Goal: Task Accomplishment & Management: Complete application form

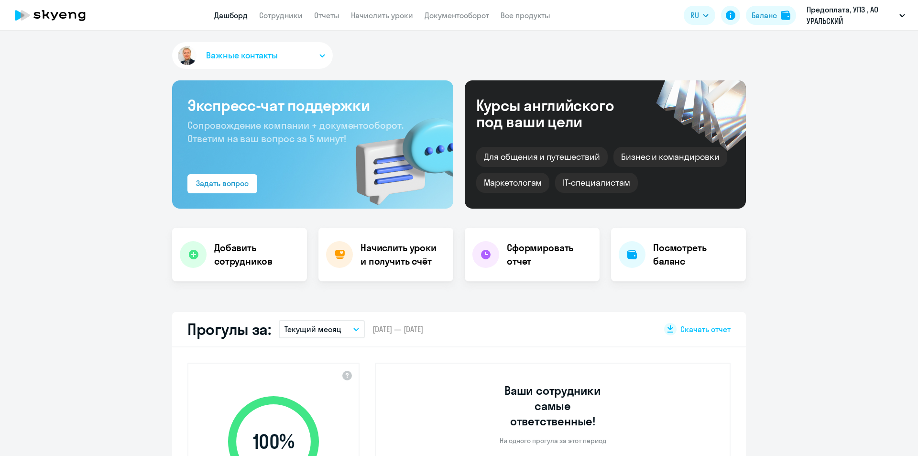
select select "30"
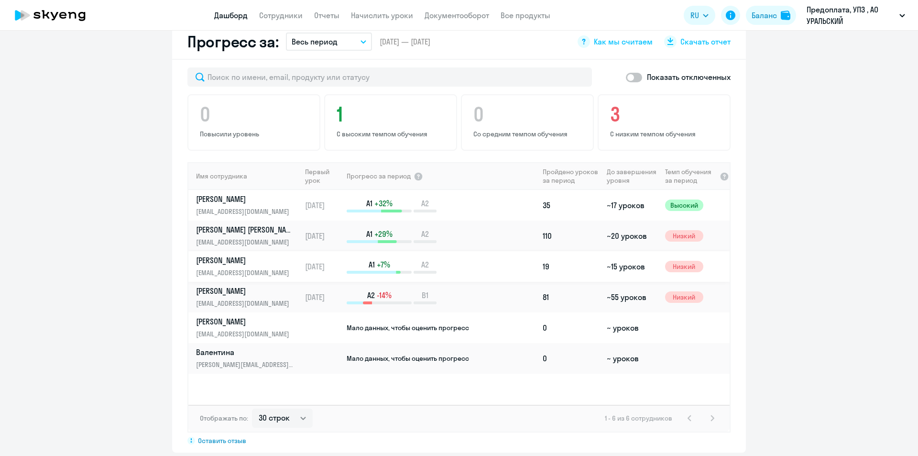
scroll to position [574, 0]
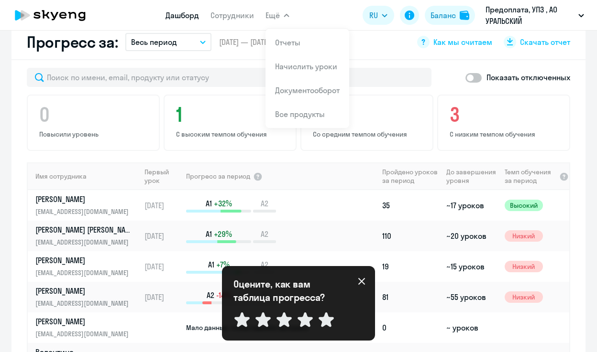
click at [362, 282] on icon at bounding box center [361, 281] width 7 height 7
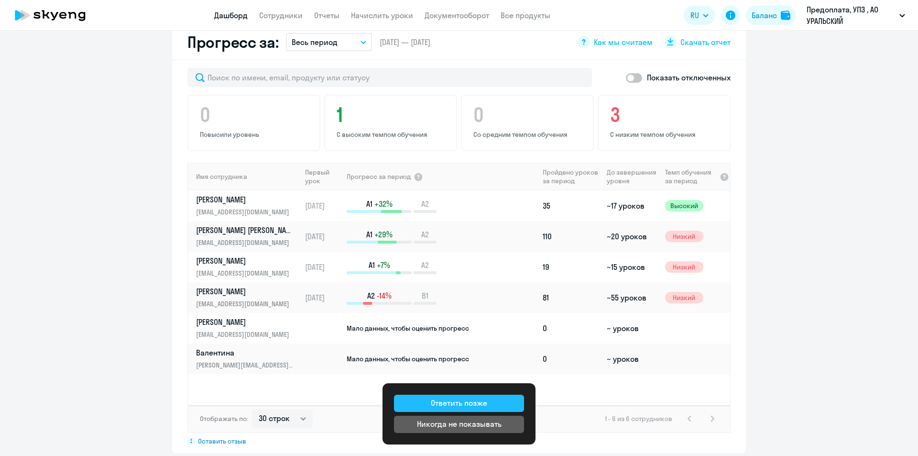
click at [473, 401] on div "Ответить позже" at bounding box center [459, 402] width 56 height 11
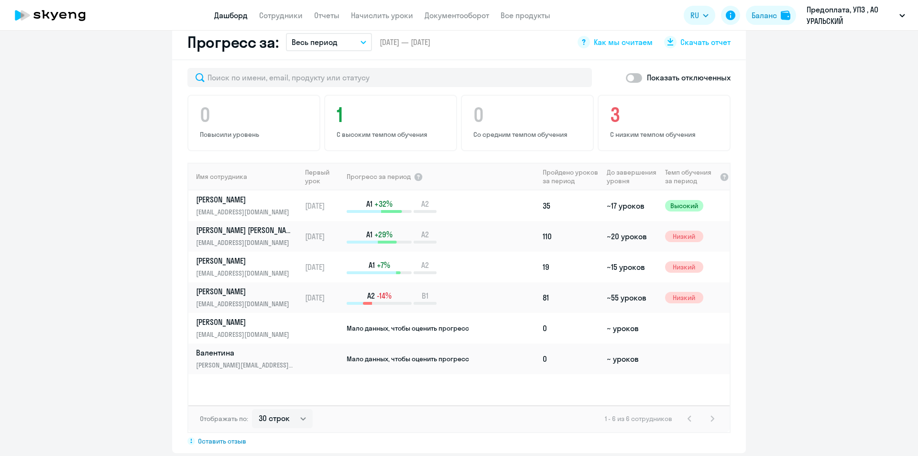
click at [635, 73] on span at bounding box center [634, 78] width 16 height 10
click at [626, 77] on input "checkbox" at bounding box center [625, 77] width 0 height 0
checkbox input "true"
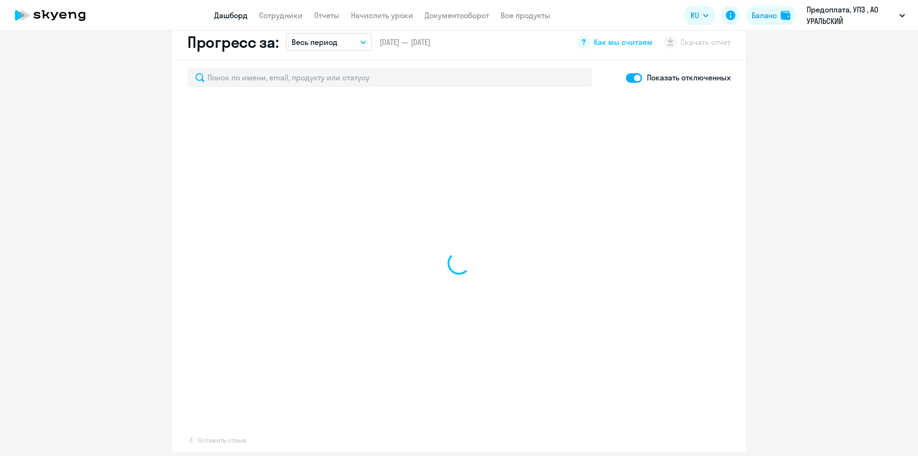
select select "30"
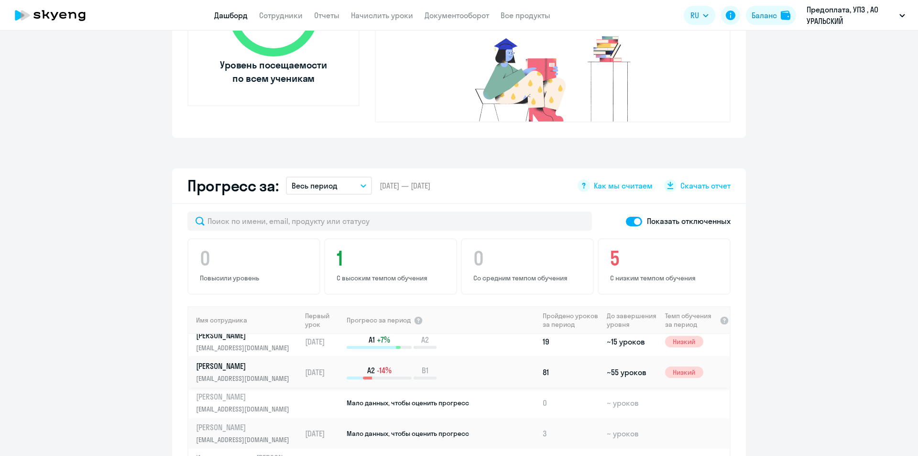
scroll to position [183, 0]
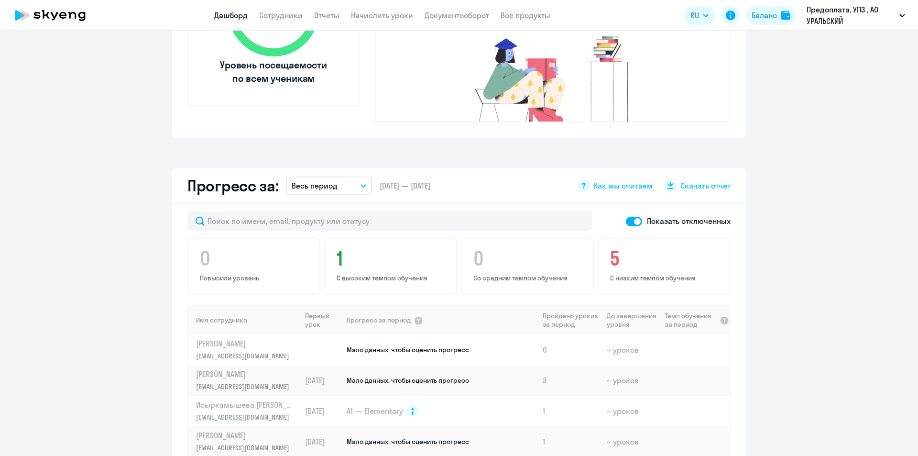
click at [628, 217] on span at bounding box center [634, 222] width 16 height 10
click at [626, 221] on input "checkbox" at bounding box center [625, 221] width 0 height 0
checkbox input "false"
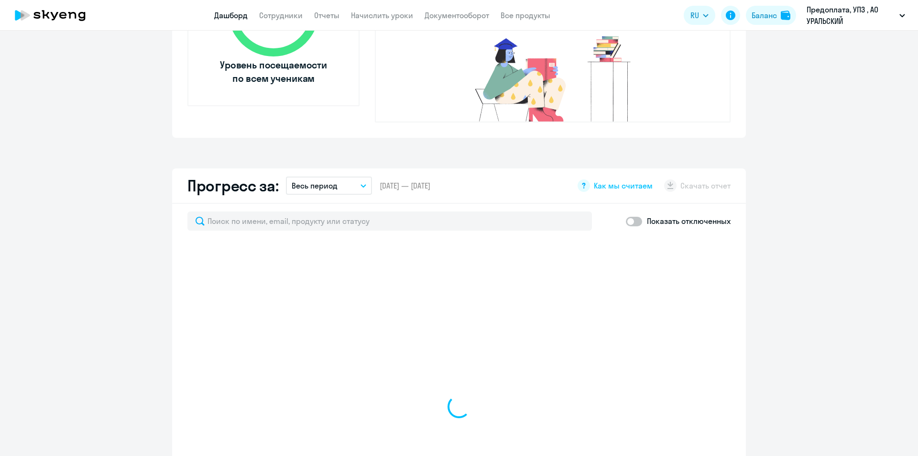
select select "30"
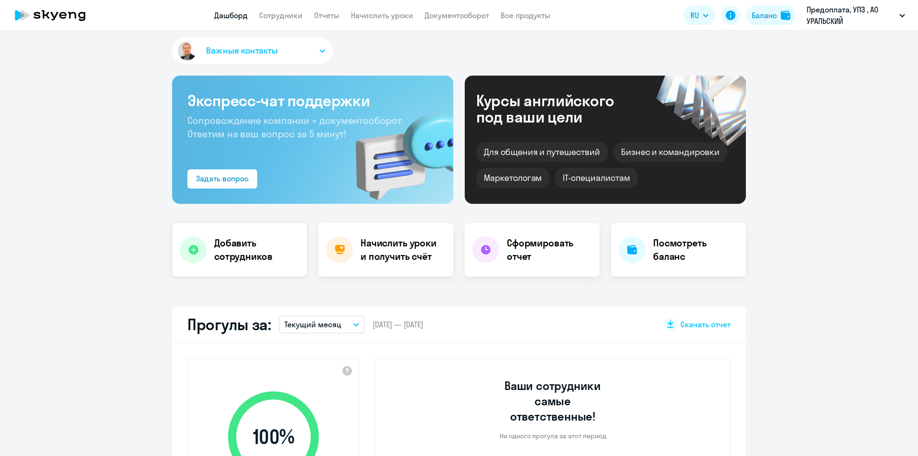
scroll to position [0, 0]
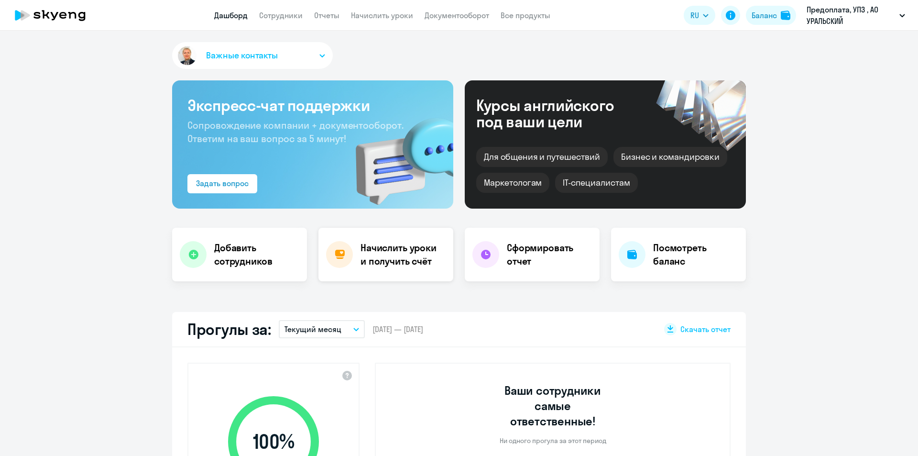
click at [400, 266] on h4 "Начислить уроки и получить счёт" at bounding box center [402, 254] width 83 height 27
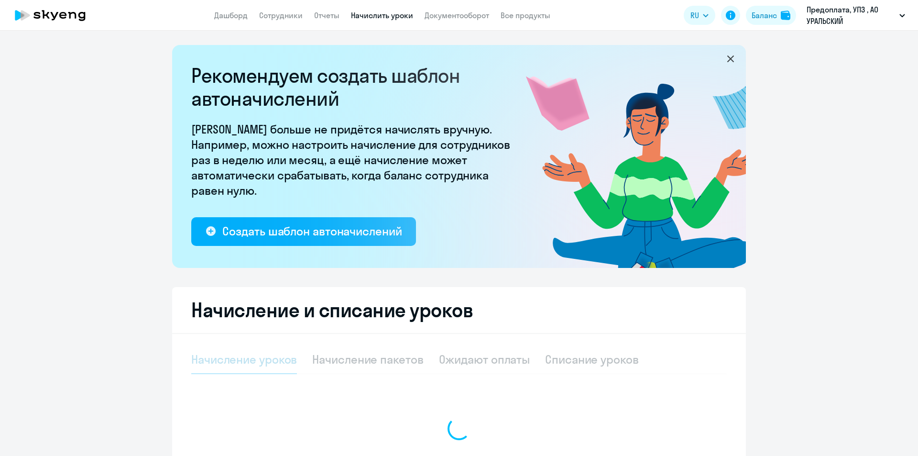
select select "10"
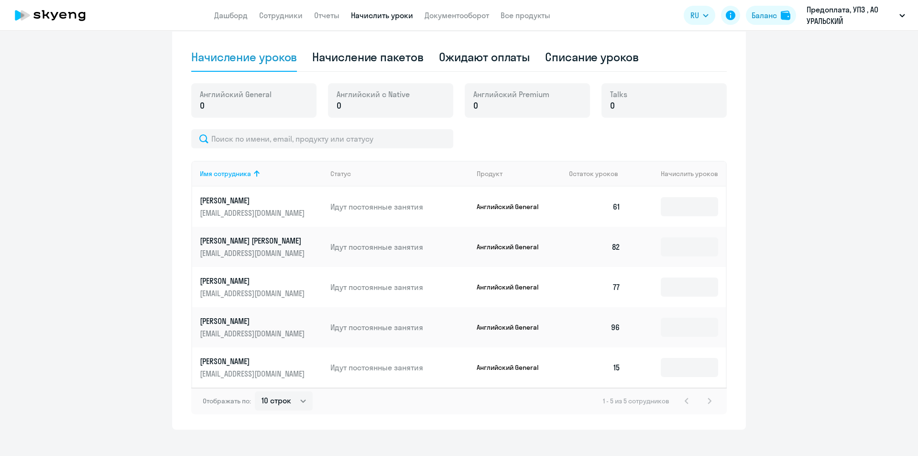
scroll to position [314, 0]
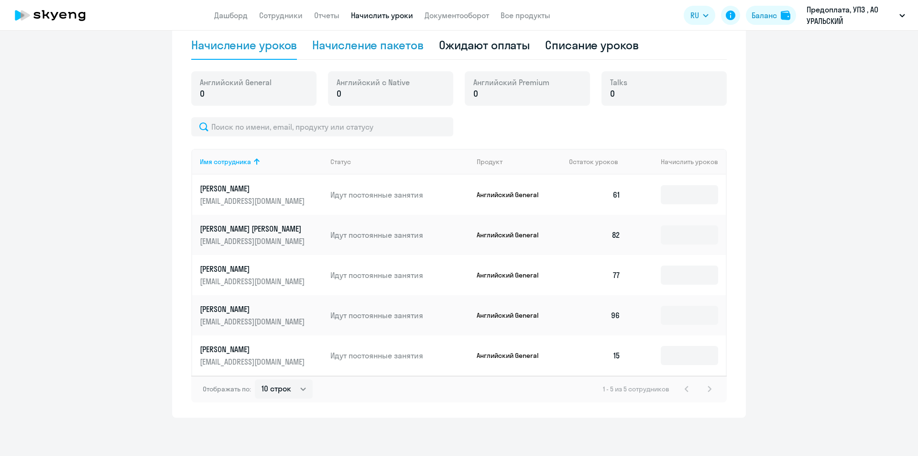
click at [361, 49] on div "Начисление пакетов" at bounding box center [367, 44] width 111 height 15
select select "10"
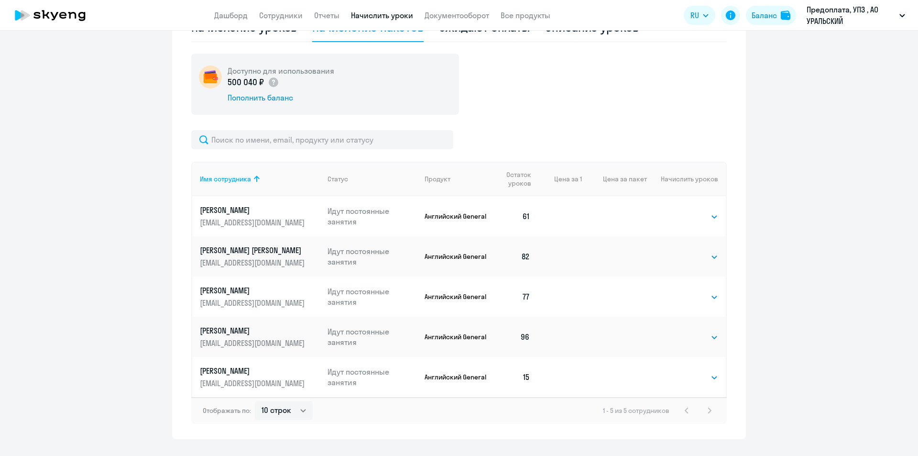
scroll to position [353, 0]
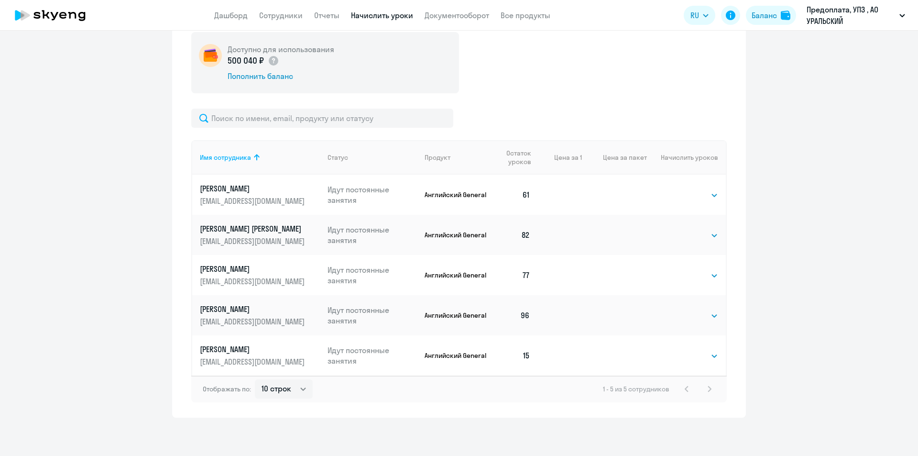
click at [267, 349] on p "[PERSON_NAME]" at bounding box center [253, 349] width 107 height 11
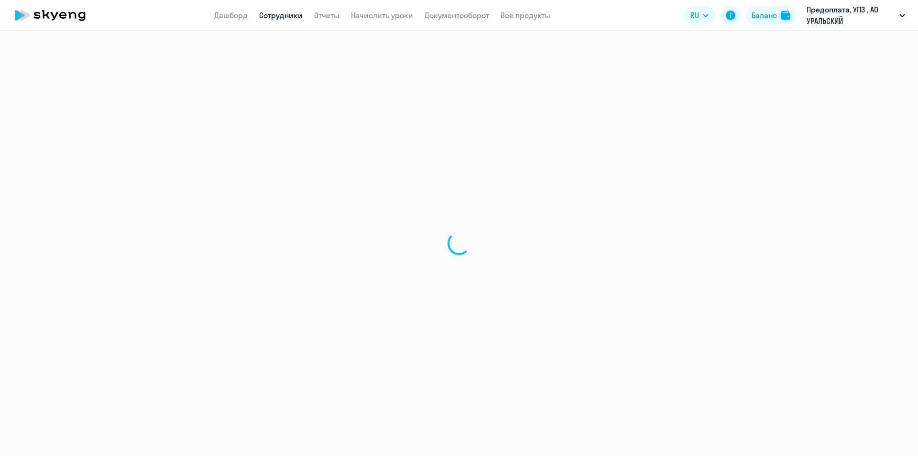
select select "english"
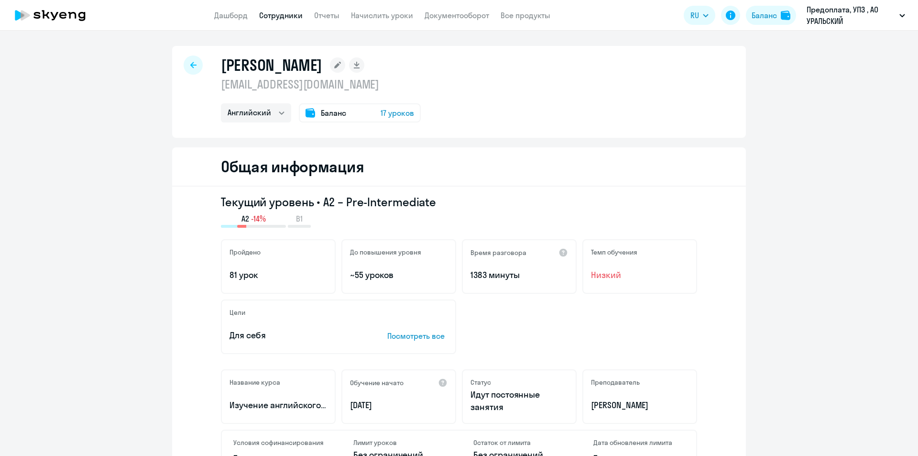
click at [323, 117] on span "Баланс" at bounding box center [333, 112] width 25 height 11
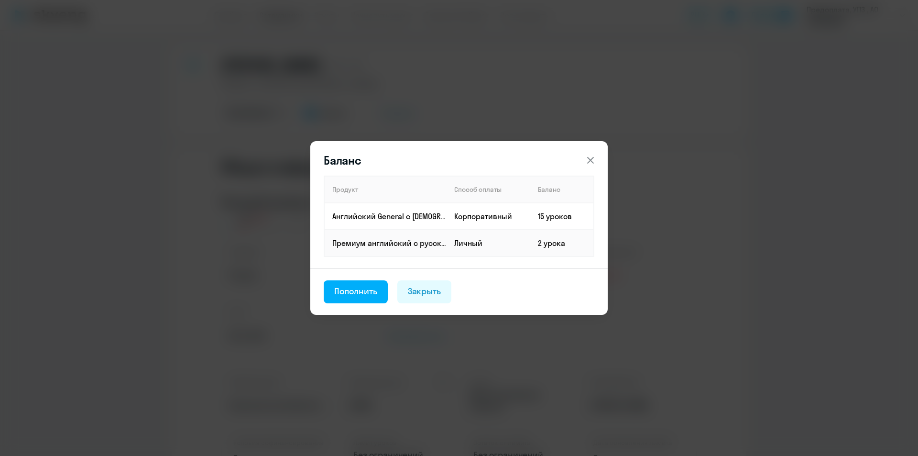
click at [591, 160] on icon at bounding box center [590, 160] width 7 height 7
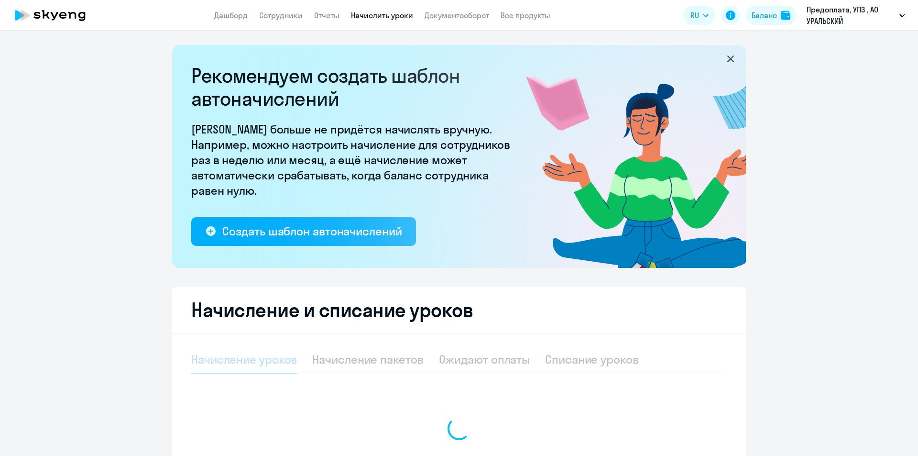
select select "10"
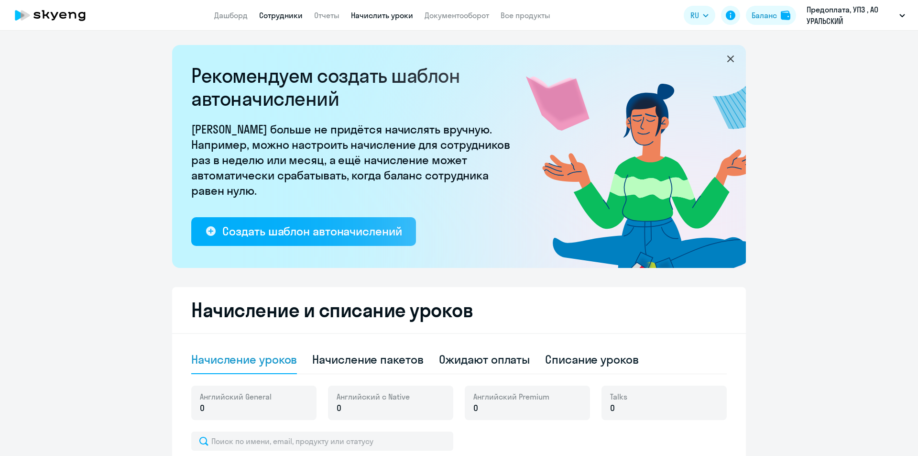
click at [289, 18] on link "Сотрудники" at bounding box center [281, 16] width 44 height 10
select select "30"
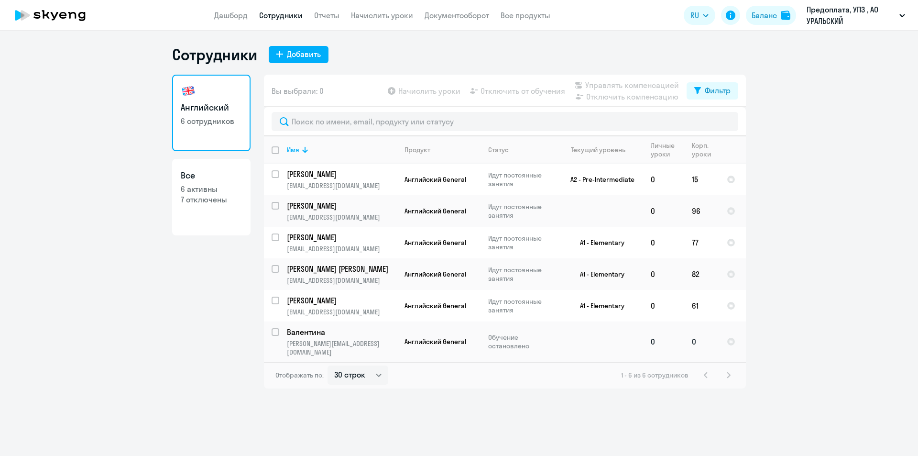
click at [324, 333] on p "Валентина" at bounding box center [341, 332] width 108 height 11
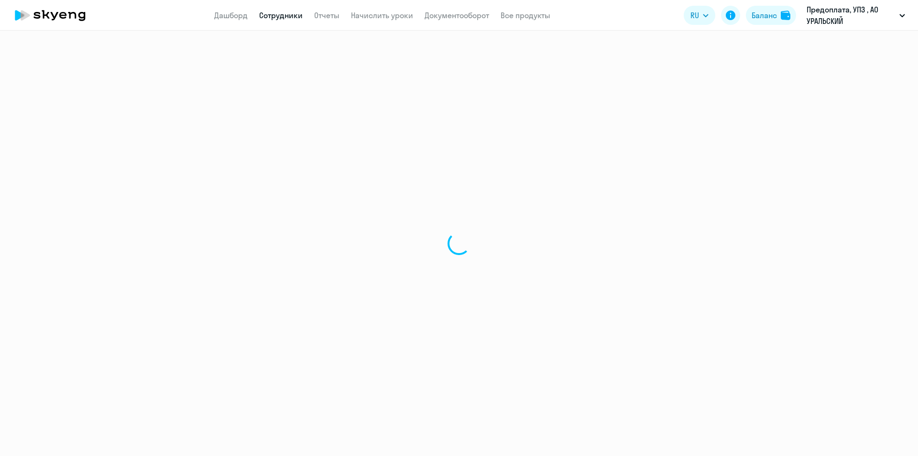
select select "english"
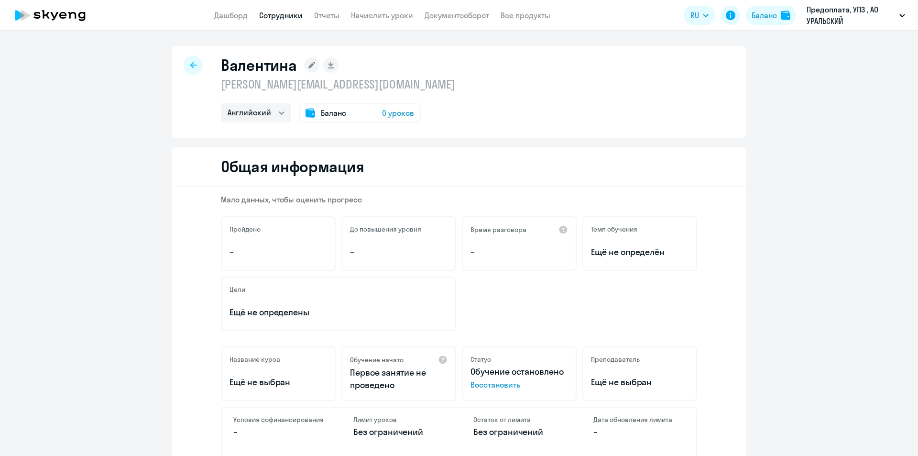
click at [191, 60] on div at bounding box center [193, 64] width 19 height 19
select select "30"
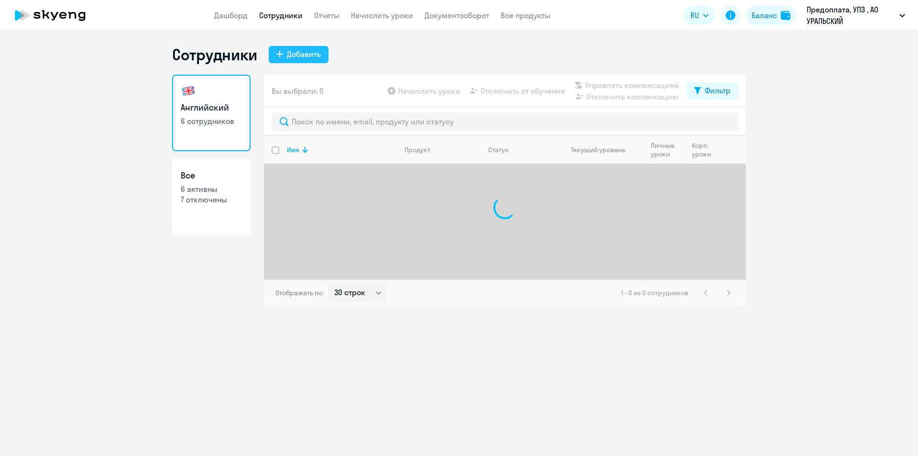
click at [304, 60] on button "Добавить" at bounding box center [299, 54] width 60 height 17
select select "english_adult_not_native_speaker"
select select "5"
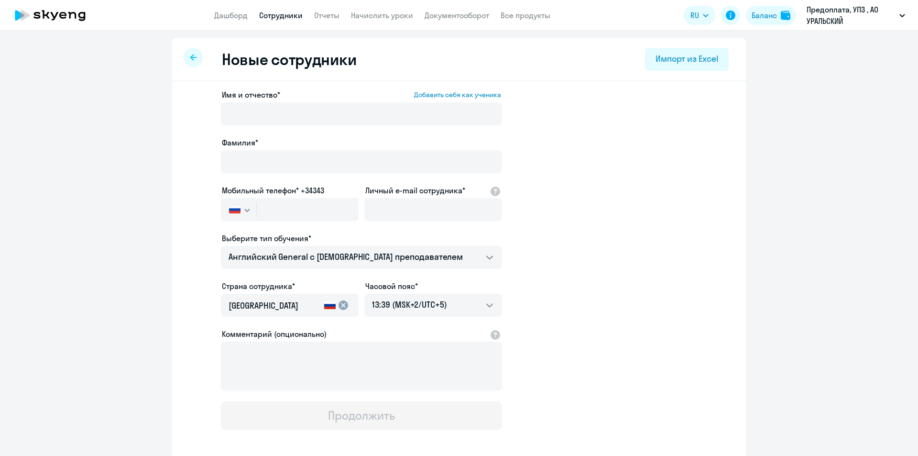
click at [252, 100] on span "Имя и отчество*" at bounding box center [251, 94] width 58 height 11
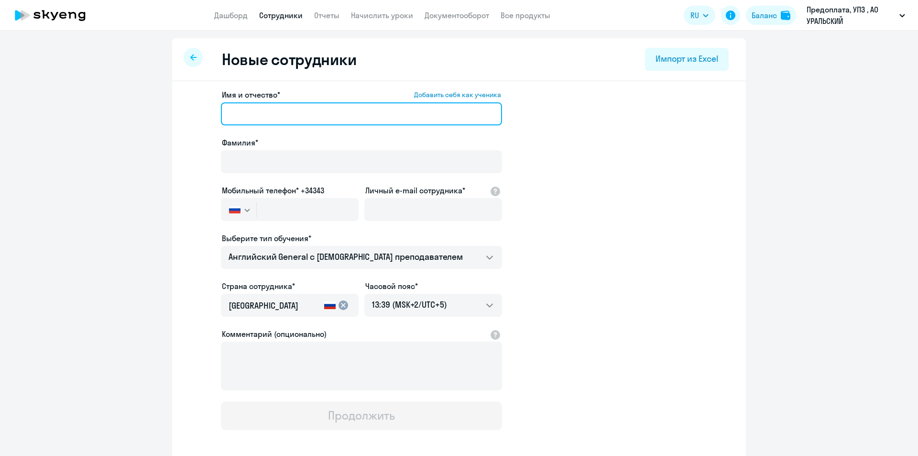
click at [252, 102] on input "Имя и отчество* Добавить себя как ученика" at bounding box center [361, 113] width 281 height 23
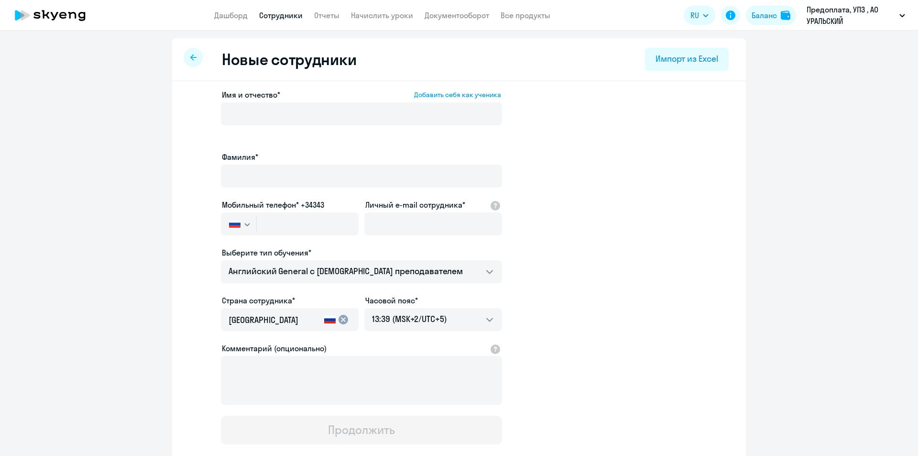
click at [252, 93] on span "Имя и отчество*" at bounding box center [251, 94] width 58 height 11
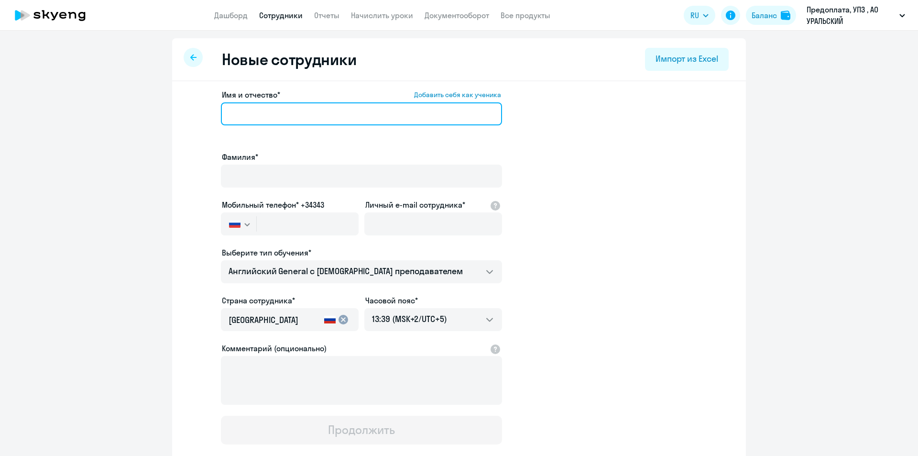
click at [252, 102] on input "Имя и отчество* Добавить себя как ученика" at bounding box center [361, 113] width 281 height 23
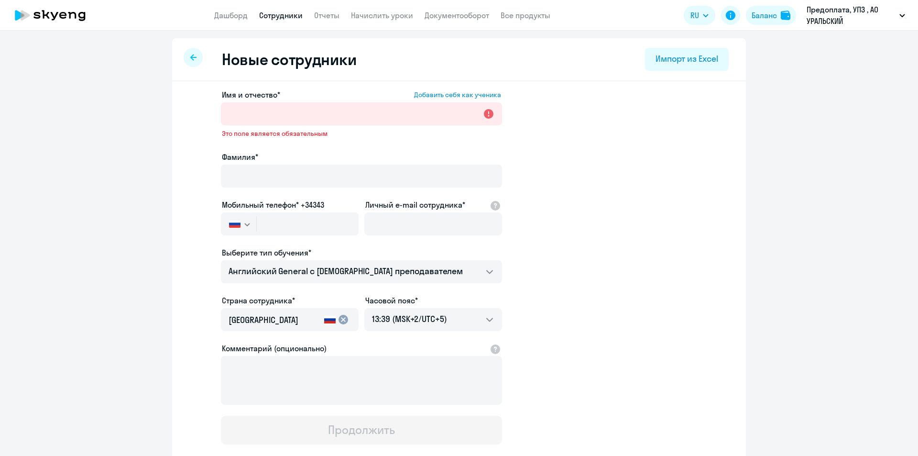
click at [259, 91] on span "Имя и отчество*" at bounding box center [251, 94] width 58 height 11
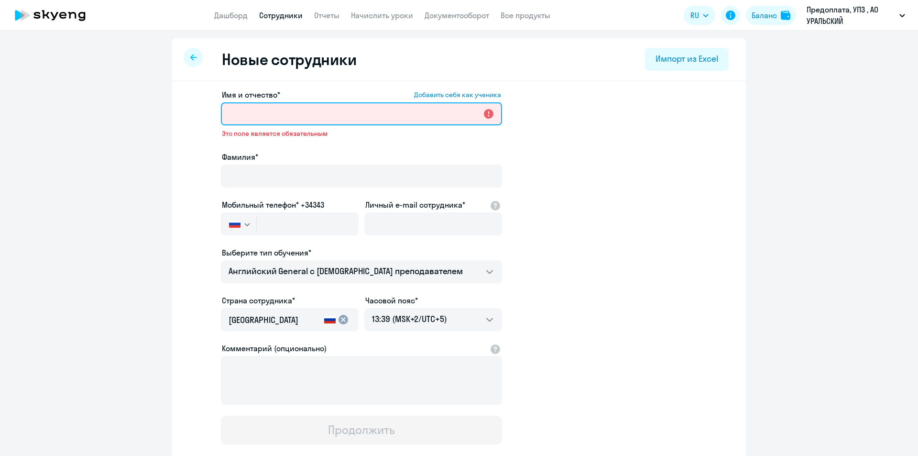
click at [259, 102] on input "Имя и отчество* Добавить себя как ученика" at bounding box center [361, 113] width 281 height 23
click at [278, 107] on input "Имя и отчество* Добавить себя как ученика" at bounding box center [361, 113] width 281 height 23
click at [284, 108] on input "Имя и отчество* Добавить себя как ученика" at bounding box center [361, 113] width 281 height 23
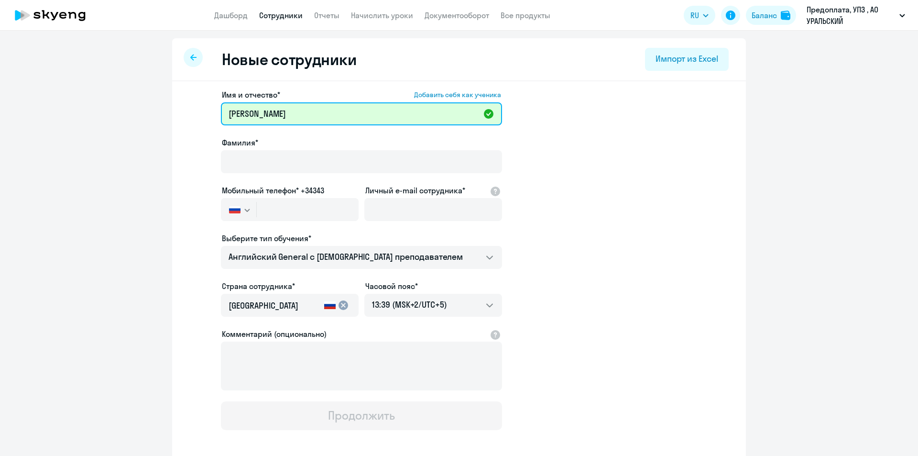
type input "Сергеев"
click at [305, 143] on div "Фамилия*" at bounding box center [361, 142] width 281 height 11
click at [243, 92] on span "Имя и отчество*" at bounding box center [251, 94] width 58 height 11
click at [243, 102] on input "Сергеев" at bounding box center [361, 113] width 281 height 23
drag, startPoint x: 266, startPoint y: 112, endPoint x: 209, endPoint y: 112, distance: 57.4
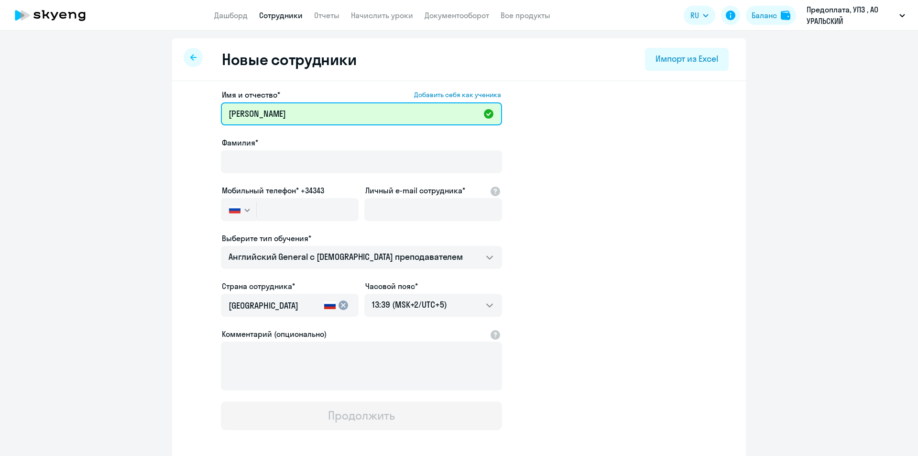
click at [209, 112] on app-new-student-form "Имя и отчество* Добавить себя как ученика Сергеев Фамилия* Мобильный телефон* +…" at bounding box center [458, 259] width 543 height 341
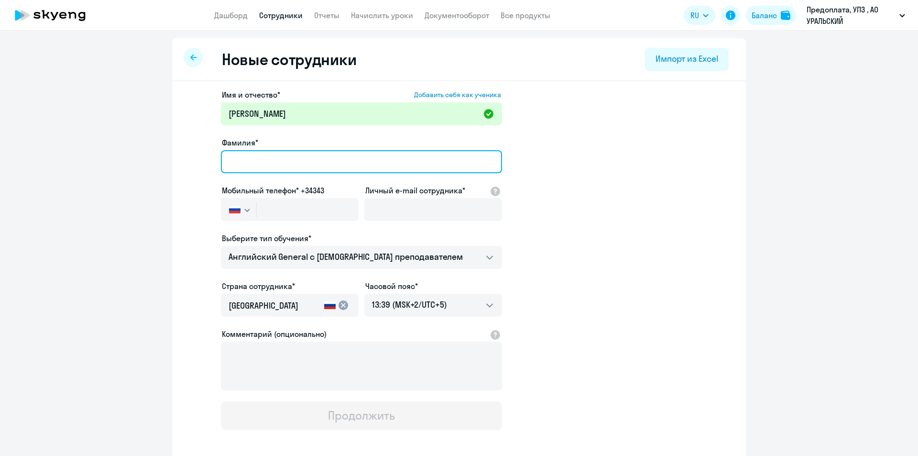
click at [257, 161] on input "Фамилия*" at bounding box center [361, 161] width 281 height 23
paste input "Сергеев"
type input "Сергеев"
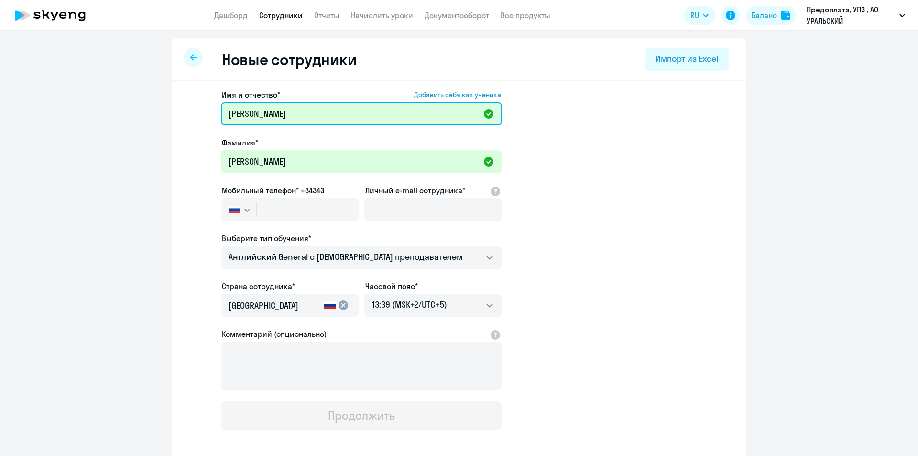
drag, startPoint x: 273, startPoint y: 117, endPoint x: 221, endPoint y: 117, distance: 51.2
click at [221, 117] on input "Сергеев" at bounding box center [361, 113] width 281 height 23
click at [265, 116] on input "Виталий анатольевич" at bounding box center [361, 113] width 281 height 23
type input "Виталий Анатольевич"
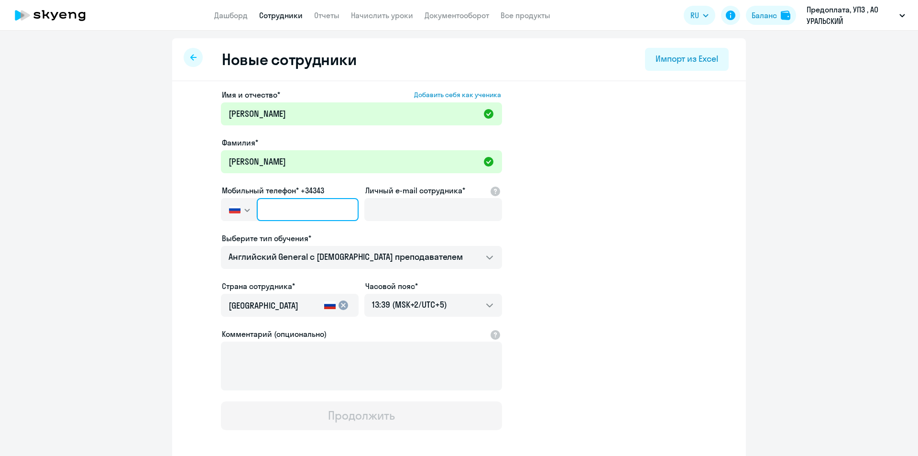
click at [257, 208] on input "text" at bounding box center [308, 209] width 102 height 23
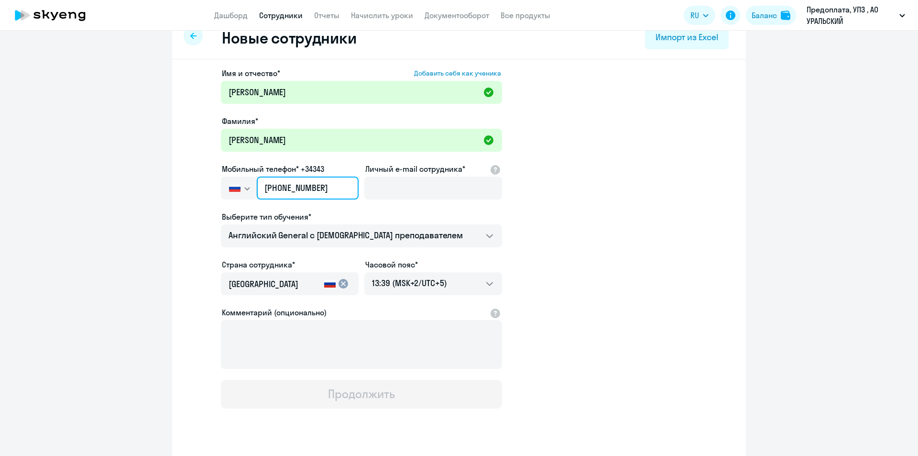
scroll to position [45, 0]
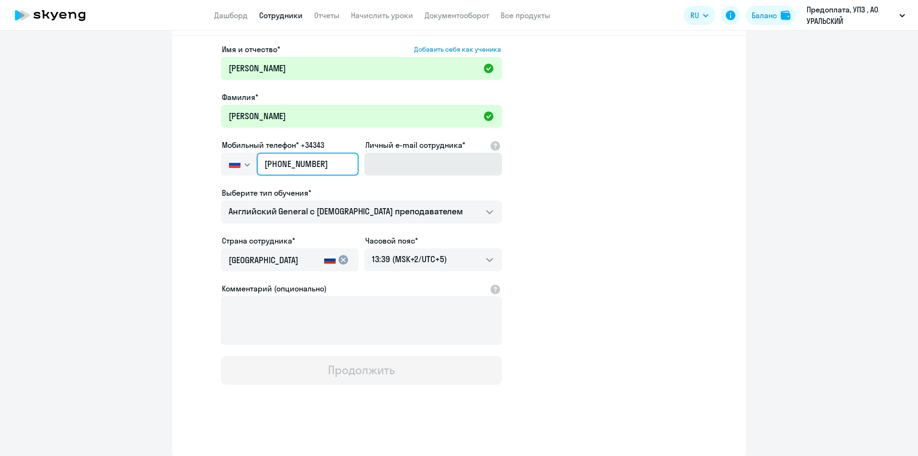
type input "+7 950 552-44-82"
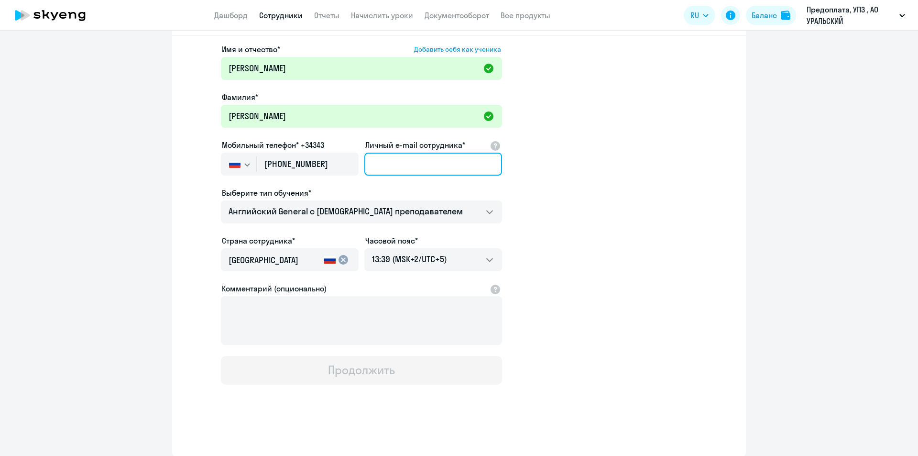
click at [440, 161] on input "Личный e-mail сотрудника*" at bounding box center [433, 164] width 138 height 23
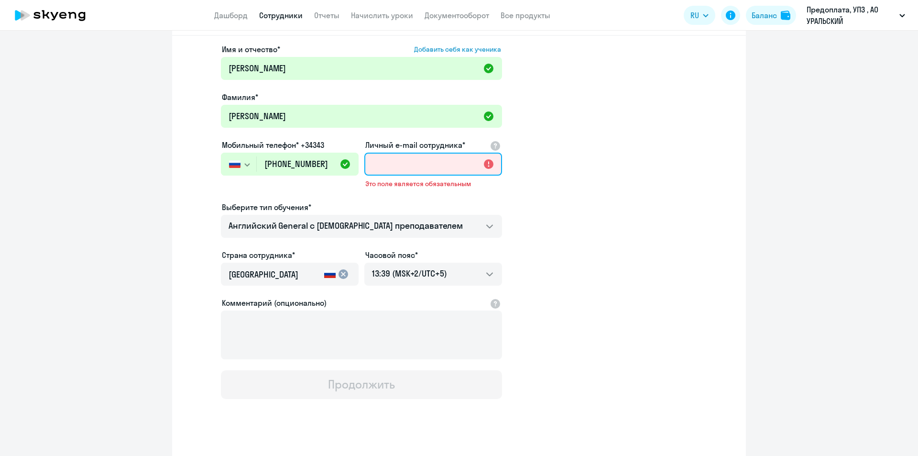
click at [396, 170] on input "Личный e-mail сотрудника*" at bounding box center [433, 164] width 138 height 23
paste input "[EMAIL_ADDRESS][DOMAIN_NAME]"
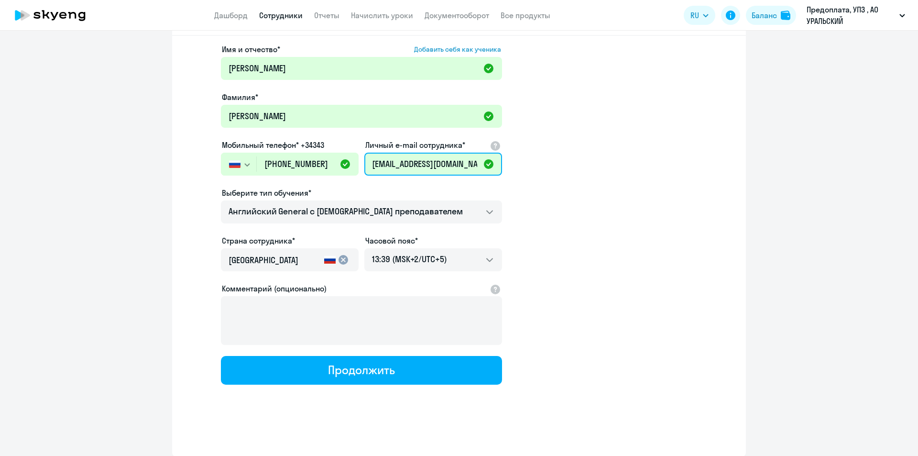
type input "[EMAIL_ADDRESS][DOMAIN_NAME]"
click at [619, 193] on app-new-student-form "Имя и отчество* Добавить себя как ученика Виталий Анатольевич Фамилия* Сергеев …" at bounding box center [458, 214] width 543 height 341
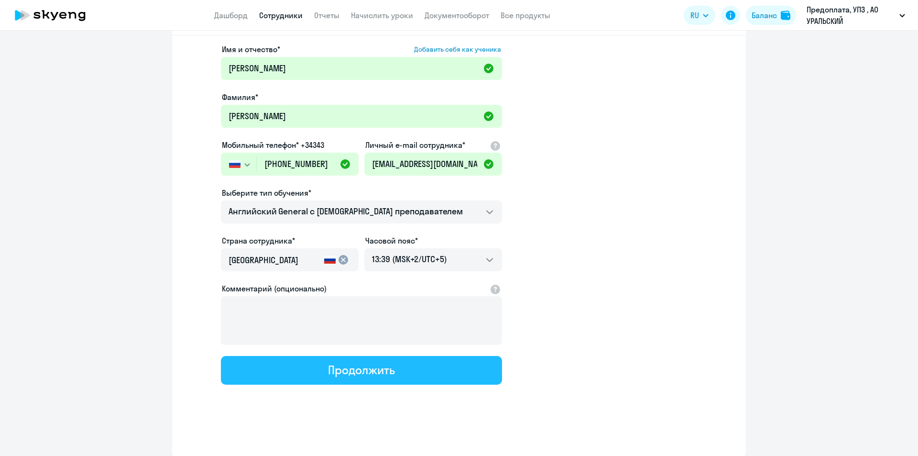
click at [368, 369] on div "Продолжить" at bounding box center [361, 369] width 66 height 15
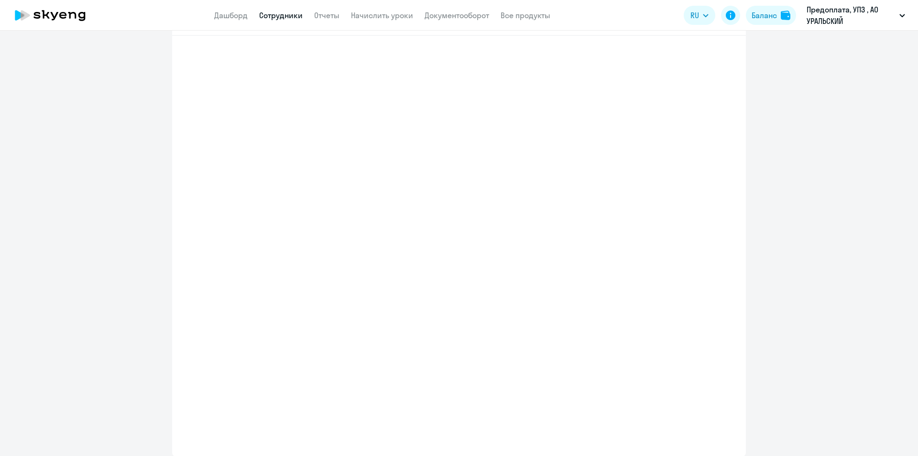
select select "english_adult_not_native_speaker"
select select "5"
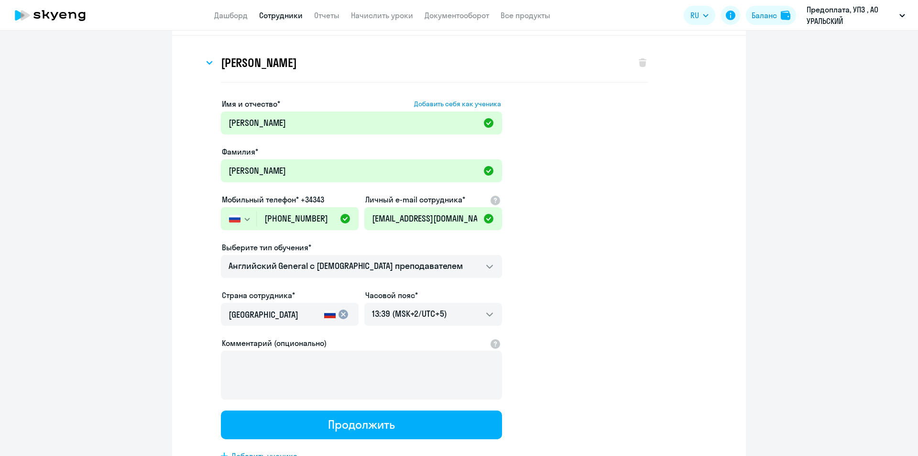
scroll to position [0, 0]
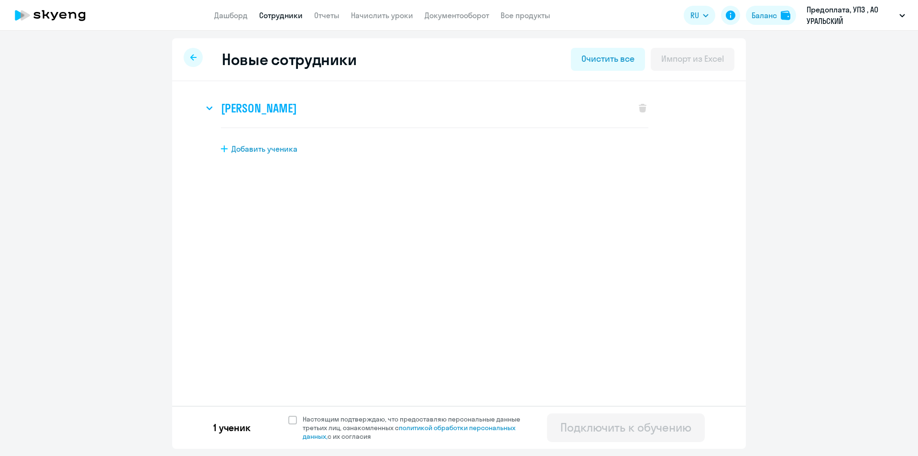
click at [296, 106] on h3 "Виталий Анатольевич Сергеев" at bounding box center [259, 107] width 76 height 15
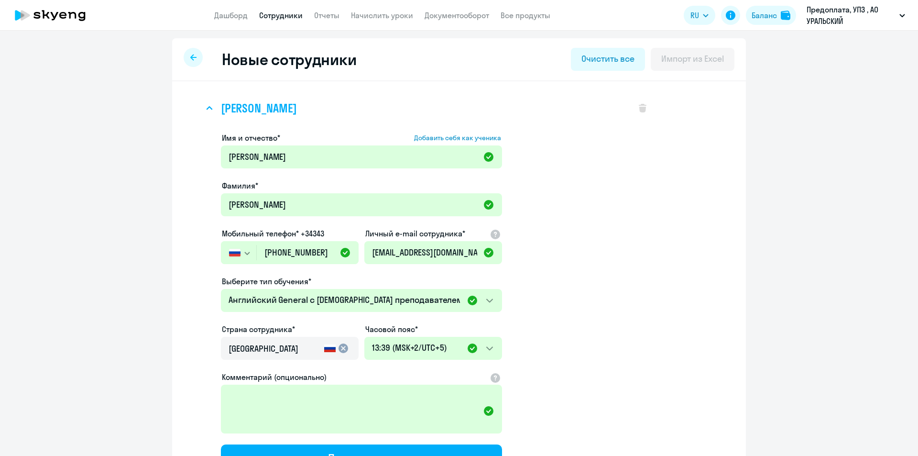
click at [296, 106] on h3 "Виталий Анатольевич Сергеев" at bounding box center [259, 107] width 76 height 15
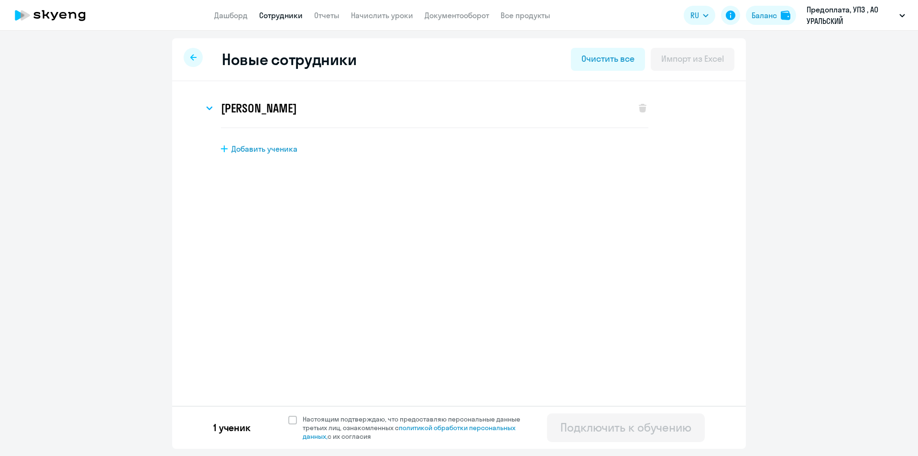
click at [291, 12] on link "Сотрудники" at bounding box center [281, 16] width 44 height 10
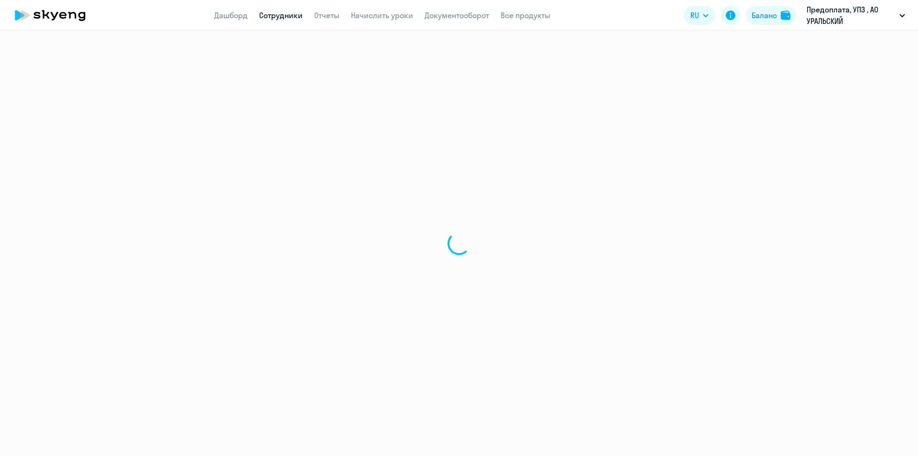
select select "30"
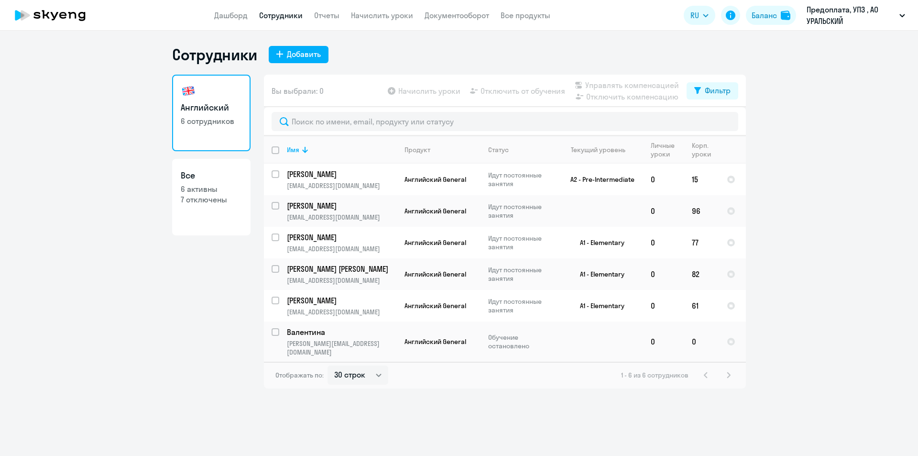
click at [203, 284] on div "Английский 6 сотрудников Все 6 активны 7 отключены" at bounding box center [211, 232] width 78 height 314
click at [506, 426] on div "Сотрудники Добавить Английский 6 сотрудников Все 6 активны 7 отключены Вы выбра…" at bounding box center [459, 243] width 918 height 425
click at [830, 192] on ng-component "Сотрудники Добавить Английский 6 сотрудников Все 6 активны 7 отключены Вы выбра…" at bounding box center [459, 216] width 918 height 343
click at [809, 59] on ng-component "Сотрудники Добавить Английский 6 сотрудников Все 6 активны 7 отключены Вы выбра…" at bounding box center [459, 216] width 918 height 343
click at [202, 120] on p "6 сотрудников" at bounding box center [211, 121] width 61 height 11
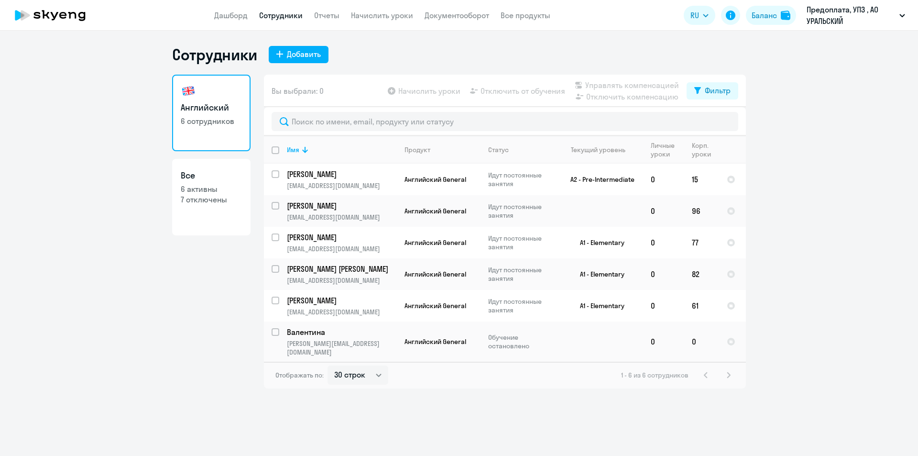
click at [450, 419] on div "Сотрудники Добавить Английский 6 сотрудников Все 6 активны 7 отключены Вы выбра…" at bounding box center [459, 243] width 918 height 425
click at [836, 100] on ng-component "Сотрудники Добавить Английский 6 сотрудников Все 6 активны 7 отключены Вы выбра…" at bounding box center [459, 216] width 918 height 343
select select "30"
click at [447, 63] on div "Сотрудники Добавить" at bounding box center [459, 54] width 574 height 19
click at [283, 54] on button "Добавить" at bounding box center [299, 54] width 60 height 17
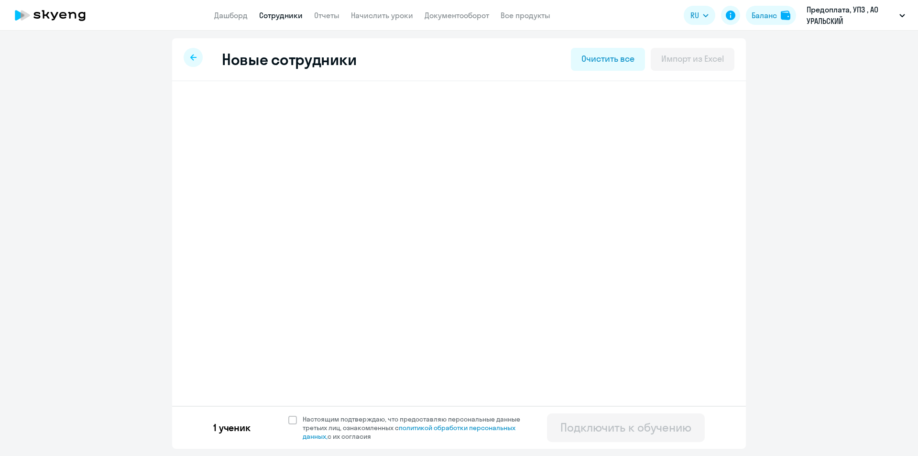
select select "english_adult_not_native_speaker"
select select "5"
click at [219, 108] on div "Виталий Анатольевич Сергеев" at bounding box center [415, 108] width 423 height 38
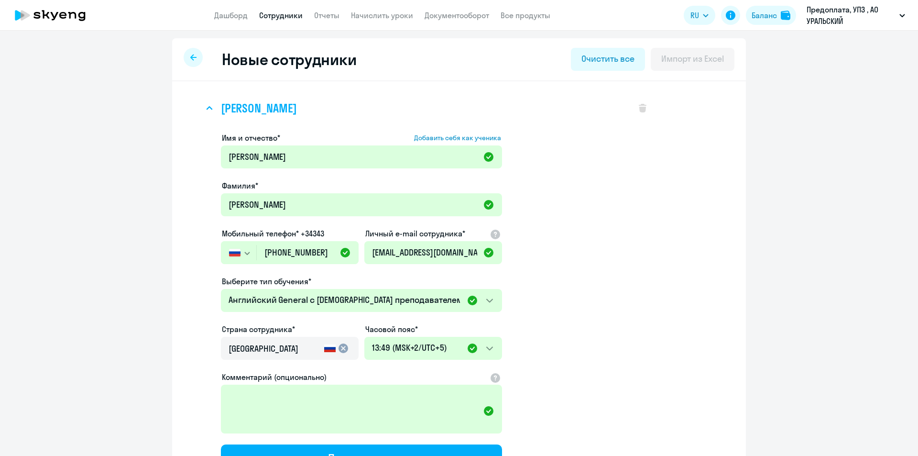
click at [221, 108] on h3 "Виталий Анатольевич Сергеев" at bounding box center [259, 107] width 76 height 15
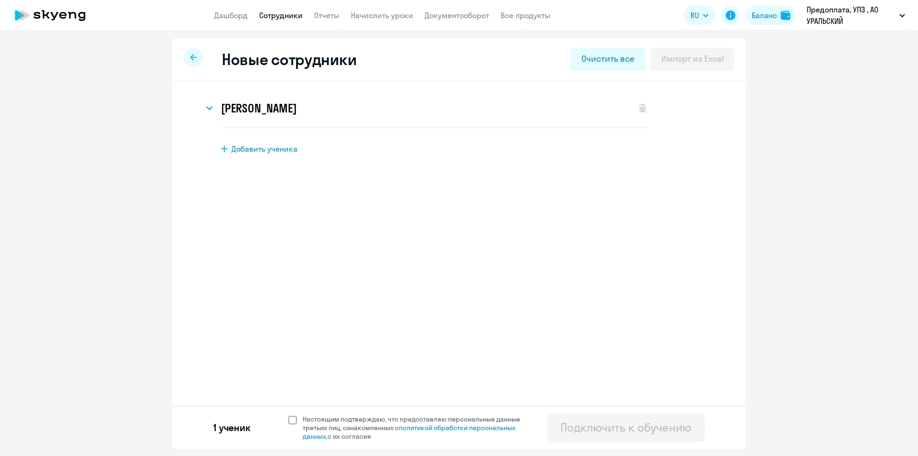
click at [296, 418] on span at bounding box center [292, 420] width 9 height 9
click at [288, 415] on input "Настоящим подтверждаю, что предоставляю персональные данные третьих лиц, ознако…" at bounding box center [288, 414] width 0 height 0
checkbox input "true"
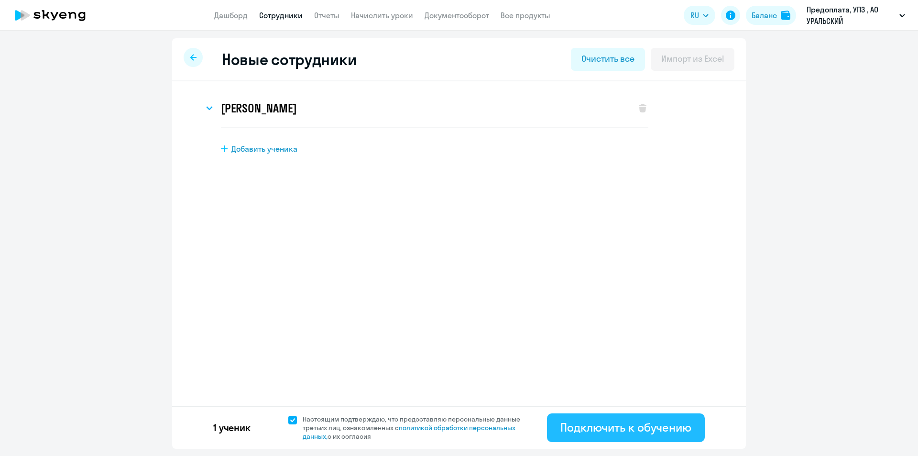
click at [628, 428] on div "Подключить к обучению" at bounding box center [625, 426] width 131 height 15
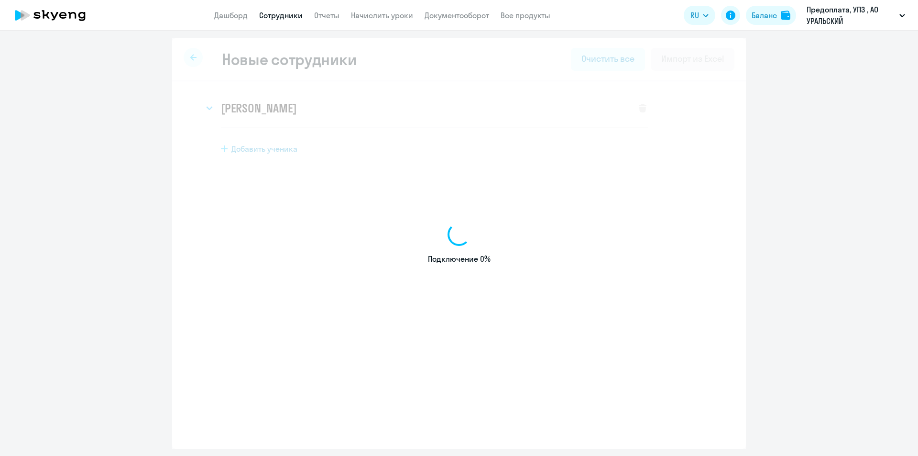
select select "english_adult_not_native_speaker"
select select "5"
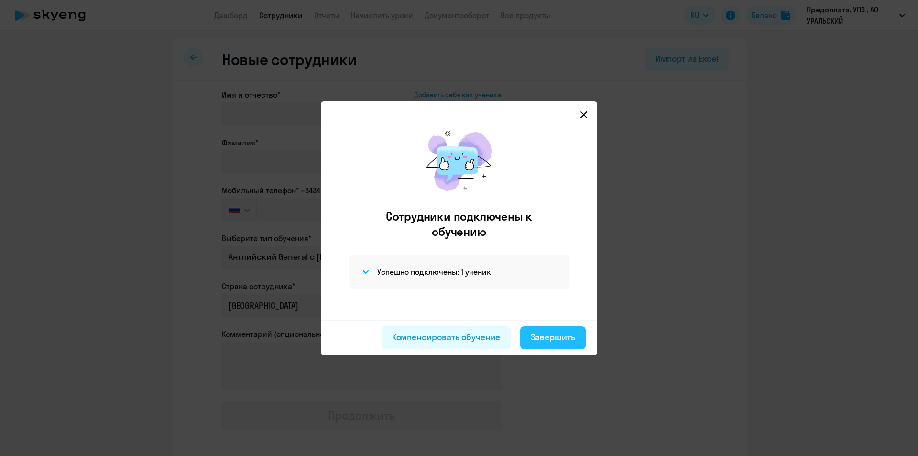
click at [546, 340] on div "Завершить" at bounding box center [553, 337] width 44 height 12
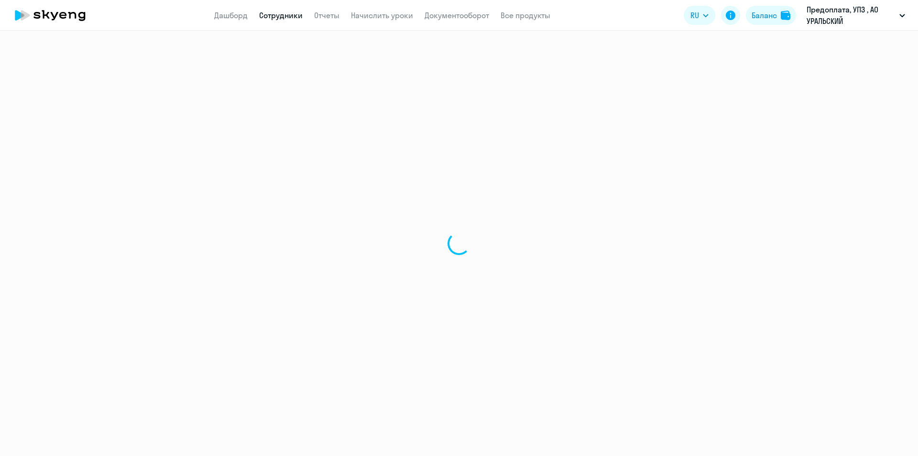
select select "30"
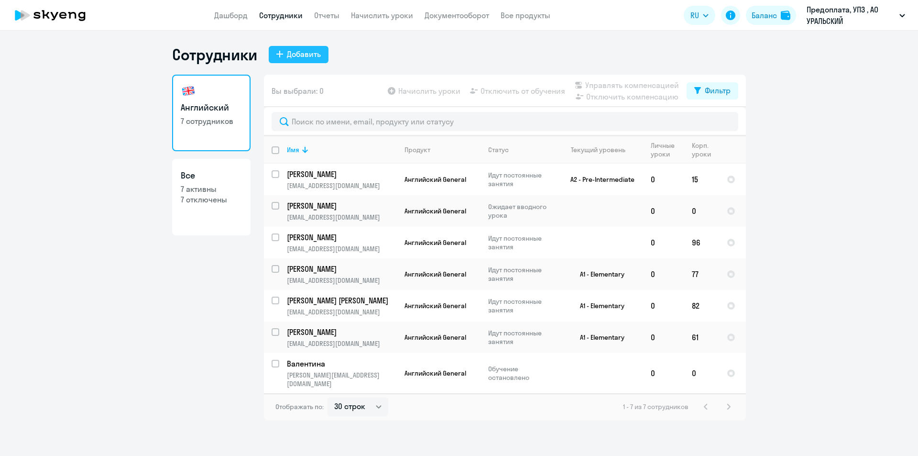
click at [292, 55] on div "Добавить" at bounding box center [304, 53] width 34 height 11
select select "english_adult_not_native_speaker"
select select "5"
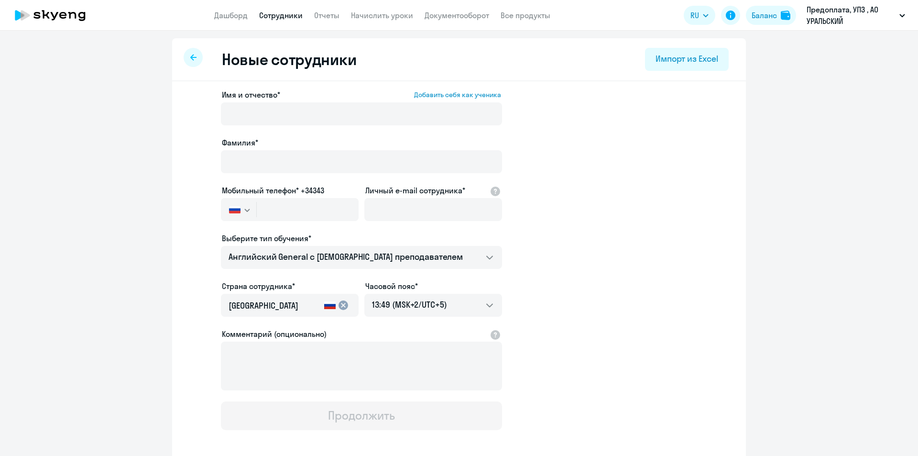
click at [197, 57] on div at bounding box center [193, 57] width 19 height 19
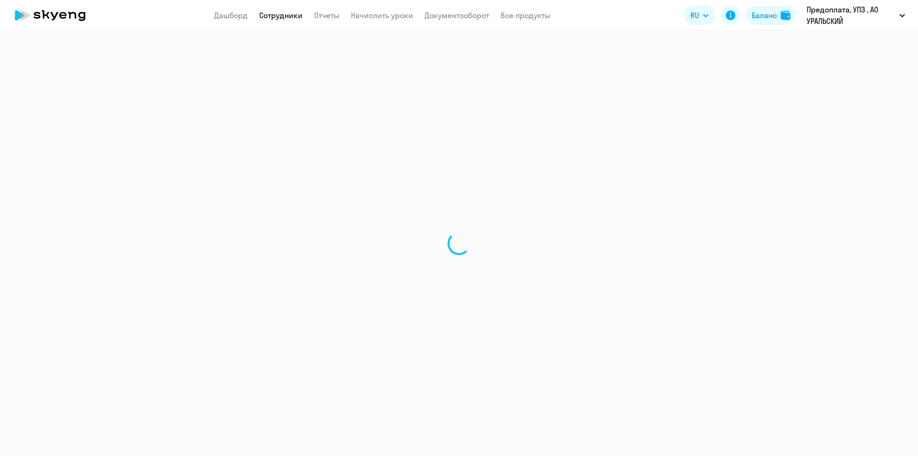
select select "30"
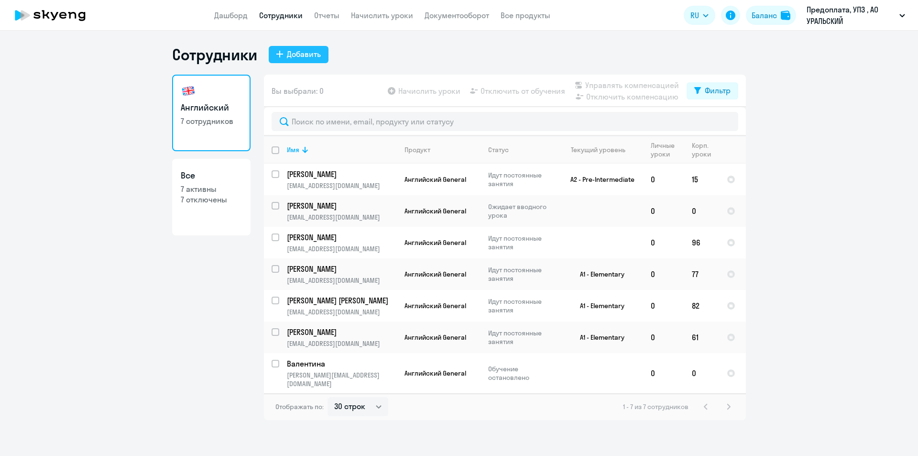
click at [290, 52] on div "Добавить" at bounding box center [304, 53] width 34 height 11
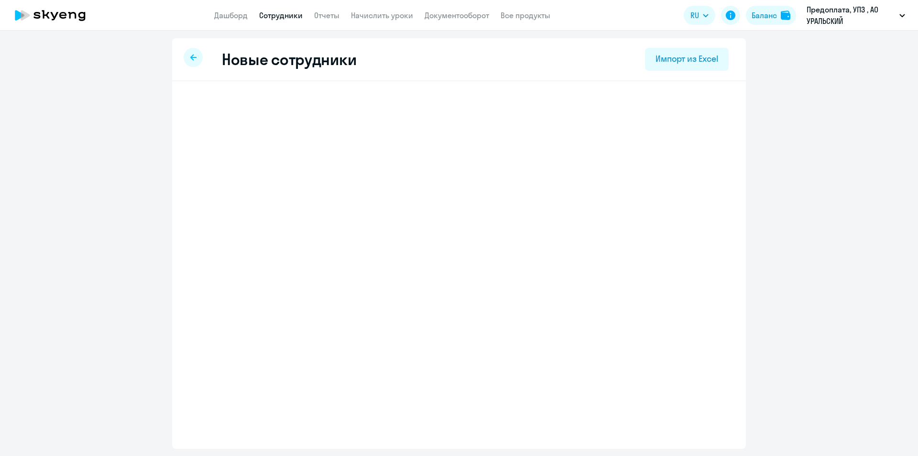
select select "english_adult_not_native_speaker"
select select "5"
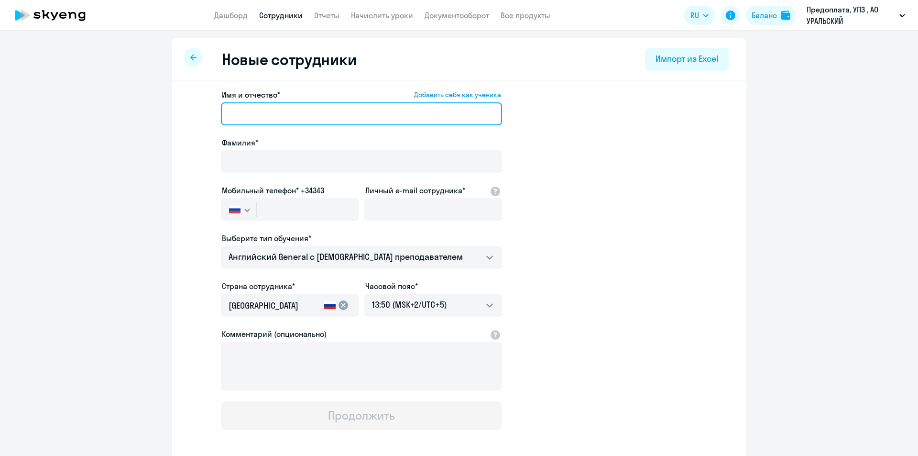
click at [247, 113] on input "Имя и отчество* Добавить себя как ученика" at bounding box center [361, 113] width 281 height 23
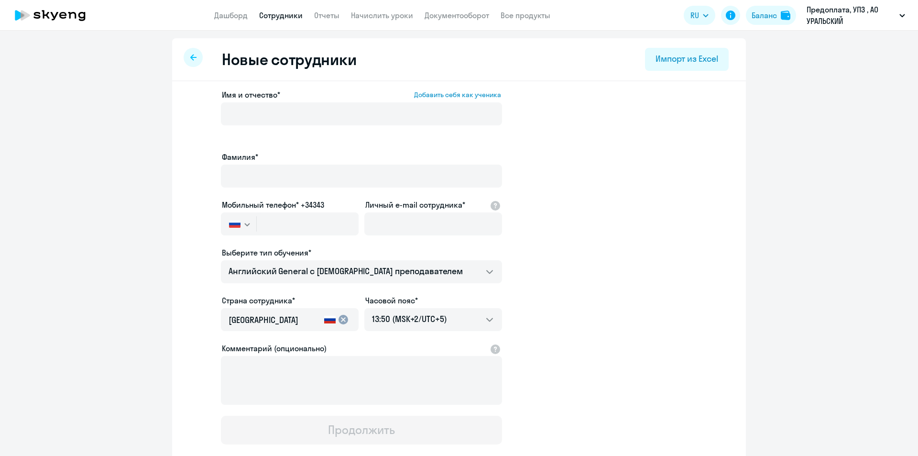
click at [665, 158] on app-new-student-form "Имя и отчество* Добавить себя как ученика Фамилия* Мобильный телефон* +34343 Ро…" at bounding box center [458, 266] width 543 height 355
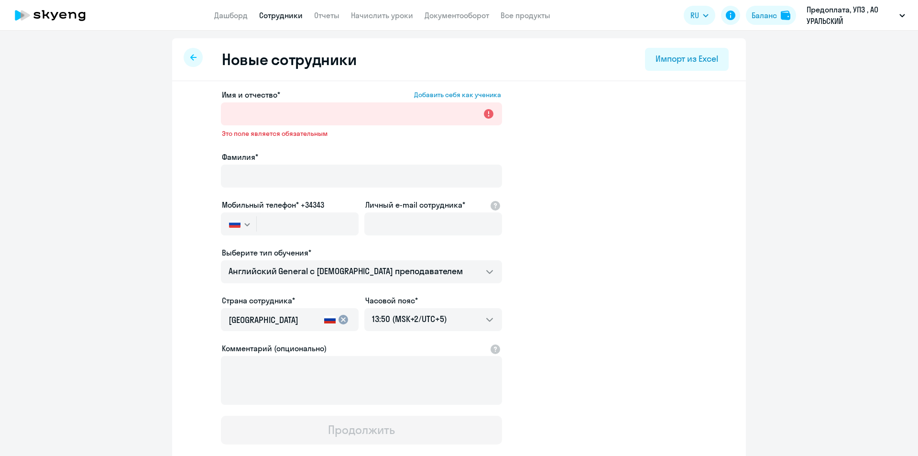
click at [585, 142] on app-new-student-form "Имя и отчество* Добавить себя как ученика Это поле является обязательным Фамили…" at bounding box center [458, 266] width 543 height 355
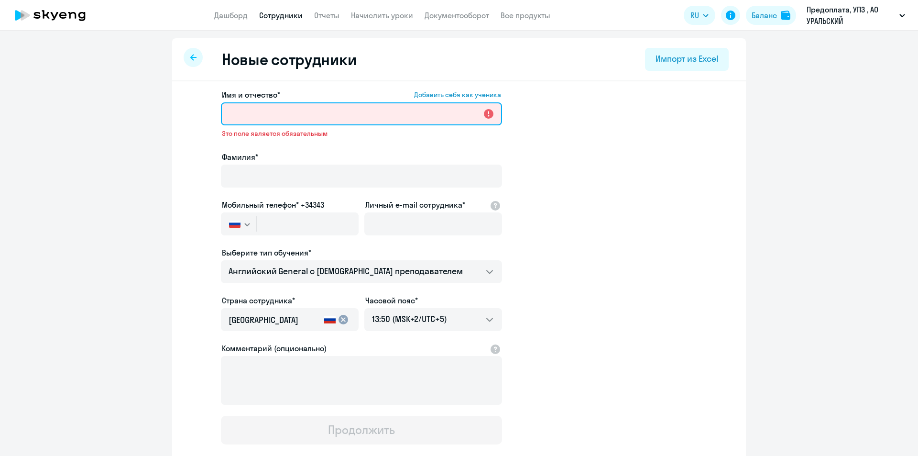
click at [245, 111] on input "Имя и отчество* Добавить себя как ученика" at bounding box center [361, 113] width 281 height 23
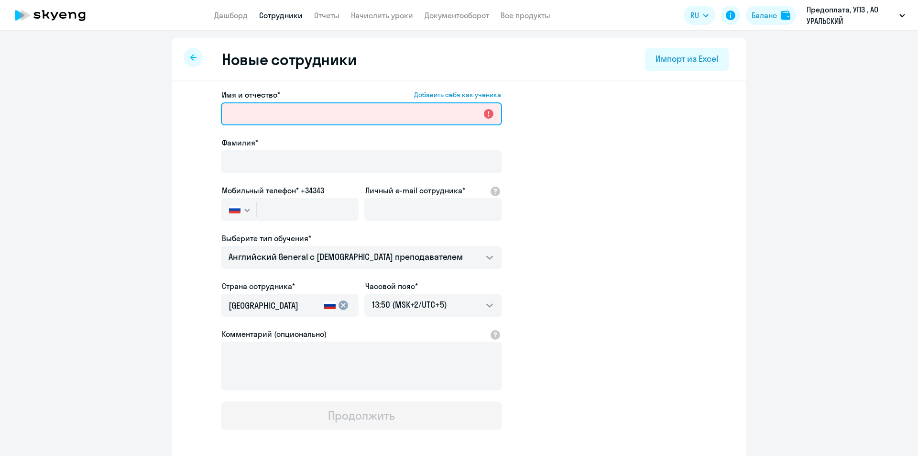
type input "Виталий Анатольевич"
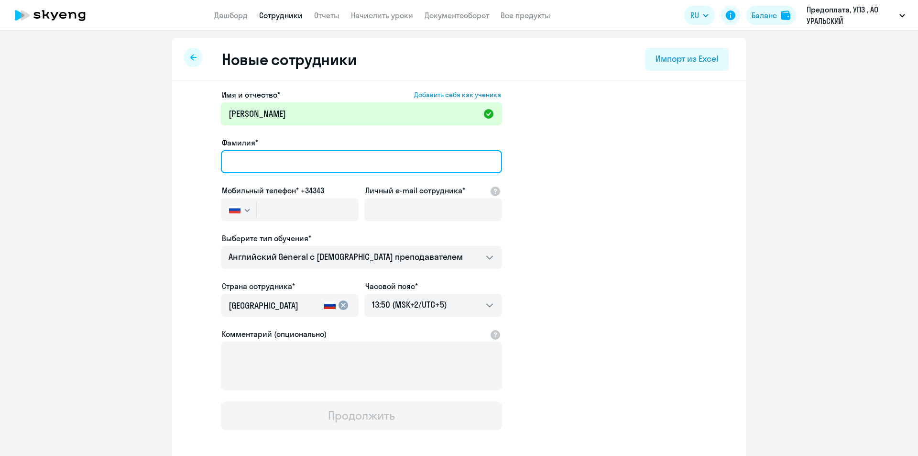
click at [275, 160] on input "Фамилия*" at bounding box center [361, 161] width 281 height 23
type input "Сергеев"
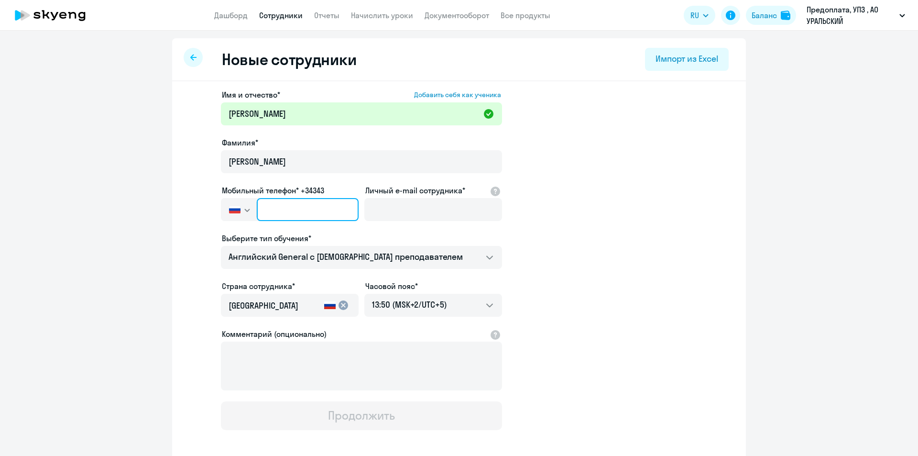
click at [305, 209] on input "text" at bounding box center [308, 209] width 102 height 23
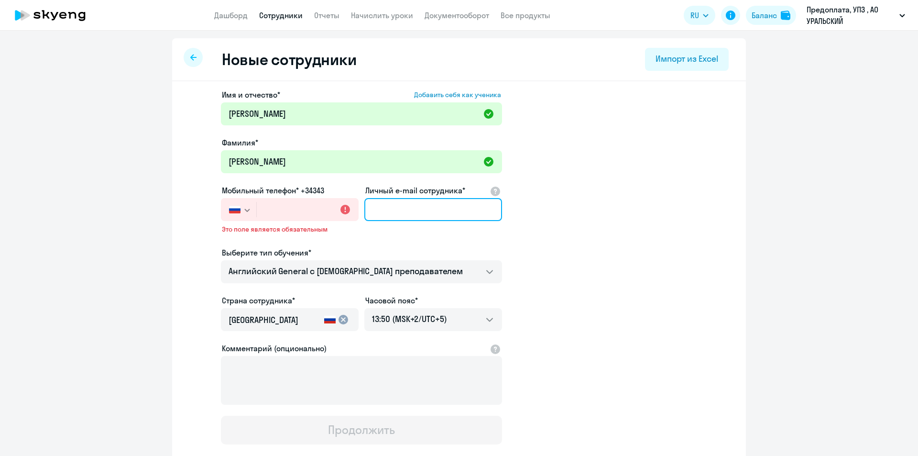
click at [433, 211] on input "Личный e-mail сотрудника*" at bounding box center [433, 209] width 138 height 23
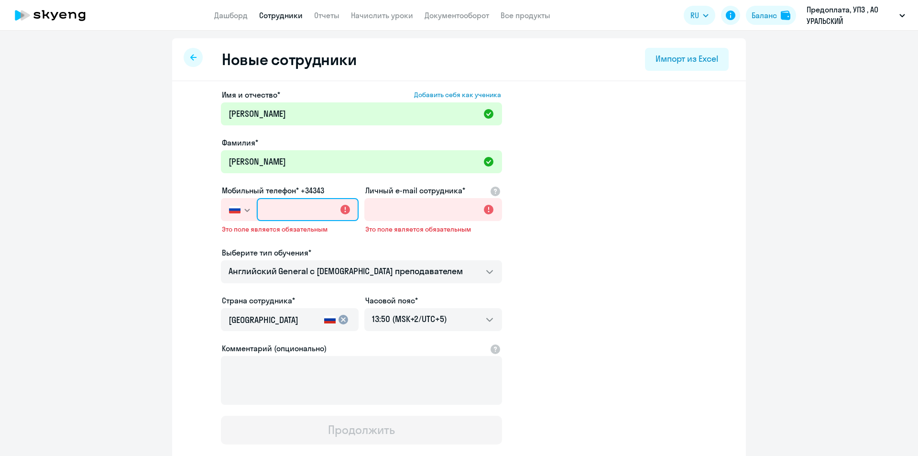
click at [282, 216] on input "text" at bounding box center [308, 209] width 102 height 23
type input "+7 950 552-44-82"
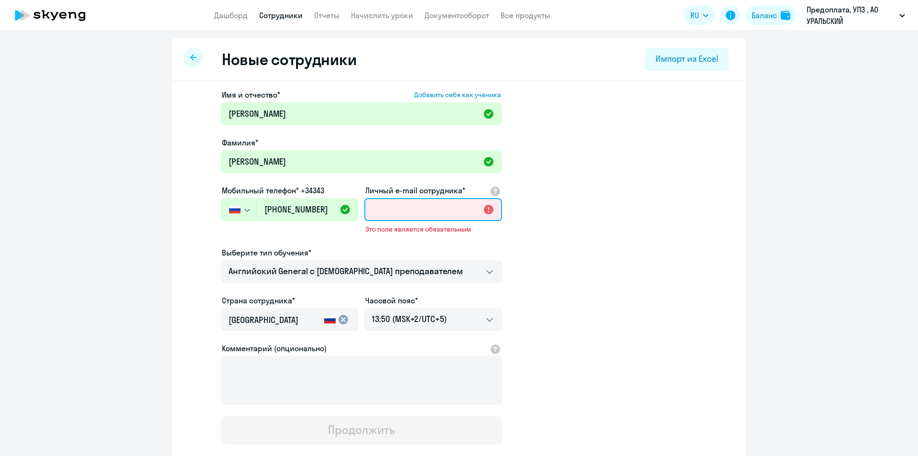
click at [427, 211] on input "Личный e-mail сотрудника*" at bounding box center [433, 209] width 138 height 23
click at [391, 219] on input "Личный e-mail сотрудника*" at bounding box center [433, 209] width 138 height 23
paste input "[EMAIL_ADDRESS][DOMAIN_NAME]"
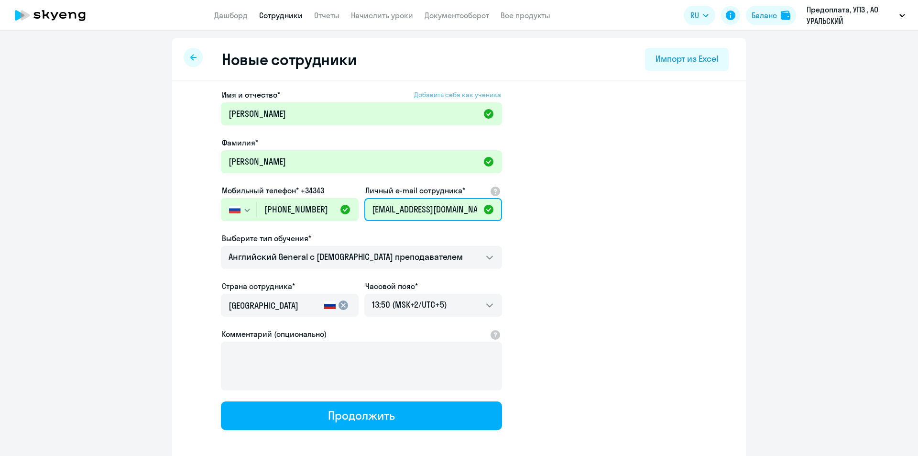
type input "[EMAIL_ADDRESS][DOMAIN_NAME]"
click at [477, 97] on span "Добавить себя как ученика" at bounding box center [457, 94] width 87 height 9
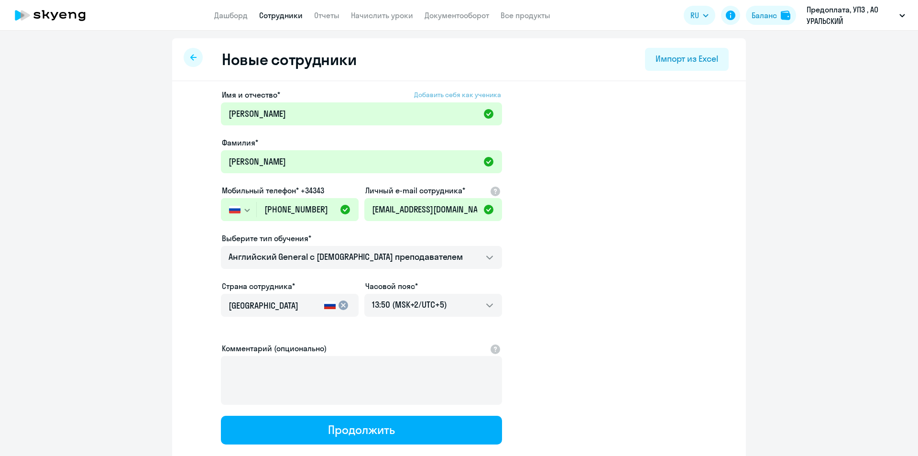
type input "Светлана"
type input "Юсупова"
type input "+7 922 021-01-84"
type input "s.yusupova@upz.ru"
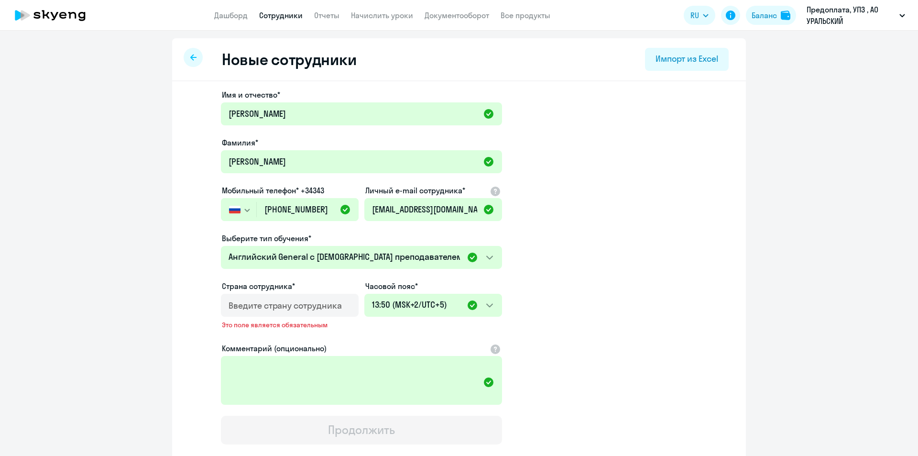
click at [190, 56] on icon at bounding box center [193, 57] width 6 height 7
select select "30"
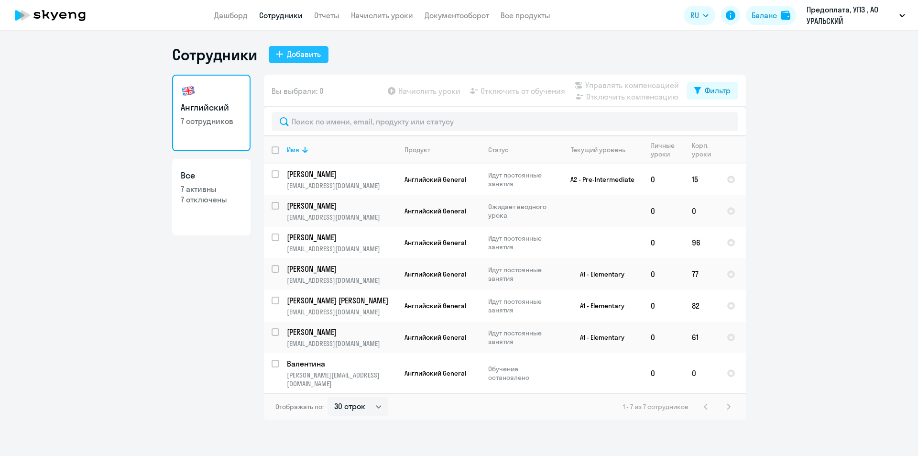
click at [293, 56] on div "Добавить" at bounding box center [304, 53] width 34 height 11
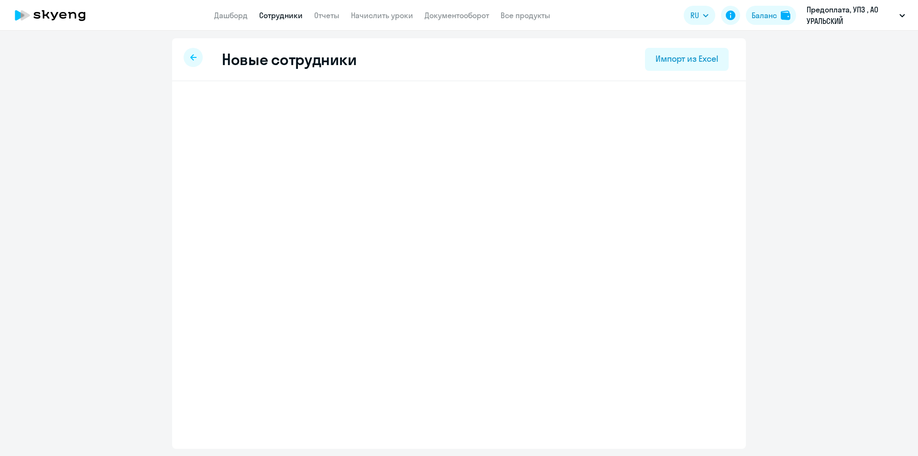
select select "english_adult_not_native_speaker"
select select "5"
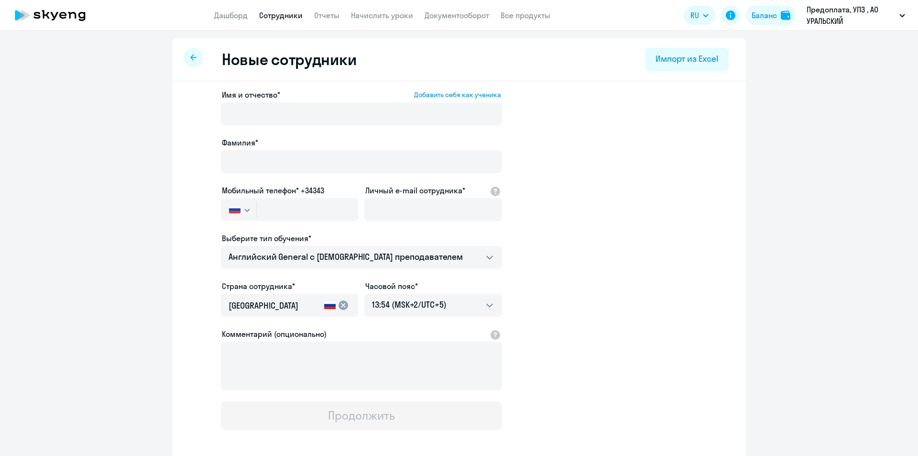
click at [294, 90] on label "Имя и отчество* Добавить себя как ученика" at bounding box center [361, 94] width 279 height 11
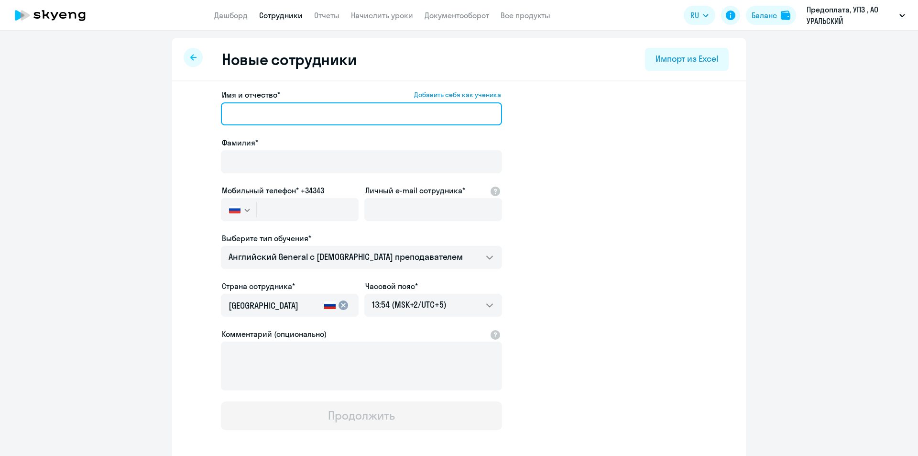
click at [294, 102] on input "Имя и отчество* Добавить себя как ученика" at bounding box center [361, 113] width 281 height 23
type input "Виталий Анатольевич"
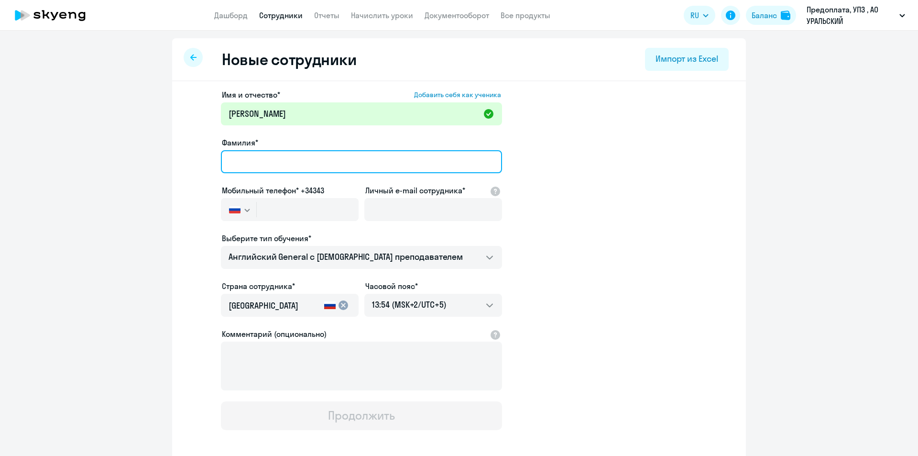
click at [284, 171] on input "Фамилия*" at bounding box center [361, 161] width 281 height 23
type input "Сергеев"
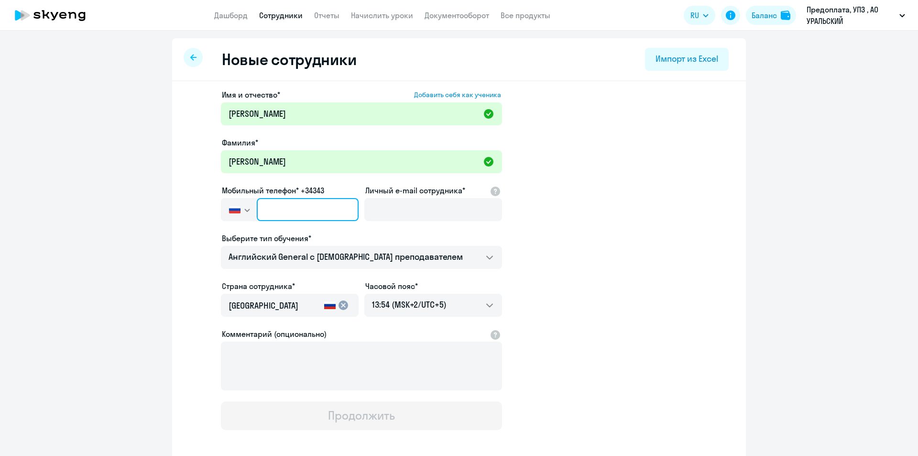
click at [279, 210] on input "text" at bounding box center [308, 209] width 102 height 23
type input "+7 950 552-44-82"
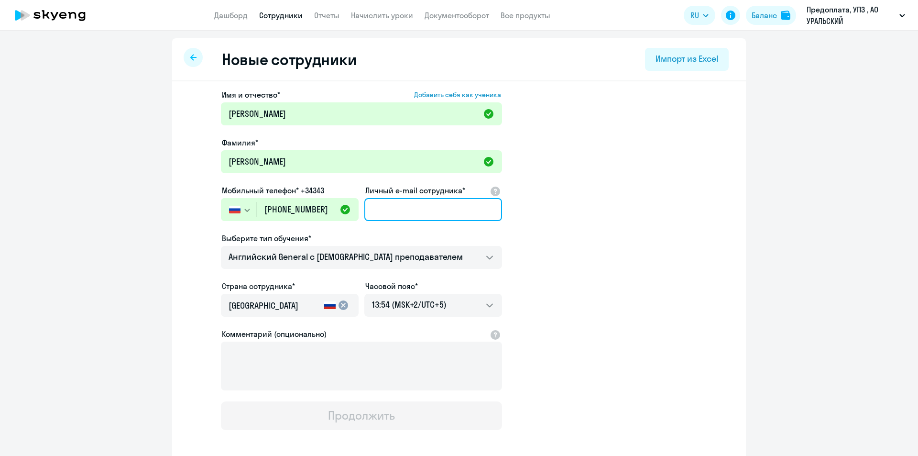
click at [421, 220] on input "Личный e-mail сотрудника*" at bounding box center [433, 209] width 138 height 23
paste input "[EMAIL_ADDRESS][DOMAIN_NAME]"
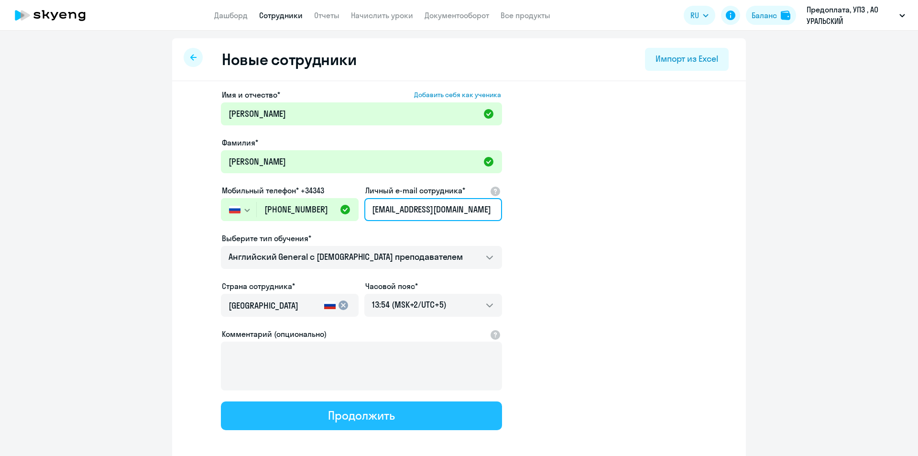
type input "[EMAIL_ADDRESS][DOMAIN_NAME]"
click at [375, 417] on div "Продолжить" at bounding box center [361, 414] width 66 height 15
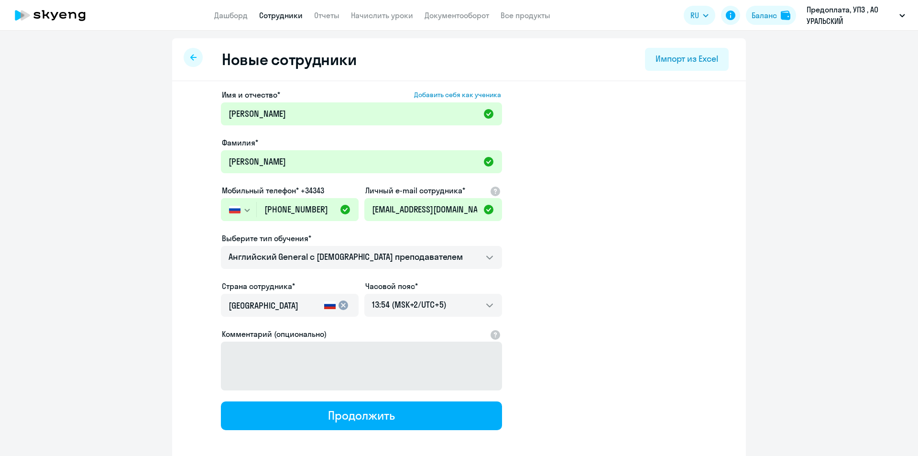
select select "english_adult_not_native_speaker"
select select "5"
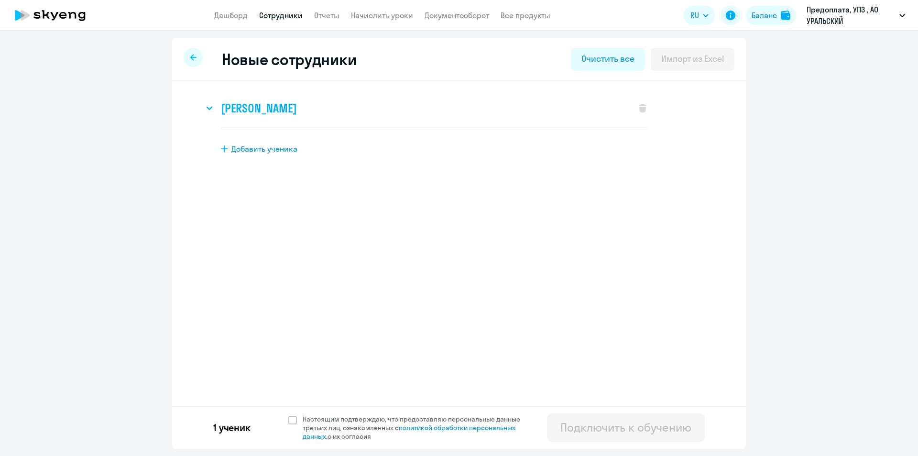
click at [296, 113] on h3 "Виталий Анатольевич Сергеев" at bounding box center [259, 107] width 76 height 15
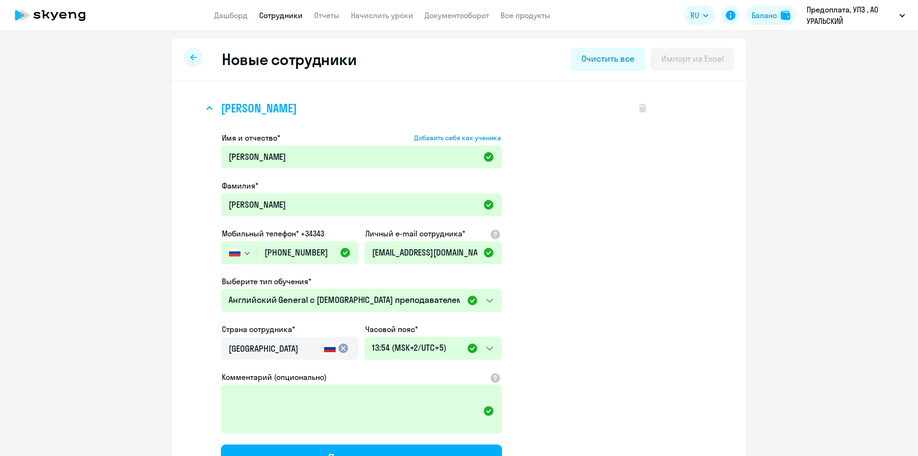
click at [296, 113] on h3 "Виталий Анатольевич Сергеев" at bounding box center [259, 107] width 76 height 15
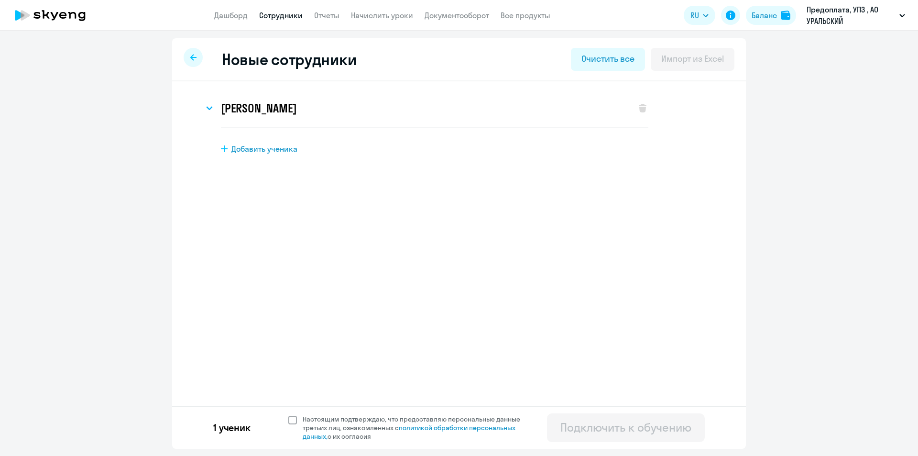
click at [292, 419] on span at bounding box center [292, 420] width 9 height 9
click at [288, 415] on input "Настоящим подтверждаю, что предоставляю персональные данные третьих лиц, ознако…" at bounding box center [288, 414] width 0 height 0
checkbox input "true"
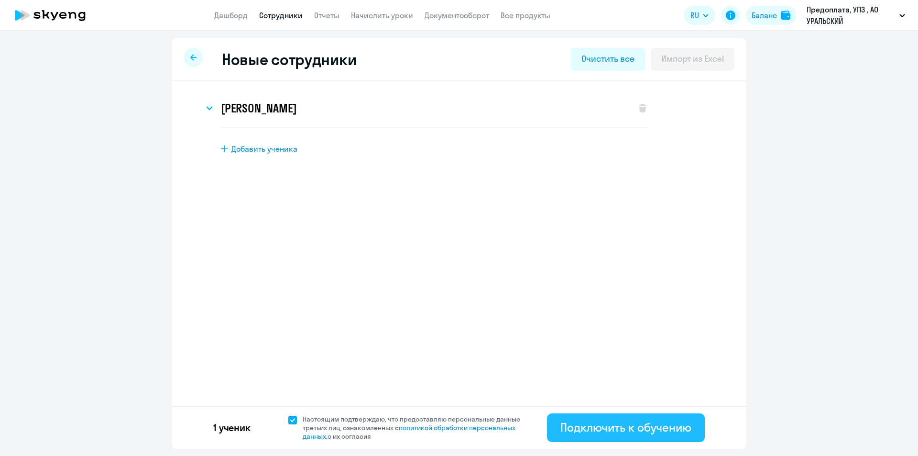
click at [590, 430] on div "Подключить к обучению" at bounding box center [625, 426] width 131 height 15
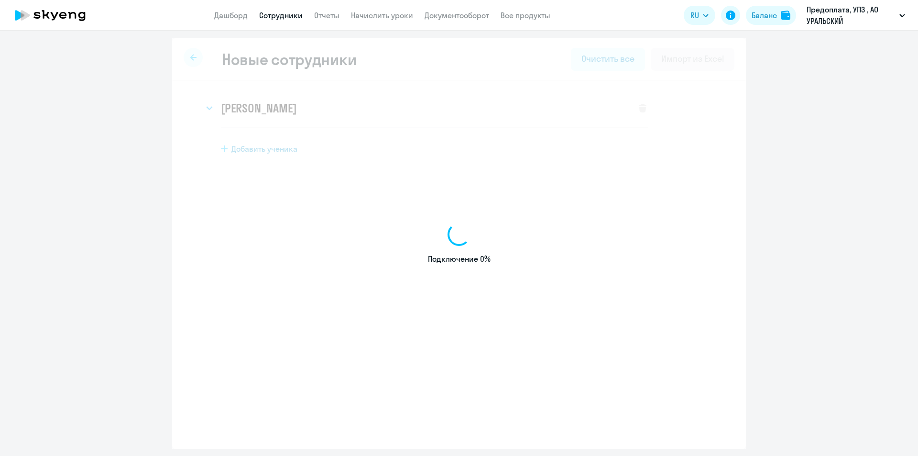
select select "english_adult_not_native_speaker"
select select "5"
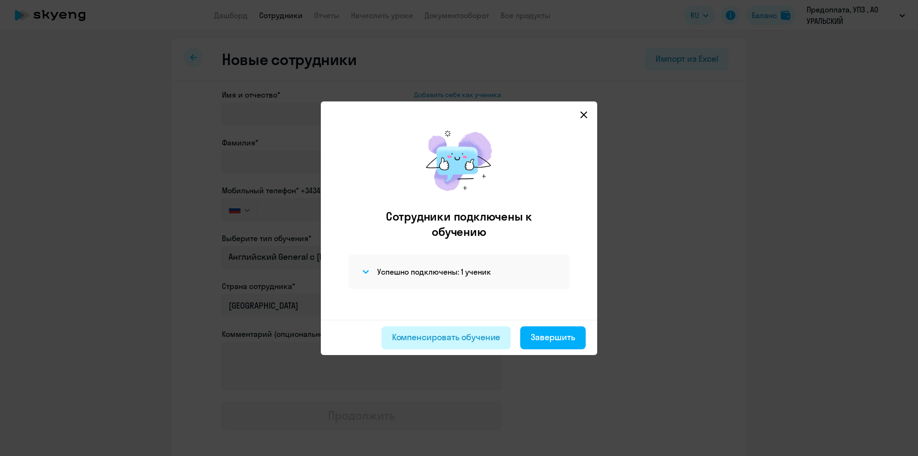
click at [442, 342] on div "Компенсировать обучение" at bounding box center [446, 337] width 109 height 12
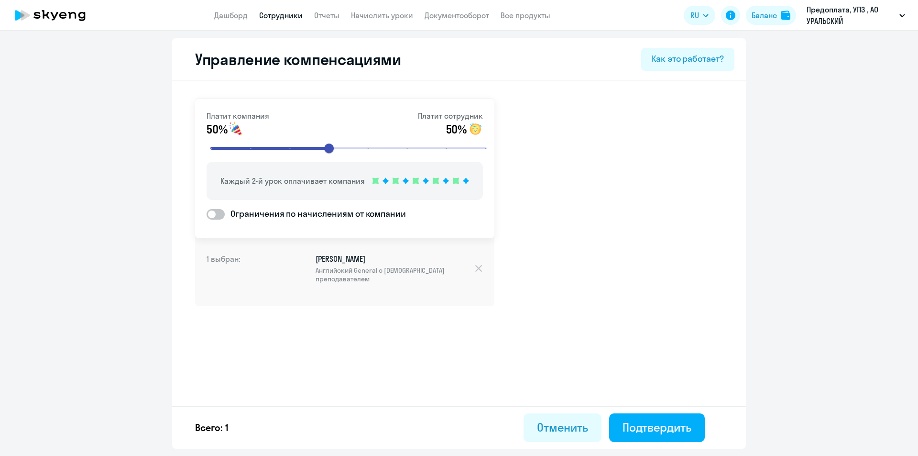
click at [373, 267] on span "Английский General с русскоговорящим преподавателем" at bounding box center [395, 274] width 158 height 17
click at [274, 16] on link "Сотрудники" at bounding box center [281, 16] width 44 height 10
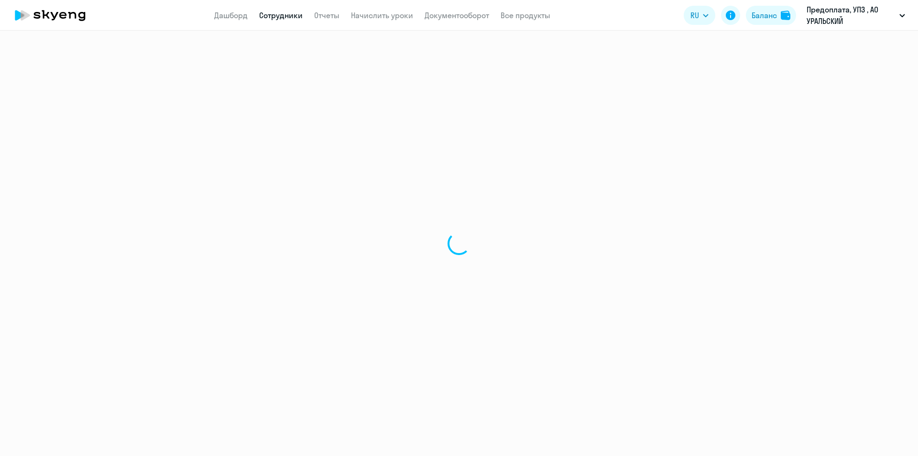
select select "30"
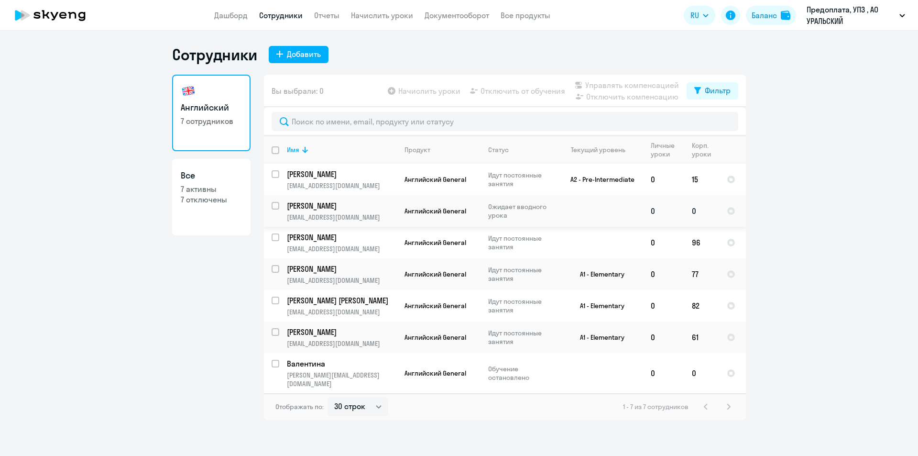
click at [334, 215] on p "[EMAIL_ADDRESS][DOMAIN_NAME]" at bounding box center [342, 217] width 110 height 9
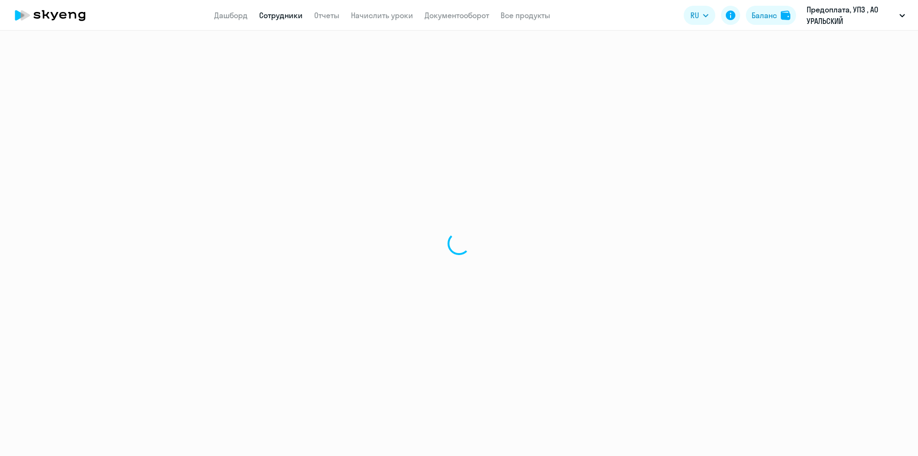
select select "english"
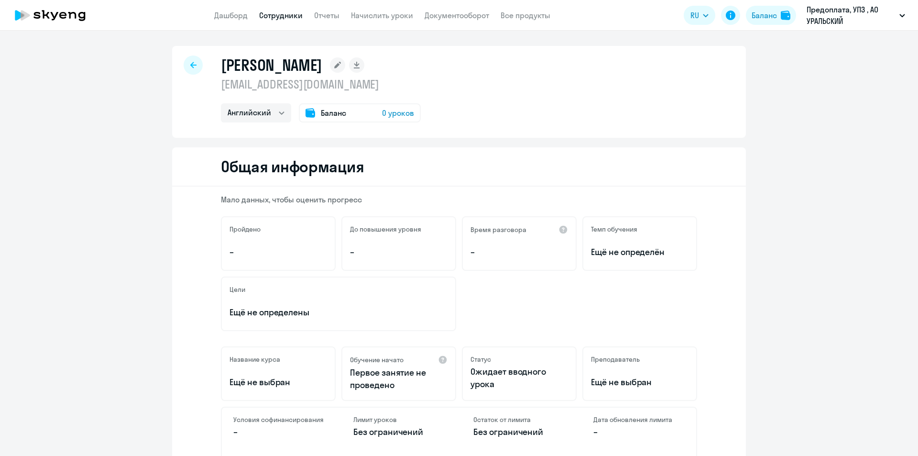
click at [331, 115] on span "Баланс" at bounding box center [333, 112] width 25 height 11
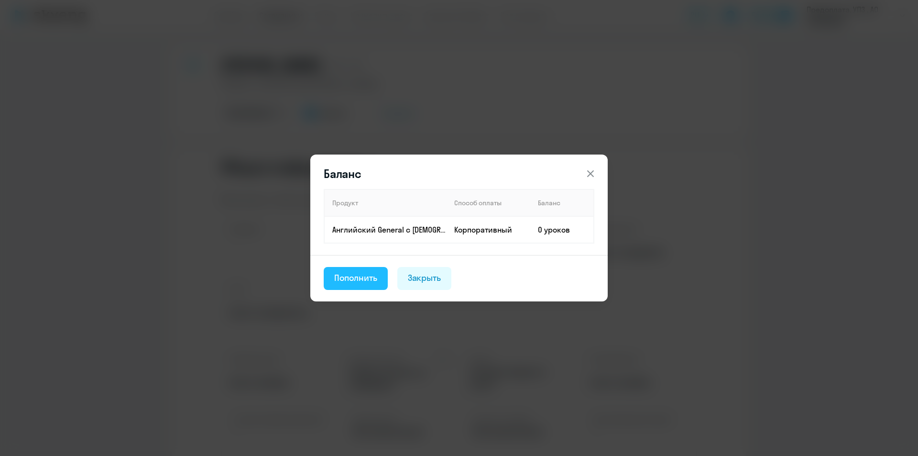
click at [361, 275] on div "Пополнить" at bounding box center [355, 278] width 43 height 12
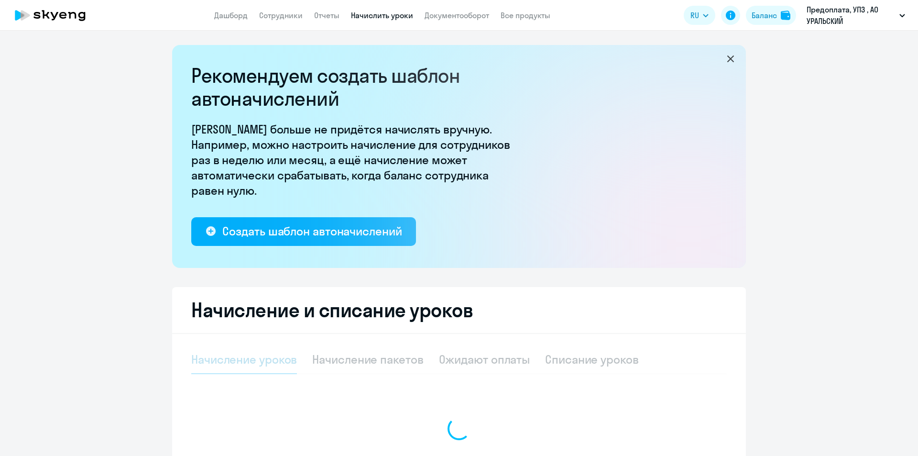
select select "10"
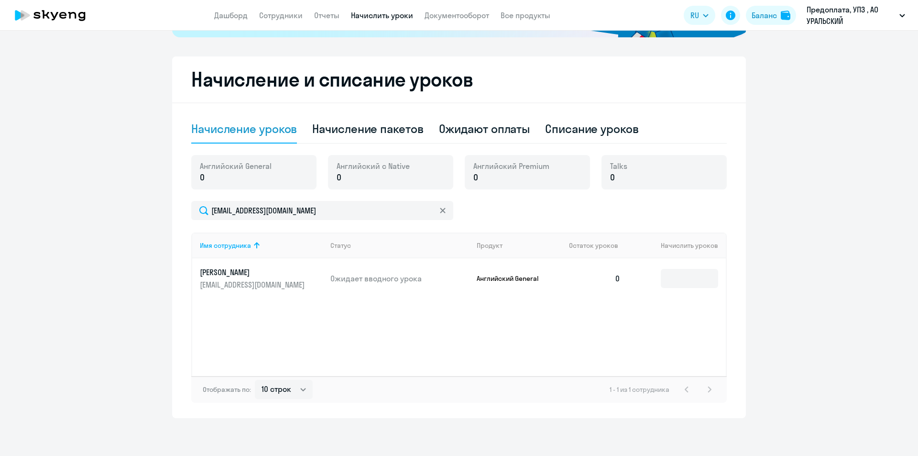
scroll to position [231, 0]
click at [371, 180] on p "0" at bounding box center [373, 177] width 73 height 12
click at [390, 130] on div "Начисление пакетов" at bounding box center [367, 127] width 111 height 15
select select "10"
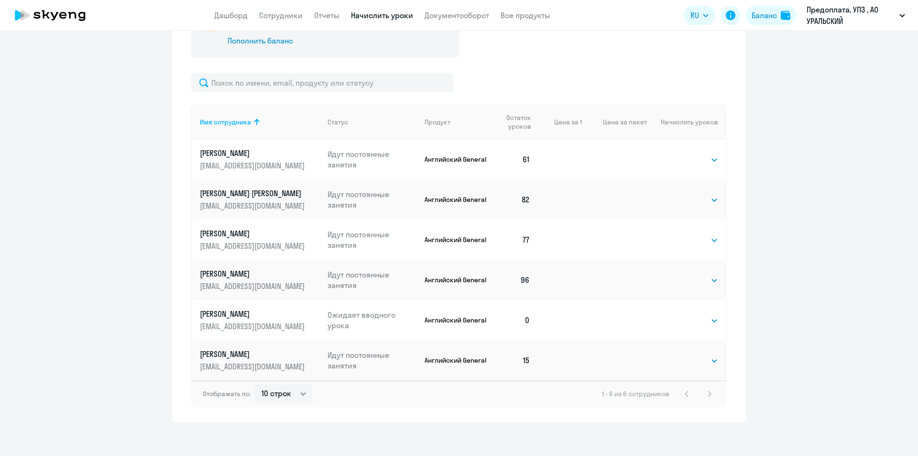
scroll to position [394, 0]
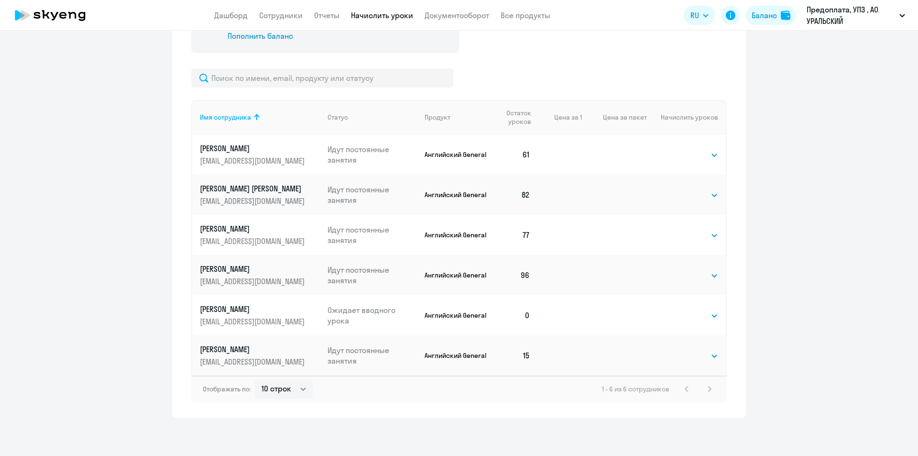
click at [526, 317] on td "0" at bounding box center [513, 315] width 49 height 40
click at [693, 316] on select "Выбрать 4 8 16 32 64 96 128" at bounding box center [698, 315] width 39 height 11
select select "16"
click at [679, 310] on select "Выбрать 4 8 16 32 64 96 128" at bounding box center [698, 315] width 39 height 11
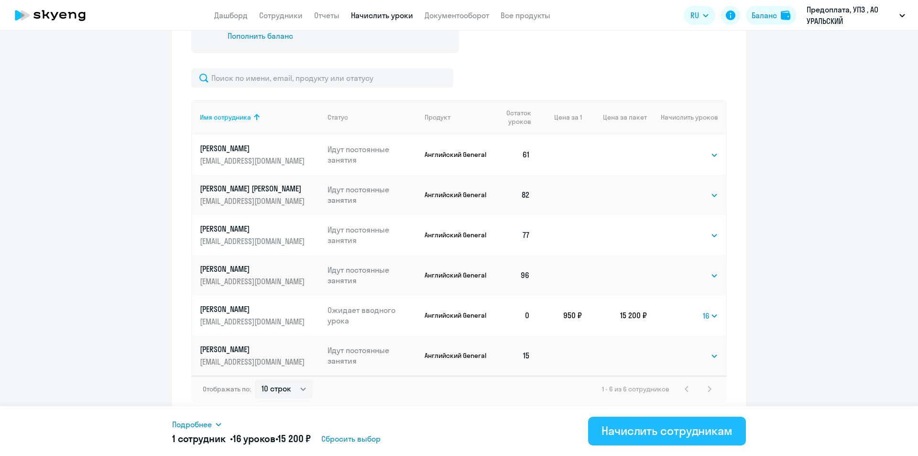
click at [619, 429] on div "Начислить сотрудникам" at bounding box center [667, 430] width 131 height 15
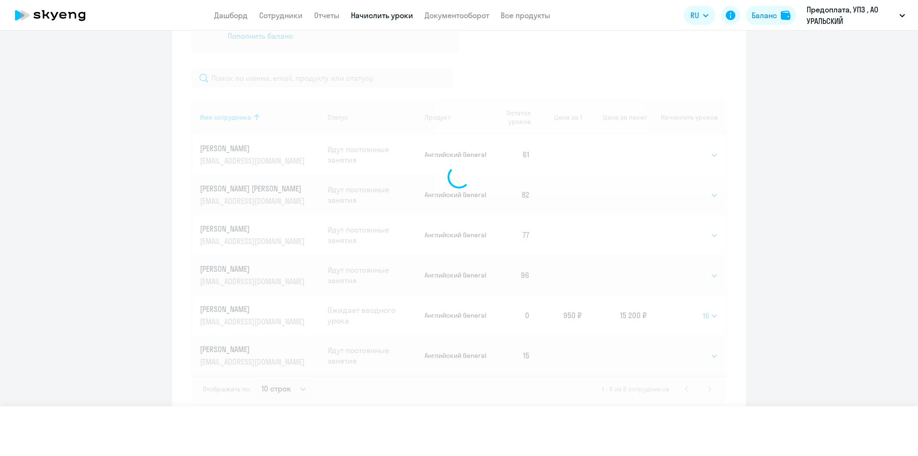
select select
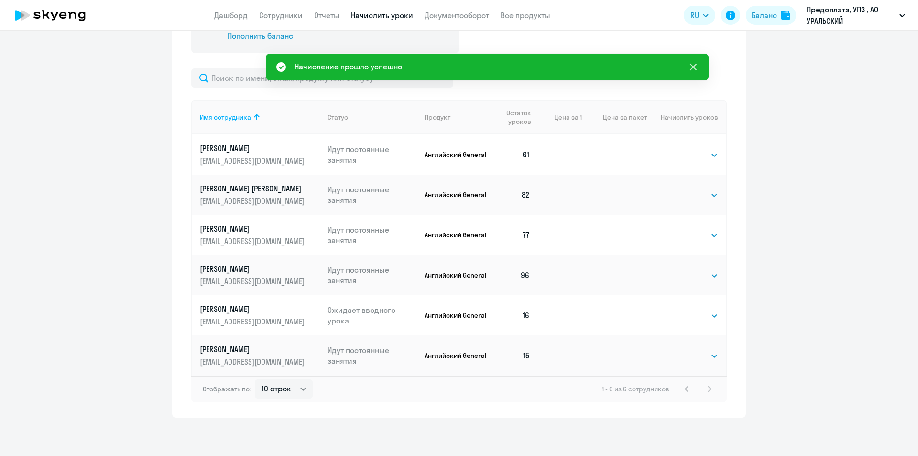
click at [695, 65] on icon at bounding box center [693, 67] width 7 height 7
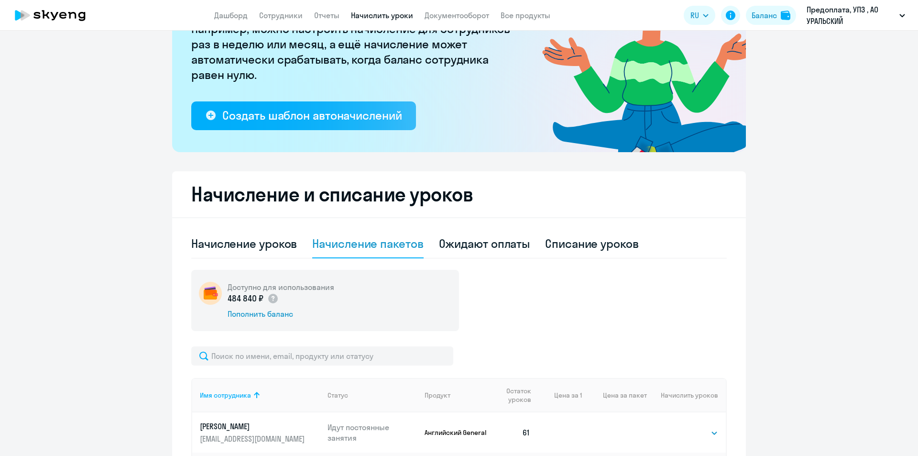
scroll to position [0, 0]
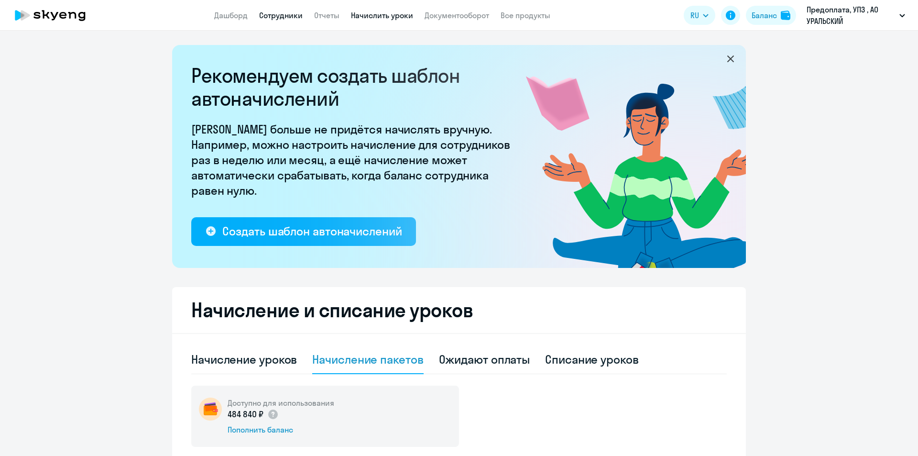
click at [278, 13] on link "Сотрудники" at bounding box center [281, 16] width 44 height 10
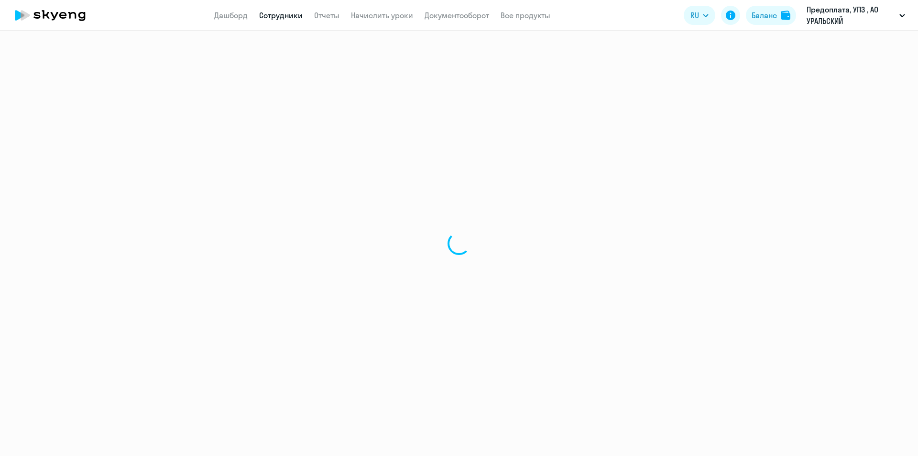
select select "30"
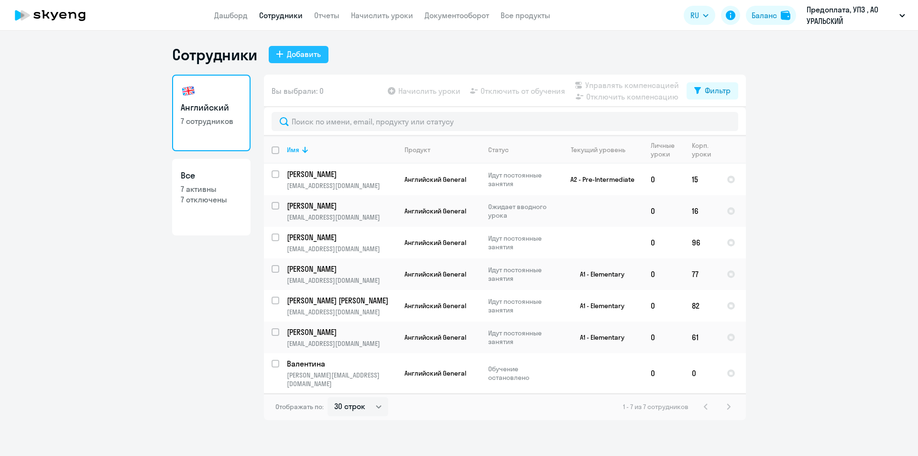
click at [281, 53] on icon at bounding box center [279, 54] width 7 height 7
select select "english_adult_not_native_speaker"
select select "5"
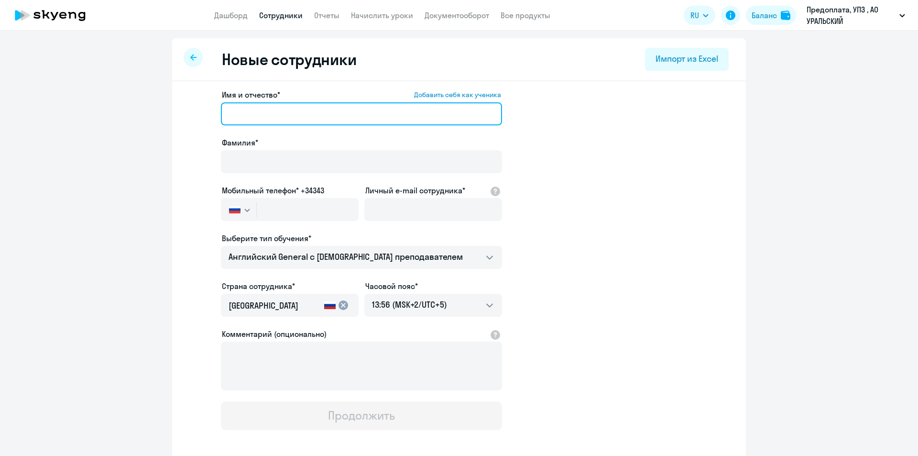
click at [293, 112] on input "Имя и отчество* Добавить себя как ученика" at bounding box center [361, 113] width 281 height 23
type input "Валентина Александровна"
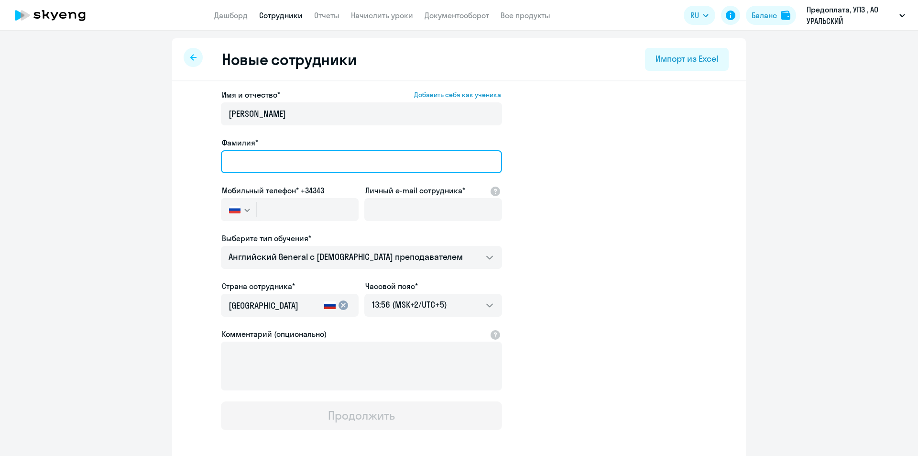
click at [258, 155] on input "Фамилия*" at bounding box center [361, 161] width 281 height 23
type input "Ракитская"
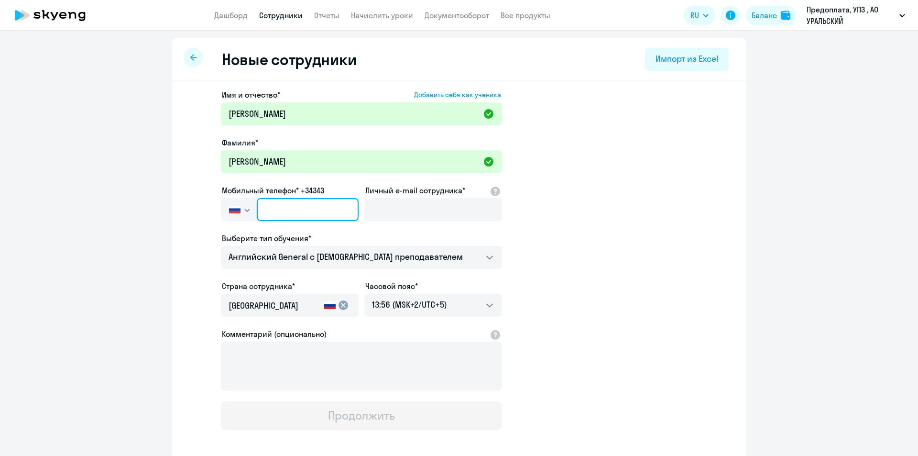
click at [285, 211] on input "text" at bounding box center [308, 209] width 102 height 23
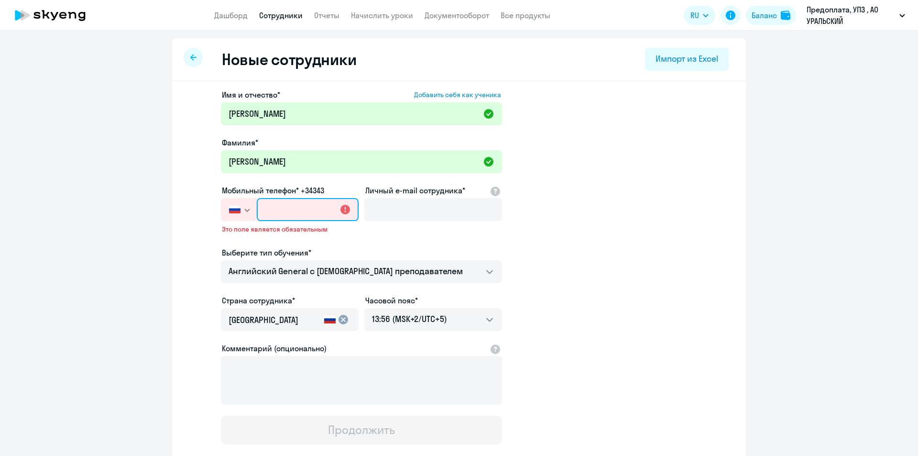
click at [273, 210] on input "text" at bounding box center [308, 209] width 102 height 23
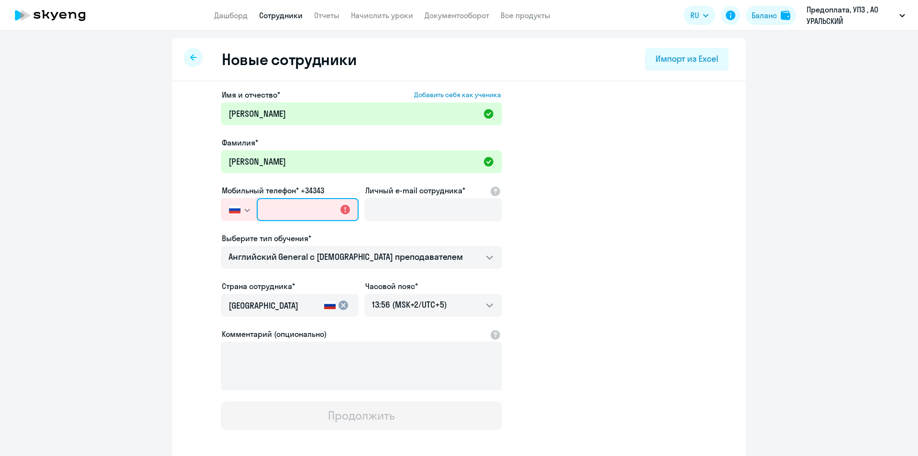
paste input "+7 922 111-17-10"
type input "+7 922 111-17-10"
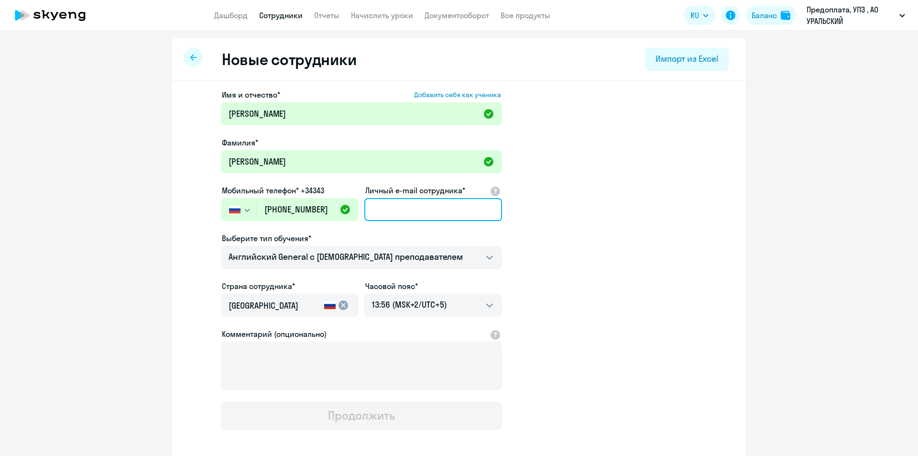
click at [411, 209] on input "Личный e-mail сотрудника*" at bounding box center [433, 209] width 138 height 23
paste input "v.rakitskaya@upz.ru"
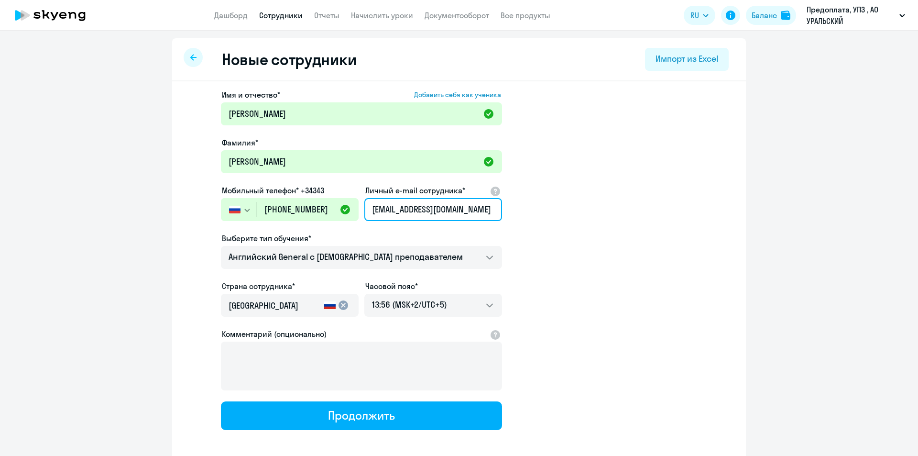
type input "v.rakitskaya@upz.ru"
click at [607, 230] on app-new-student-form "Имя и отчество* Добавить себя как ученика Валентина Александровна Фамилия* Раки…" at bounding box center [458, 259] width 543 height 341
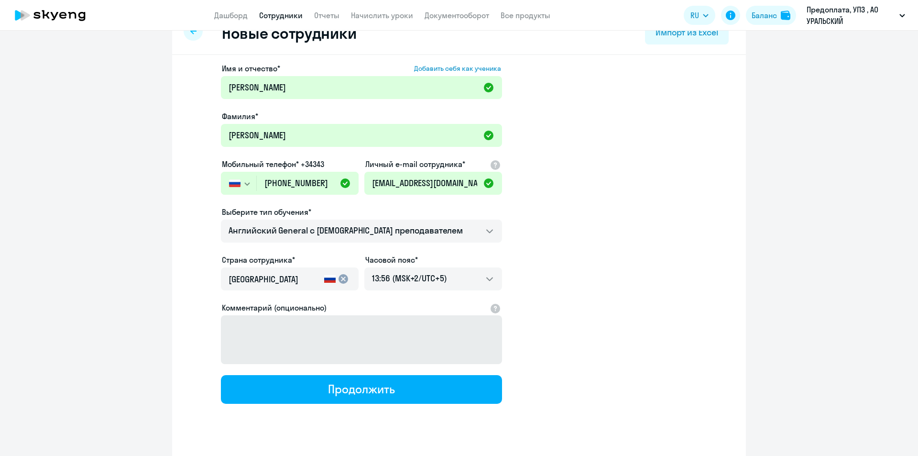
scroll to position [45, 0]
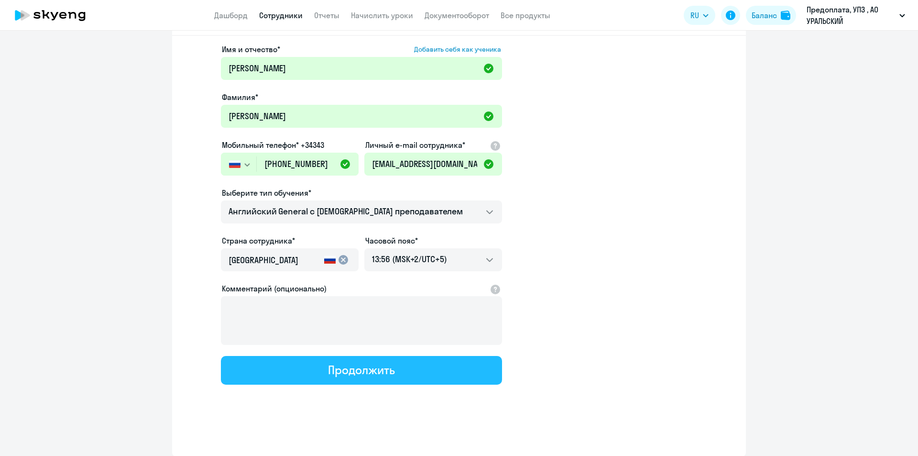
click at [374, 372] on div "Продолжить" at bounding box center [361, 369] width 66 height 15
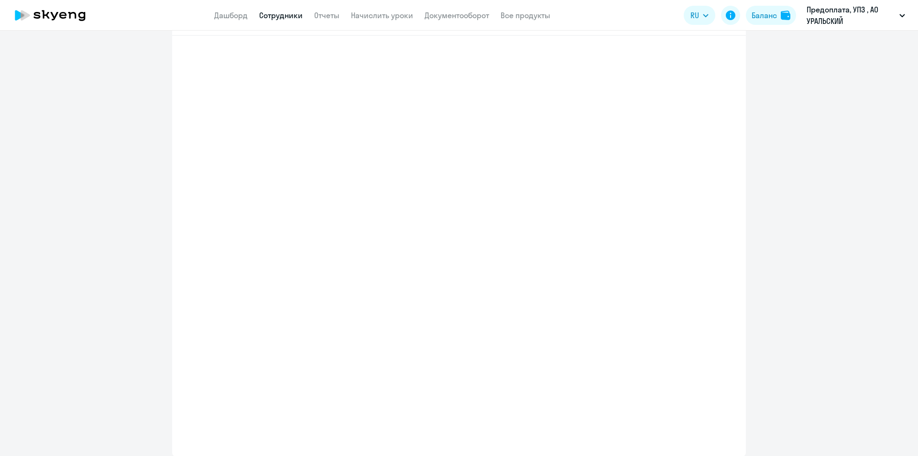
select select "english_adult_not_native_speaker"
select select "5"
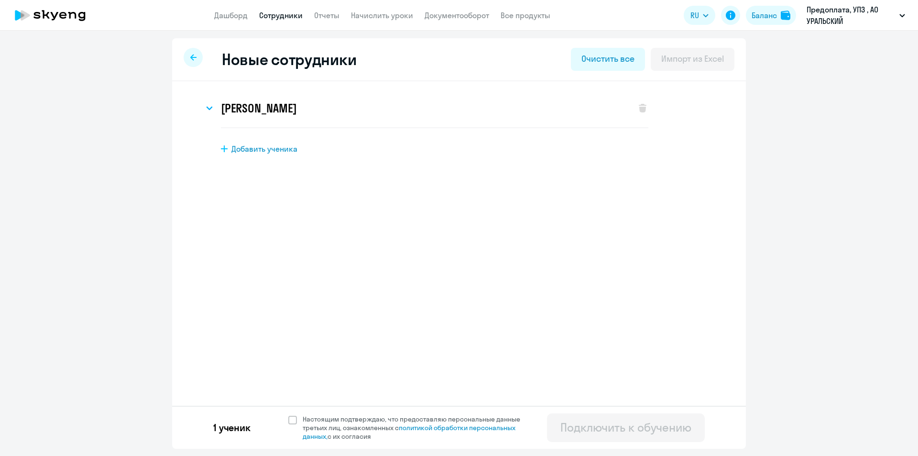
scroll to position [0, 0]
click at [295, 419] on span at bounding box center [292, 420] width 9 height 9
click at [288, 415] on input "Настоящим подтверждаю, что предоставляю персональные данные третьих лиц, ознако…" at bounding box center [288, 414] width 0 height 0
checkbox input "true"
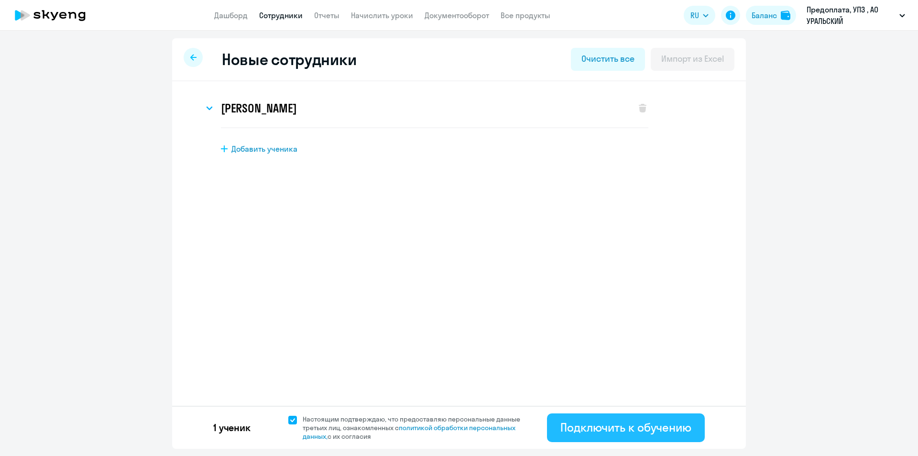
click at [605, 430] on div "Подключить к обучению" at bounding box center [625, 426] width 131 height 15
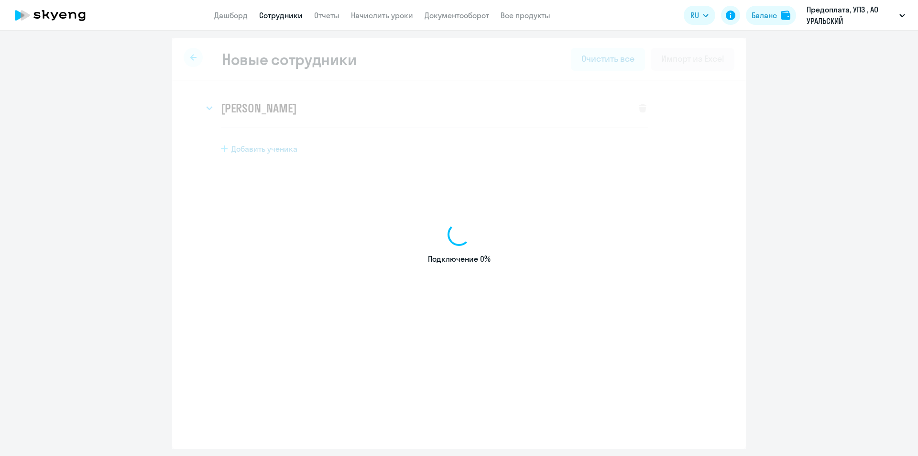
select select "english_adult_not_native_speaker"
select select "5"
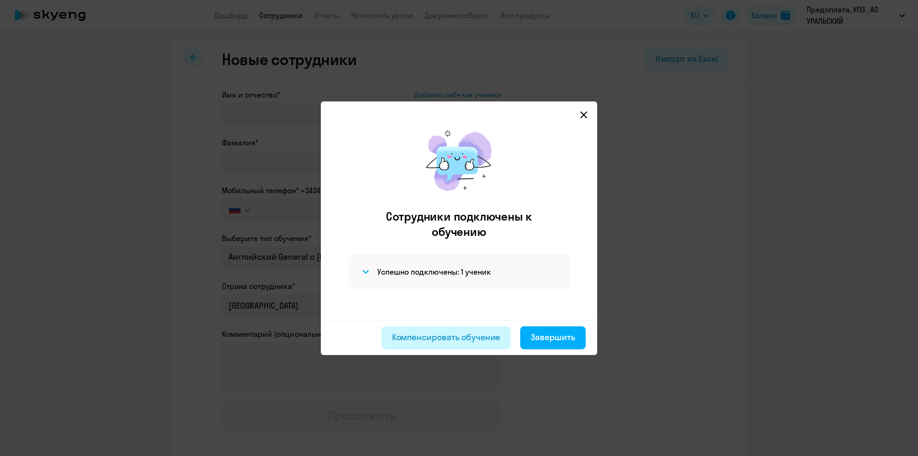
click at [485, 341] on div "Компенсировать обучение" at bounding box center [446, 337] width 109 height 12
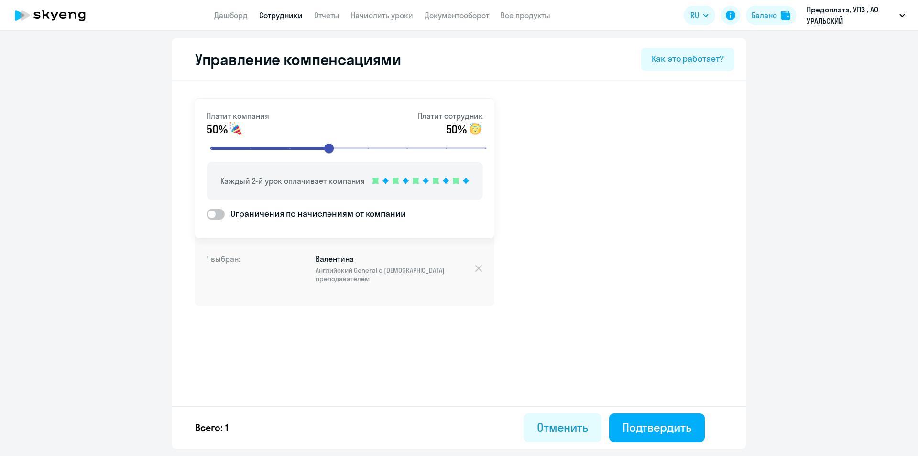
click at [288, 17] on link "Сотрудники" at bounding box center [281, 16] width 44 height 10
select select "30"
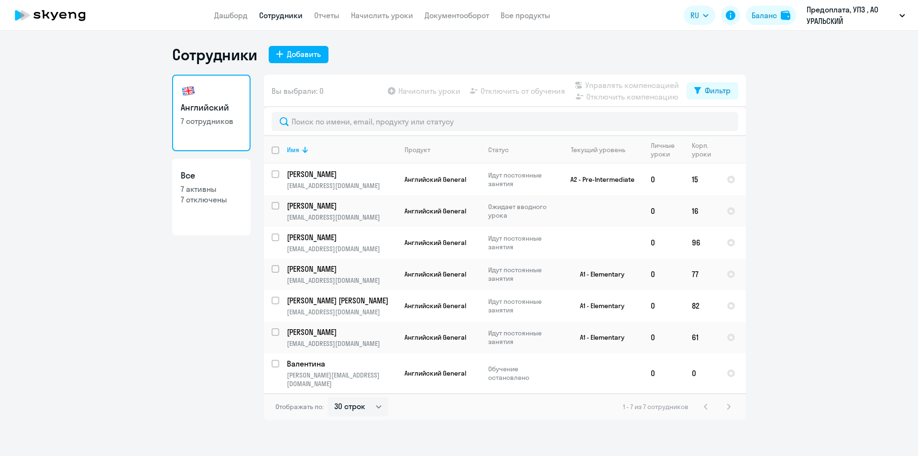
click at [293, 21] on app-menu-item-link "Сотрудники" at bounding box center [281, 16] width 44 height 12
click at [290, 20] on link "Сотрудники" at bounding box center [281, 16] width 44 height 10
click at [289, 14] on link "Сотрудники" at bounding box center [281, 16] width 44 height 10
click at [240, 12] on link "Дашборд" at bounding box center [230, 16] width 33 height 10
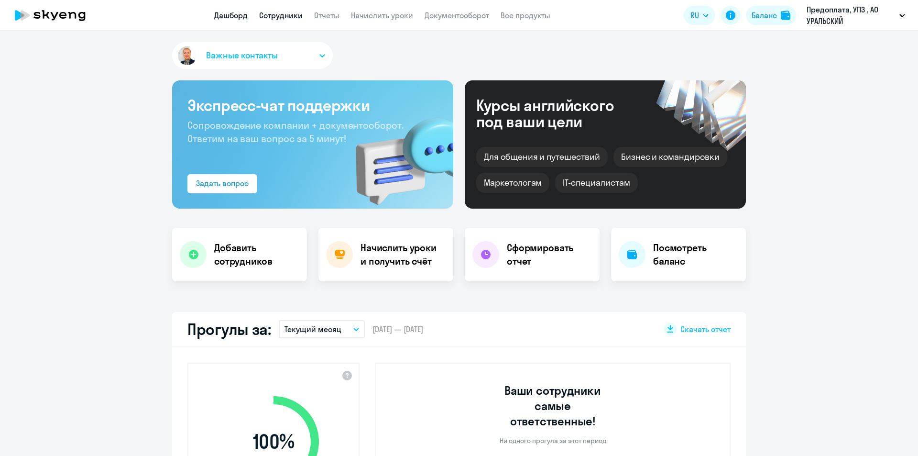
click at [278, 17] on link "Сотрудники" at bounding box center [281, 16] width 44 height 10
select select "30"
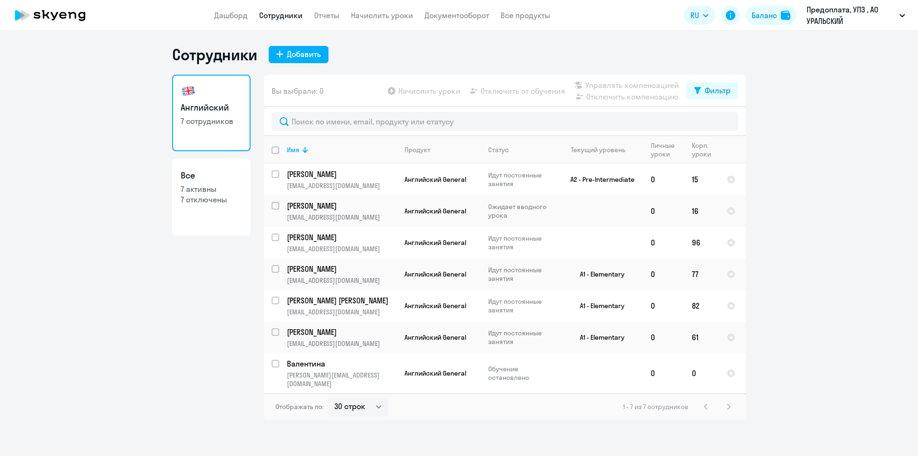
click at [731, 401] on div "1 - 7 из 7 сотрудников" at bounding box center [678, 406] width 111 height 11
click at [727, 401] on div "1 - 7 из 7 сотрудников" at bounding box center [678, 406] width 111 height 11
click at [332, 207] on p "[PERSON_NAME]" at bounding box center [341, 205] width 108 height 11
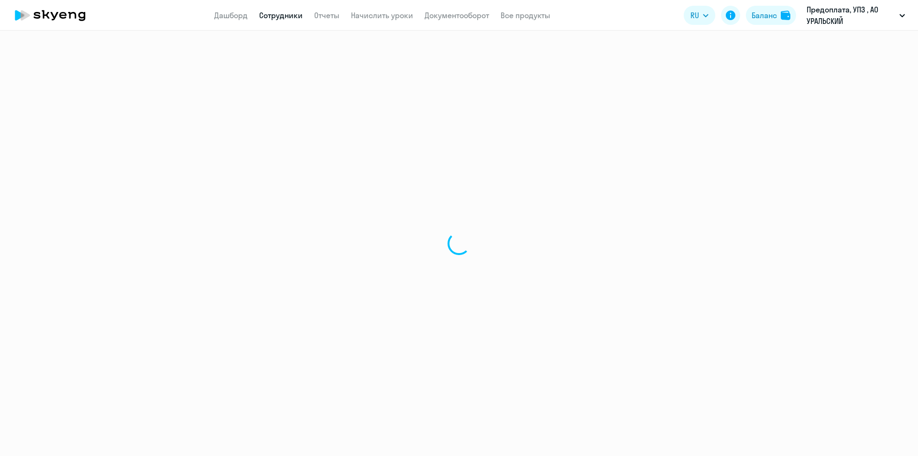
select select "english"
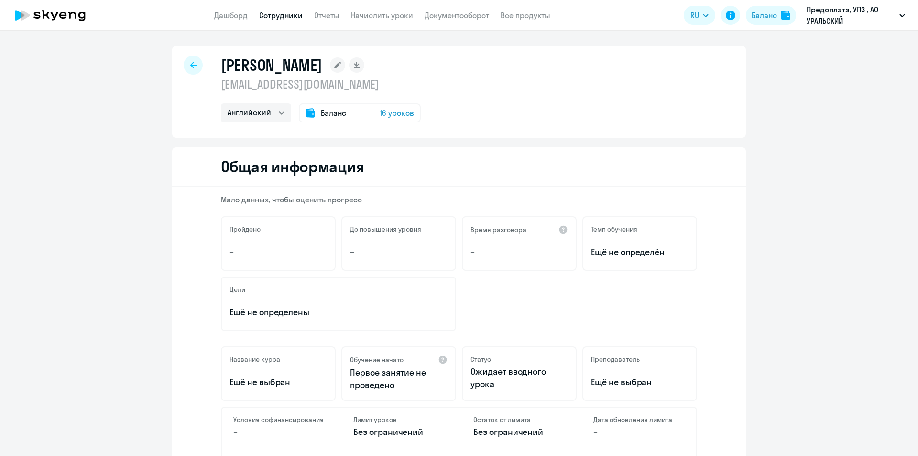
click at [279, 15] on link "Сотрудники" at bounding box center [281, 16] width 44 height 10
select select "30"
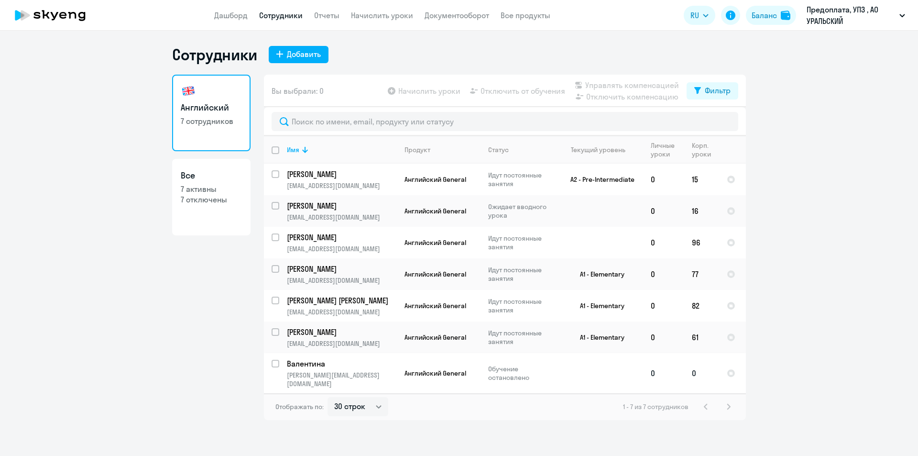
click at [315, 366] on p "Валентина" at bounding box center [341, 363] width 108 height 11
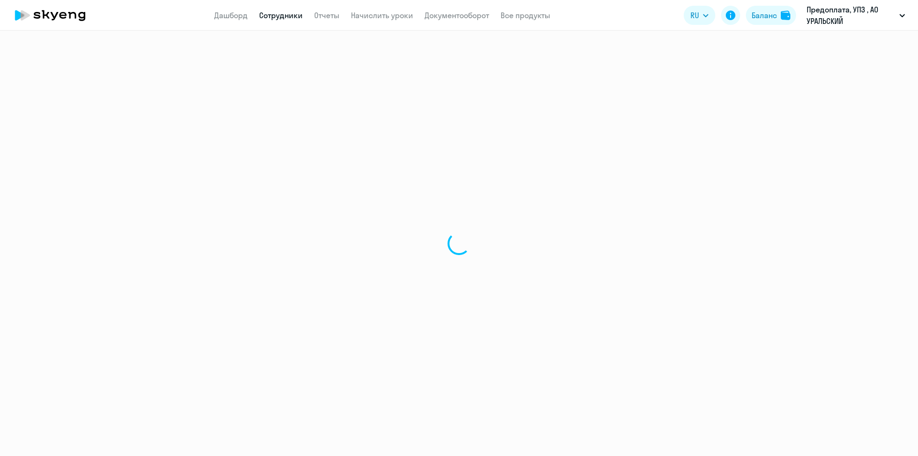
select select "english"
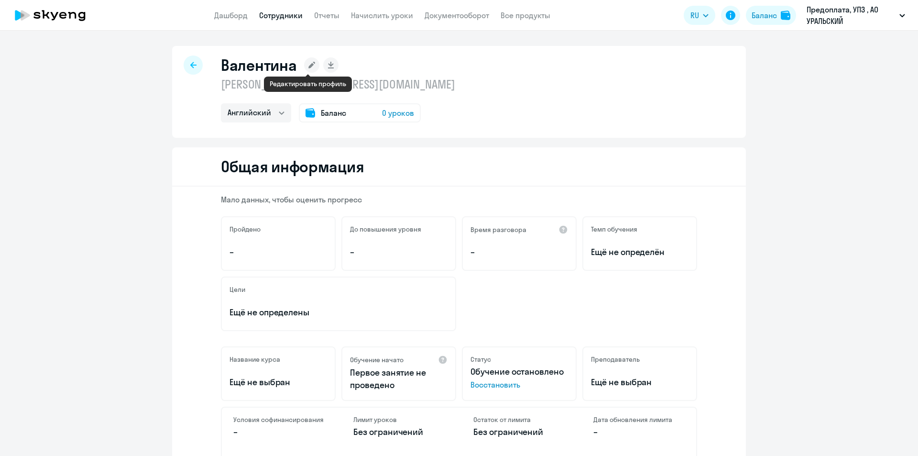
click at [310, 64] on rect at bounding box center [311, 64] width 15 height 15
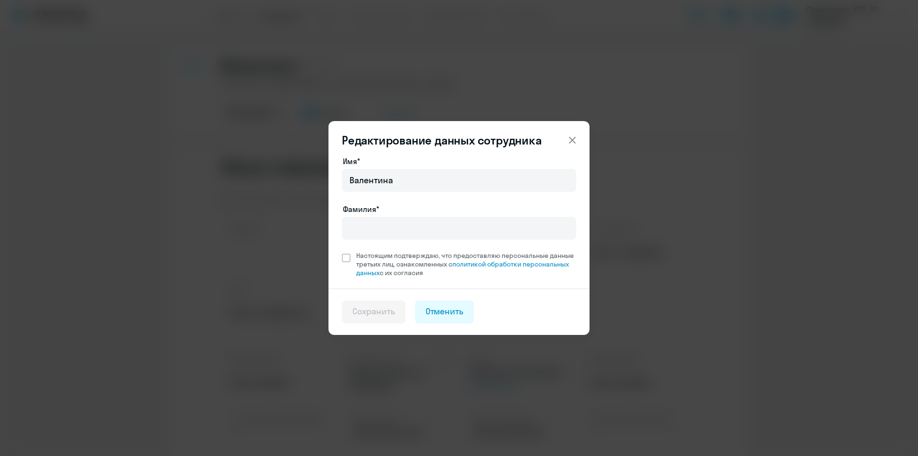
click at [570, 142] on icon at bounding box center [572, 139] width 11 height 11
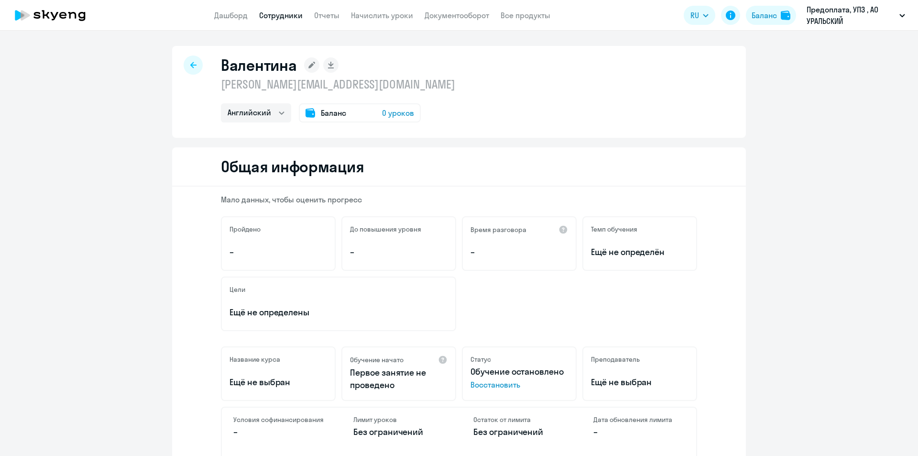
click at [280, 17] on link "Сотрудники" at bounding box center [281, 16] width 44 height 10
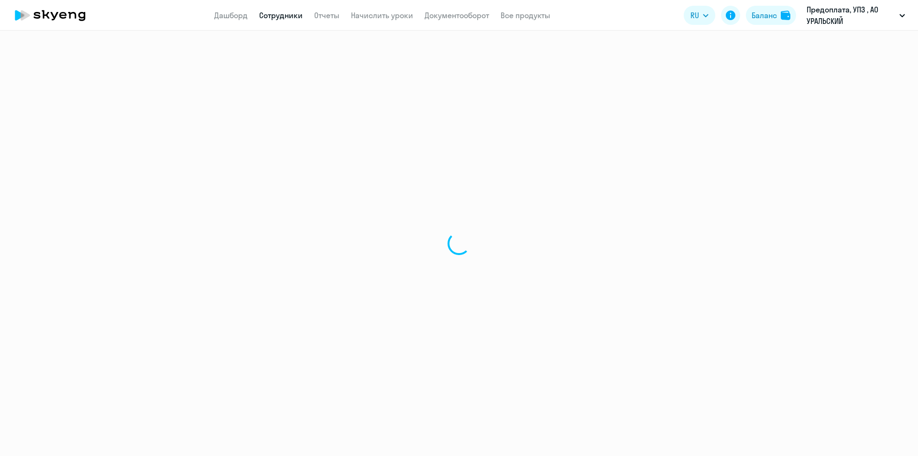
select select "30"
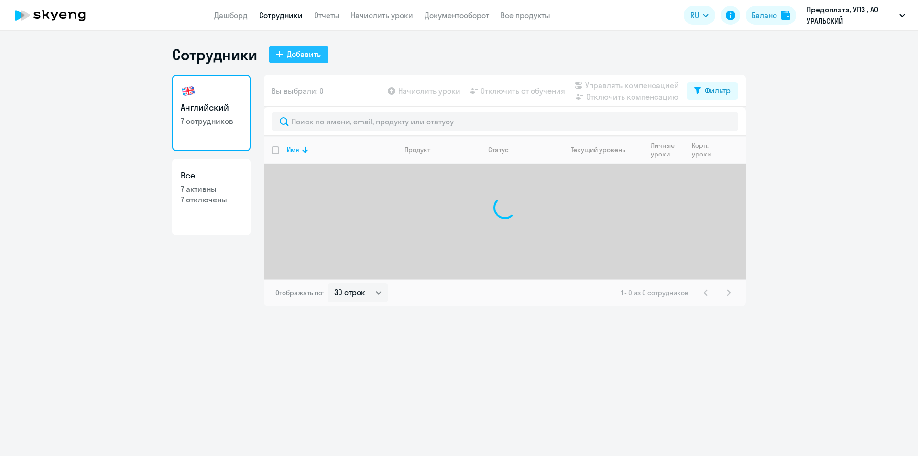
click at [296, 51] on div "Добавить" at bounding box center [304, 53] width 34 height 11
select select "english_adult_not_native_speaker"
select select "5"
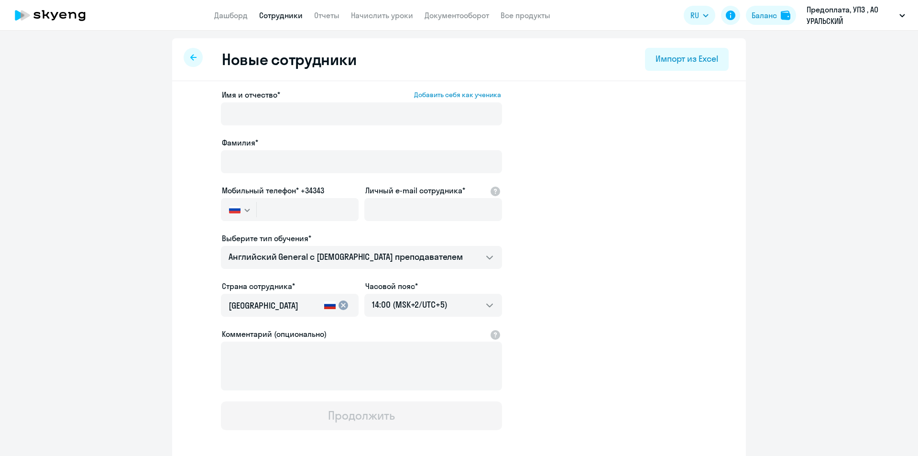
click at [294, 95] on label "Имя и отчество* Добавить себя как ученика" at bounding box center [361, 94] width 279 height 11
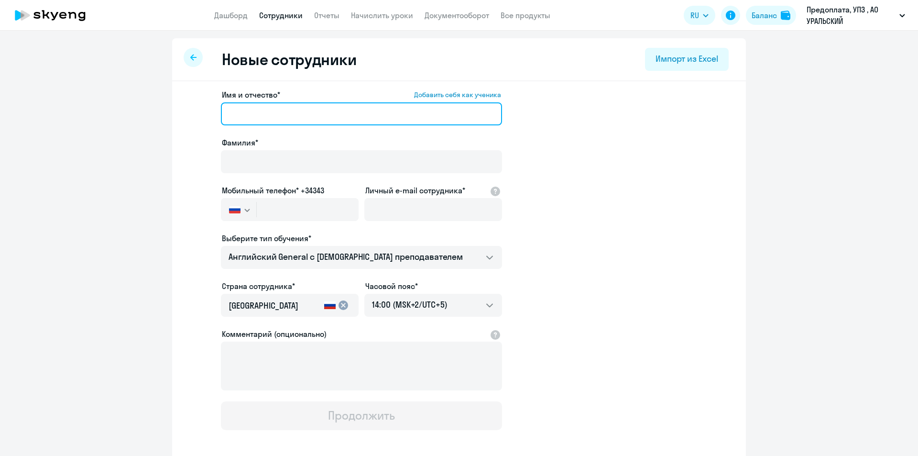
click at [294, 102] on input "Имя и отчество* Добавить себя как ученика" at bounding box center [361, 113] width 281 height 23
click at [294, 110] on input "Имя и отчество* Добавить себя как ученика" at bounding box center [361, 113] width 281 height 23
type input "Валентина Александровна"
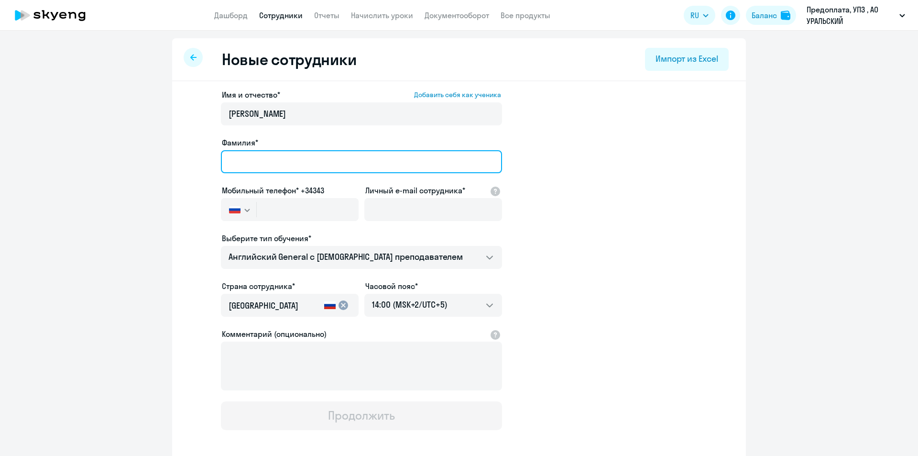
click at [277, 157] on input "Фамилия*" at bounding box center [361, 161] width 281 height 23
type input "Ракитская"
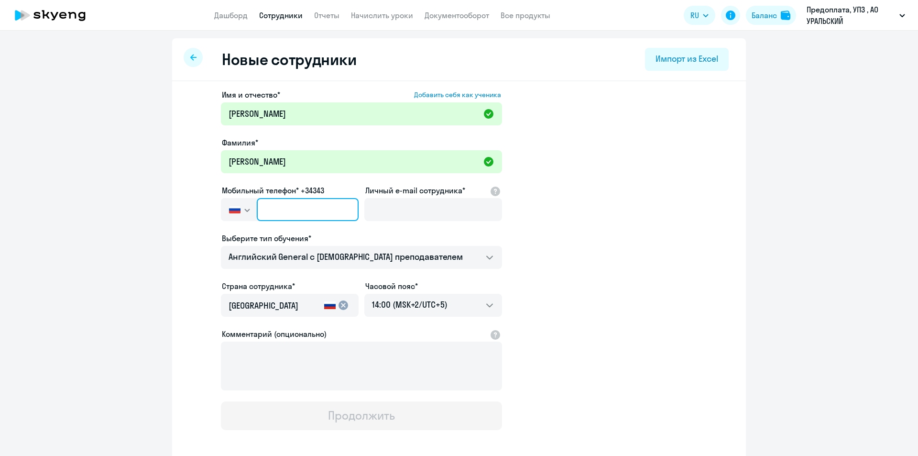
click at [300, 213] on input "text" at bounding box center [308, 209] width 102 height 23
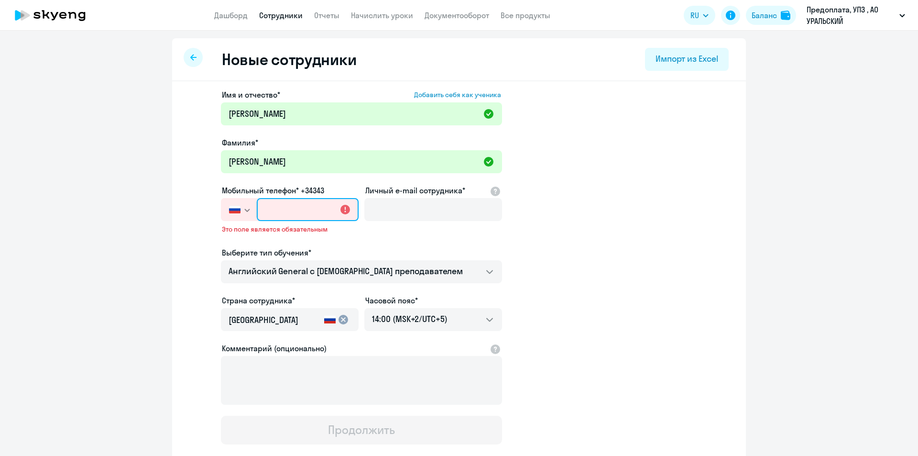
click at [280, 216] on input "text" at bounding box center [308, 209] width 102 height 23
paste input "+7 922 111-17-10"
type input "+7 922 111-17-10"
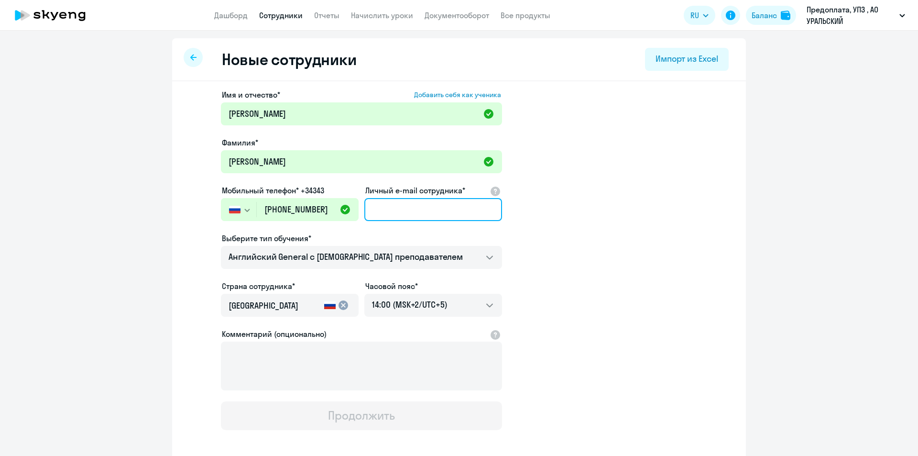
click at [398, 209] on input "Личный e-mail сотрудника*" at bounding box center [433, 209] width 138 height 23
paste input "v.rakitskaya@upz.ru"
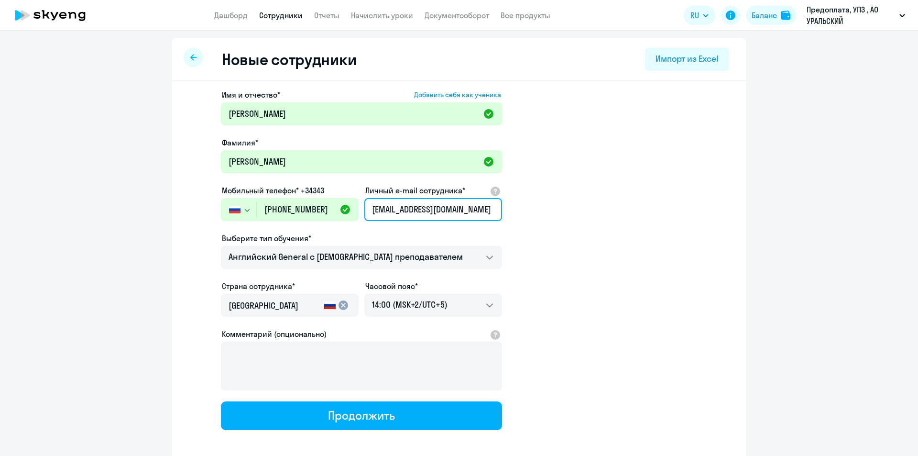
type input "v.rakitskaya@upz.ru"
click at [605, 267] on app-new-student-form "Имя и отчество* Добавить себя как ученика Валентина Александровна Фамилия* Раки…" at bounding box center [458, 259] width 543 height 341
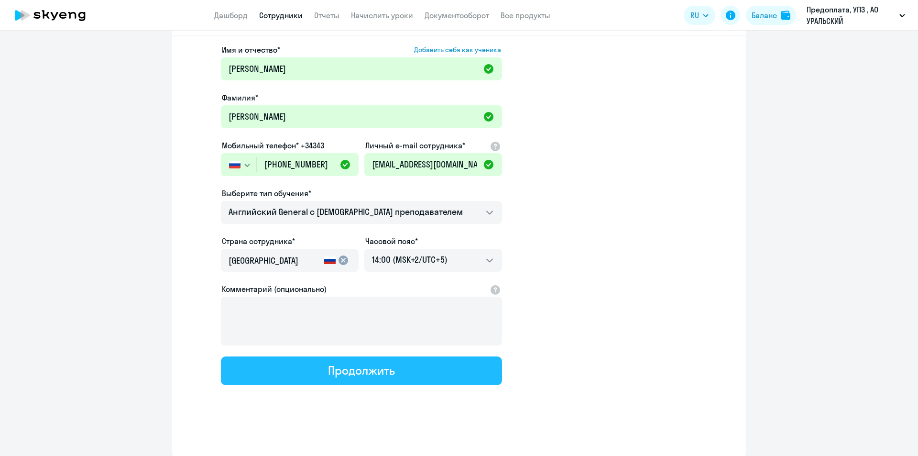
scroll to position [45, 0]
click at [377, 372] on div "Продолжить" at bounding box center [361, 369] width 66 height 15
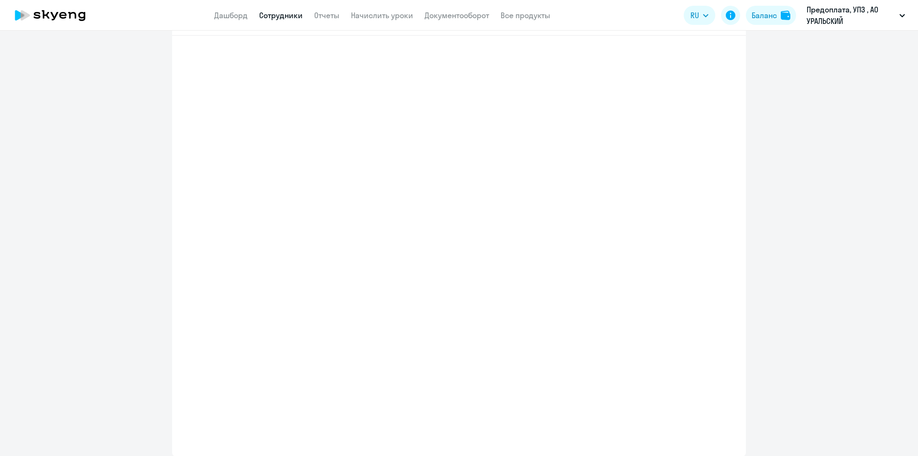
select select "english_adult_not_native_speaker"
select select "5"
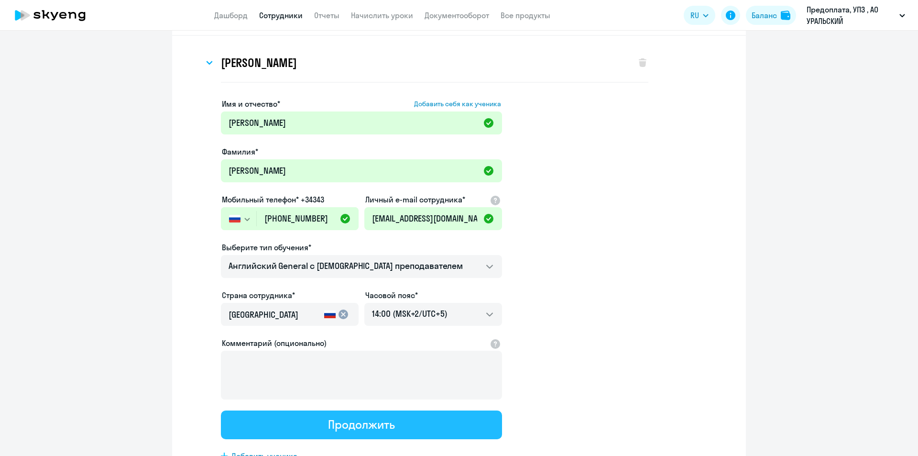
scroll to position [0, 0]
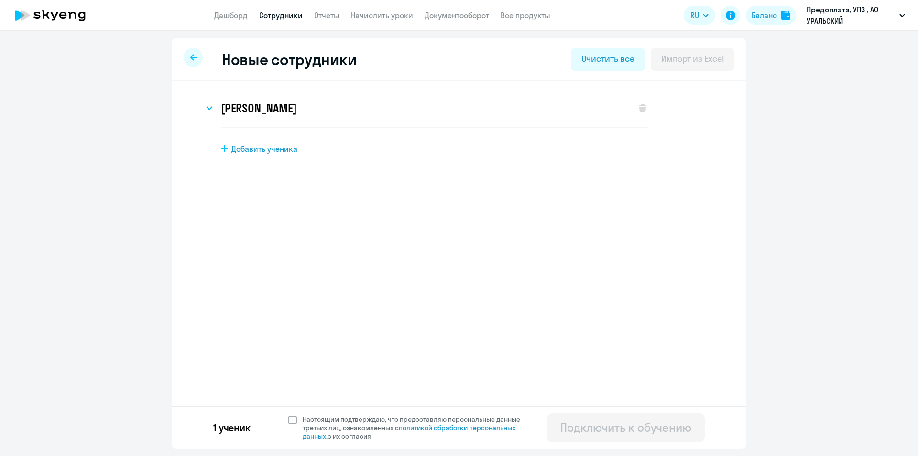
click at [296, 421] on span at bounding box center [292, 420] width 9 height 9
click at [288, 415] on input "Настоящим подтверждаю, что предоставляю персональные данные третьих лиц, ознако…" at bounding box center [288, 414] width 0 height 0
checkbox input "true"
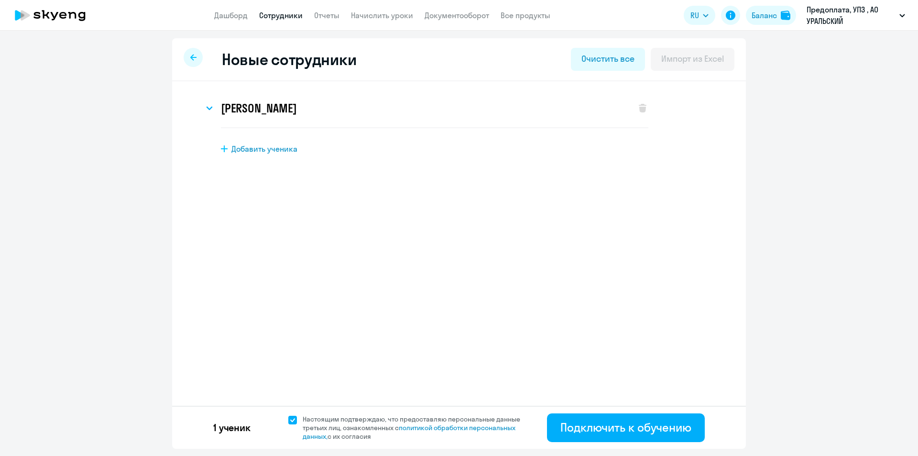
click at [241, 149] on span "Добавить ученика" at bounding box center [264, 148] width 66 height 11
select select "english_adult_not_native_speaker"
select select "5"
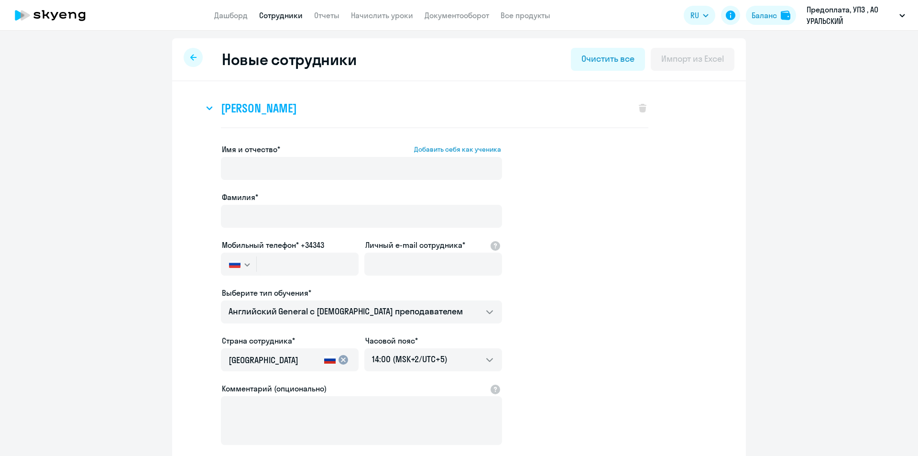
click at [204, 105] on svg-icon at bounding box center [209, 107] width 11 height 11
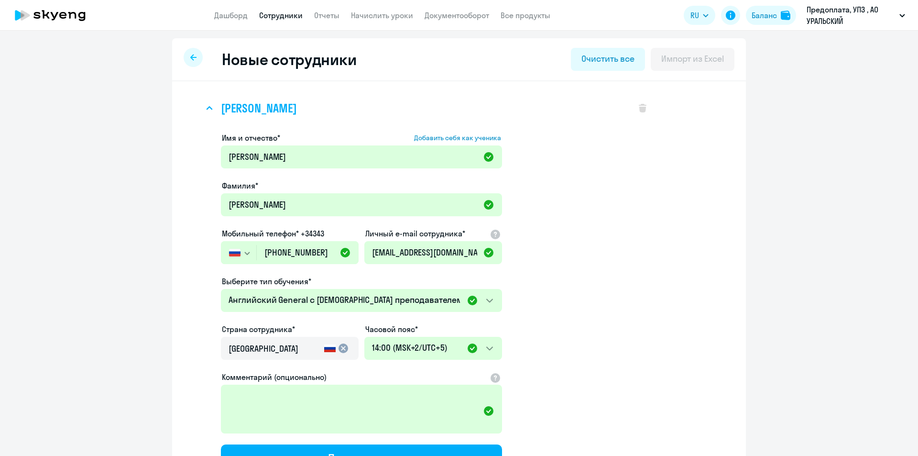
click at [204, 105] on svg-icon at bounding box center [209, 107] width 11 height 11
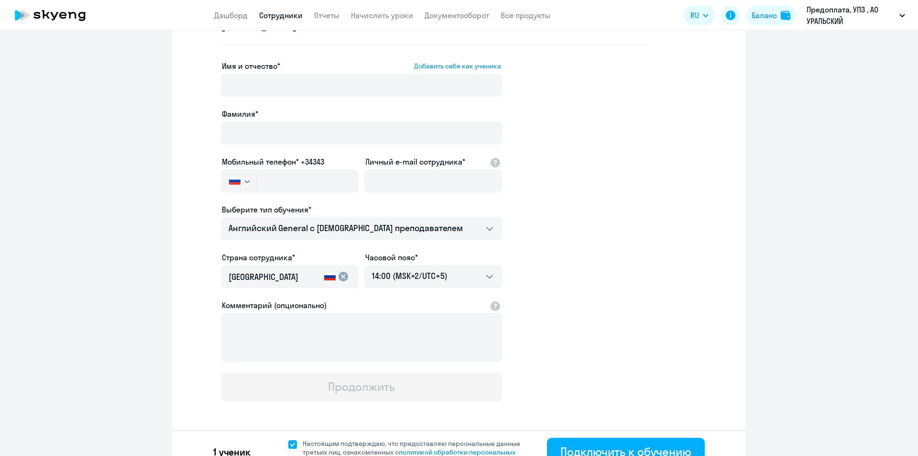
scroll to position [100, 0]
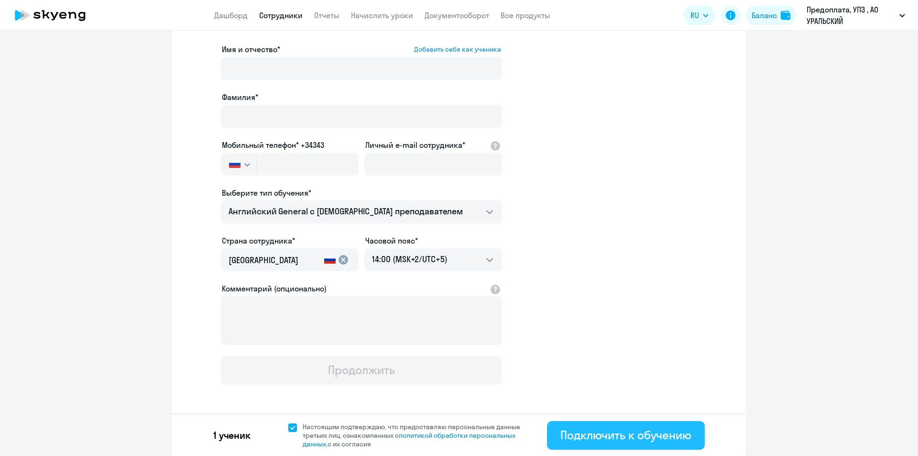
click at [592, 432] on div "Подключить к обучению" at bounding box center [625, 434] width 131 height 15
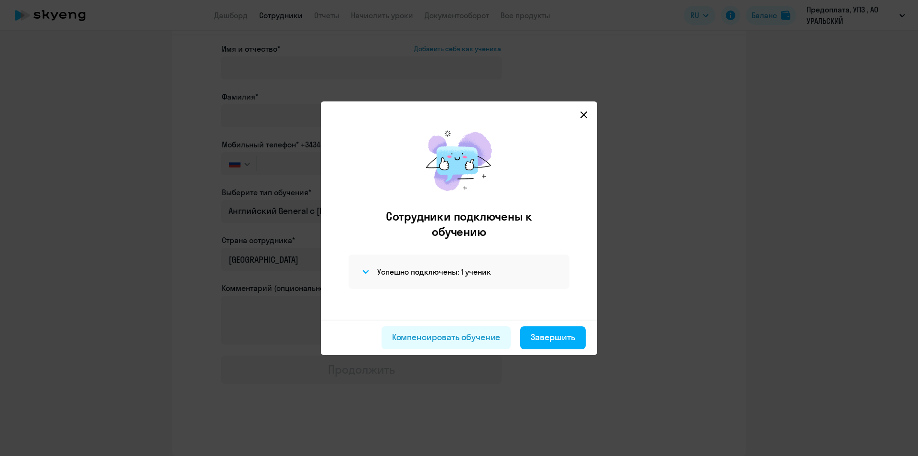
scroll to position [45, 0]
click at [548, 337] on div "Завершить" at bounding box center [553, 337] width 44 height 12
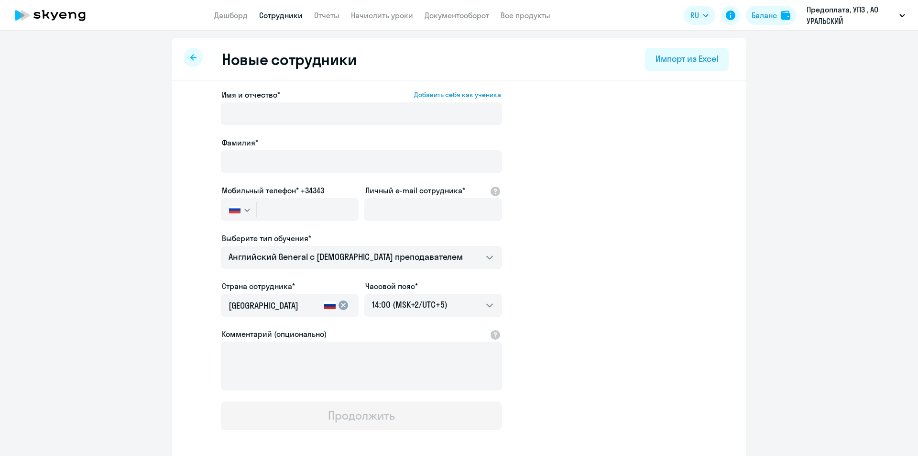
select select "30"
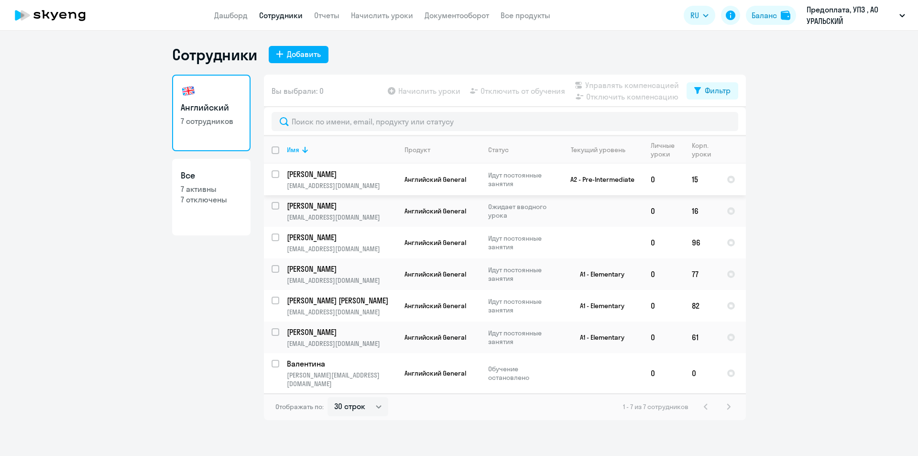
select select "30"
click at [320, 331] on p "[PERSON_NAME]" at bounding box center [341, 332] width 108 height 11
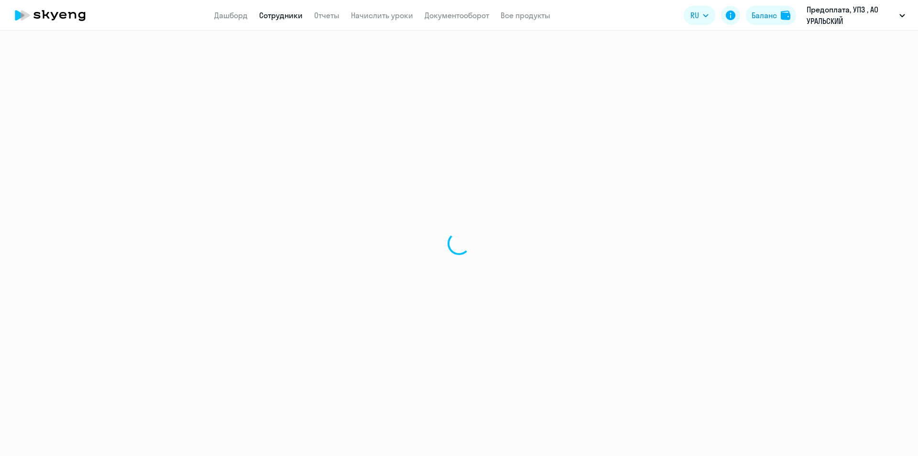
select select "english"
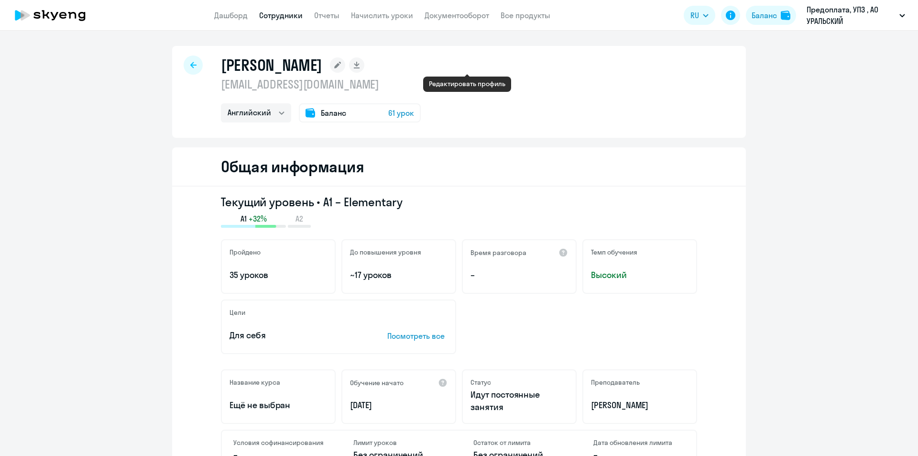
click at [345, 66] on rect at bounding box center [337, 64] width 15 height 15
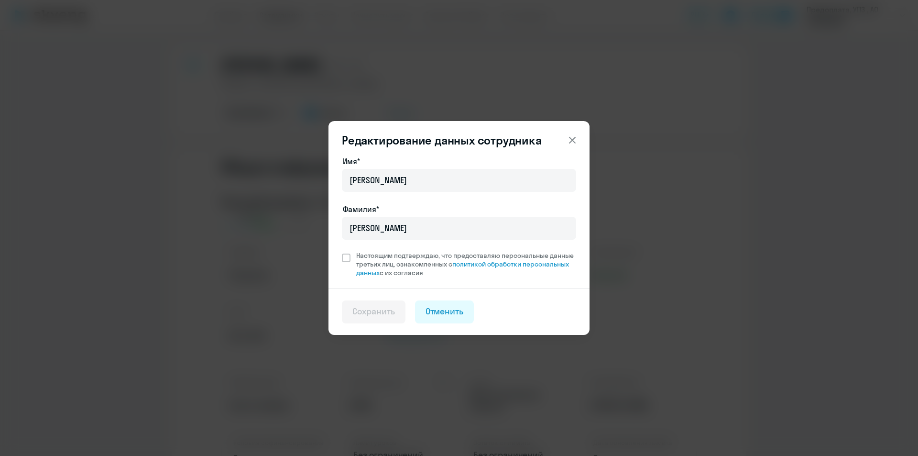
click at [570, 139] on icon at bounding box center [572, 139] width 11 height 11
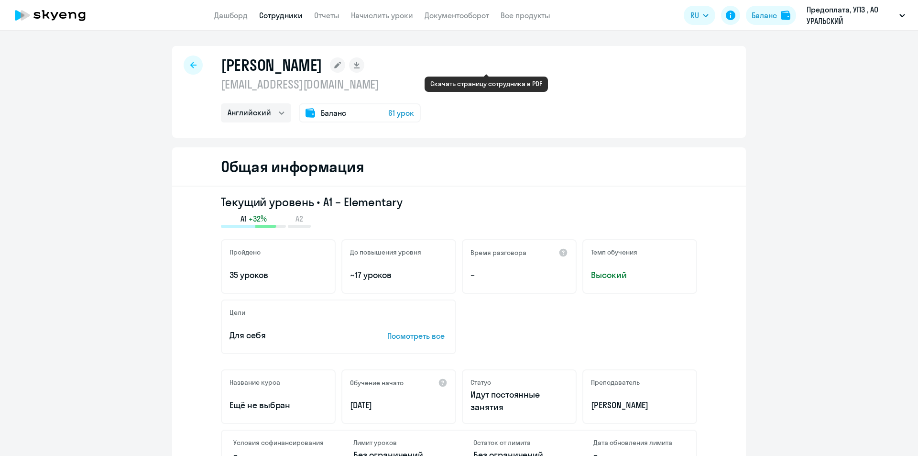
click at [360, 68] on icon at bounding box center [357, 67] width 6 height 1
select select "english"
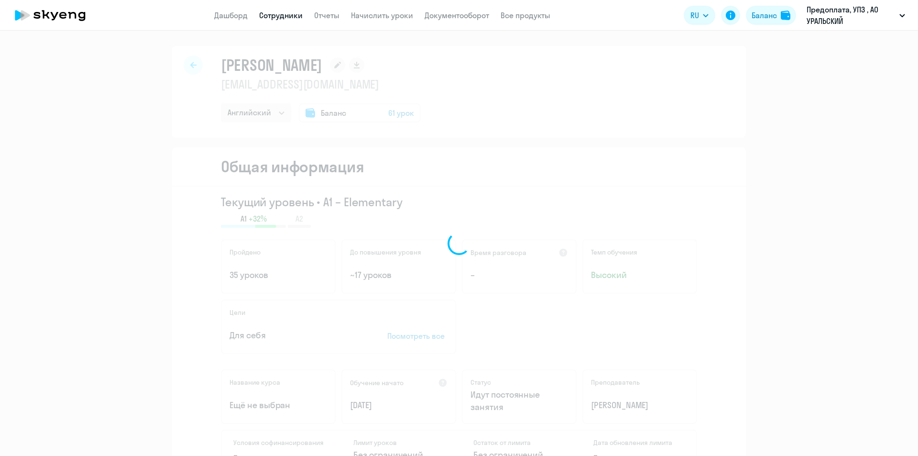
select select "english"
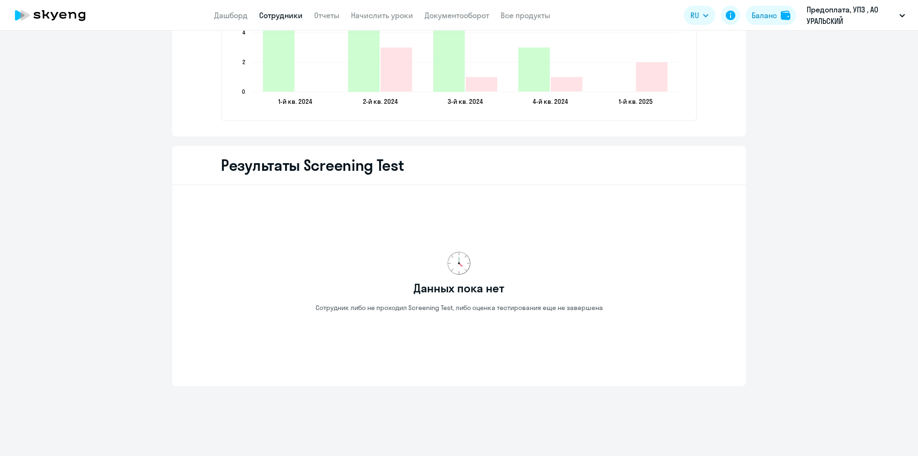
scroll to position [1176, 0]
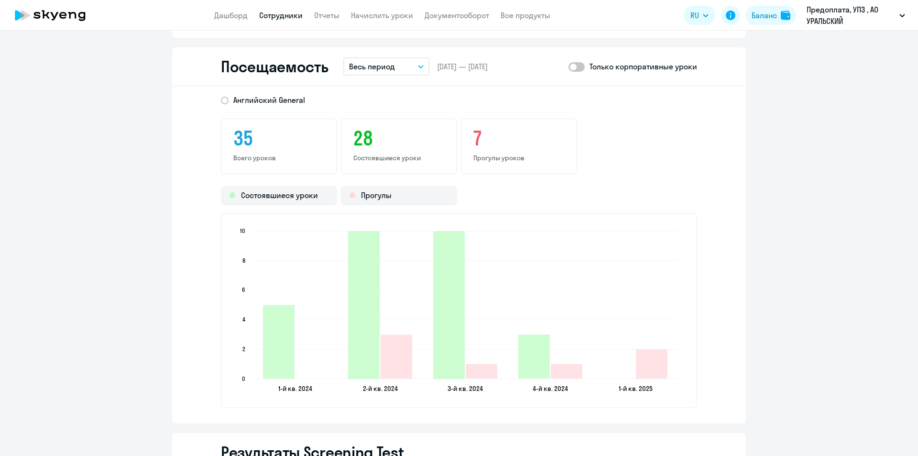
click at [283, 15] on link "Сотрудники" at bounding box center [281, 16] width 44 height 10
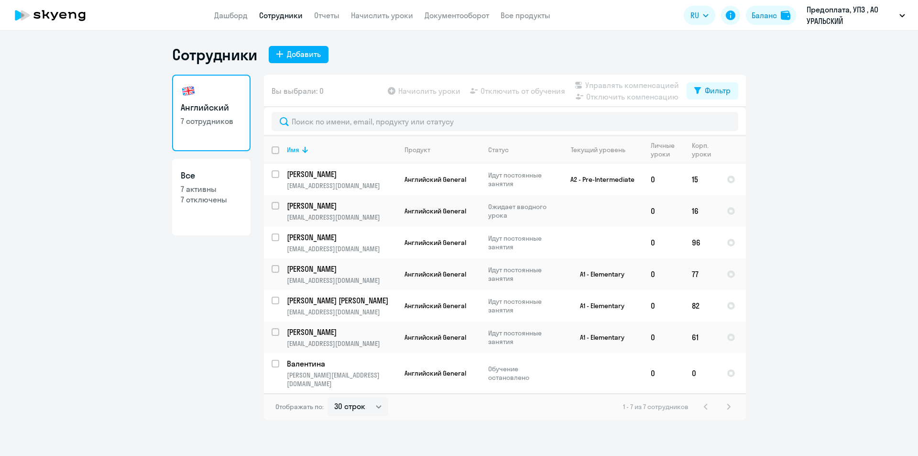
click at [726, 401] on div "1 - 7 из 7 сотрудников" at bounding box center [678, 406] width 111 height 11
click at [712, 88] on div "Фильтр" at bounding box center [718, 90] width 26 height 11
drag, startPoint x: 487, startPoint y: 430, endPoint x: 386, endPoint y: 415, distance: 102.0
click at [487, 430] on div "Сотрудники Добавить Английский 7 сотрудников Все 7 активны 7 отключены Вы выбра…" at bounding box center [459, 243] width 918 height 425
click at [358, 400] on select "30 строк 50 строк 100 строк" at bounding box center [358, 406] width 61 height 19
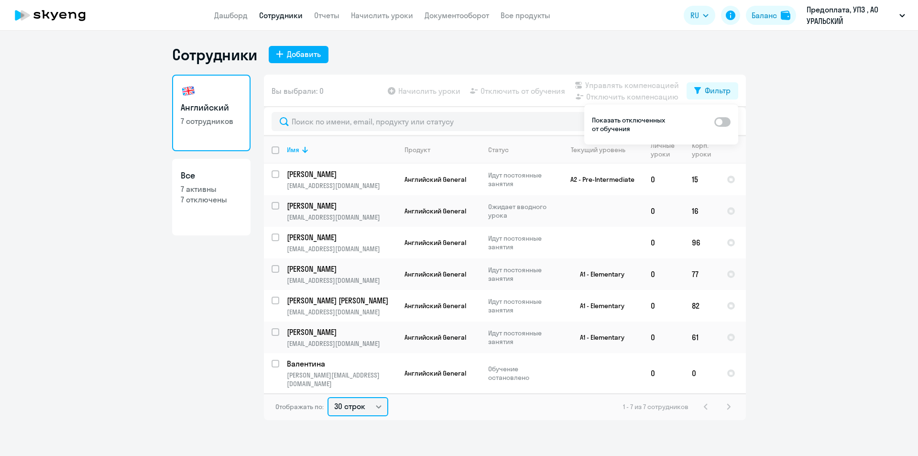
select select "50"
click at [328, 397] on select "30 строк 50 строк 100 строк" at bounding box center [358, 406] width 61 height 19
click at [460, 407] on div "Отображать по: 30 строк 50 строк 100 строк 1 - 7 из 7 сотрудников" at bounding box center [505, 406] width 482 height 27
